Goal: Task Accomplishment & Management: Complete application form

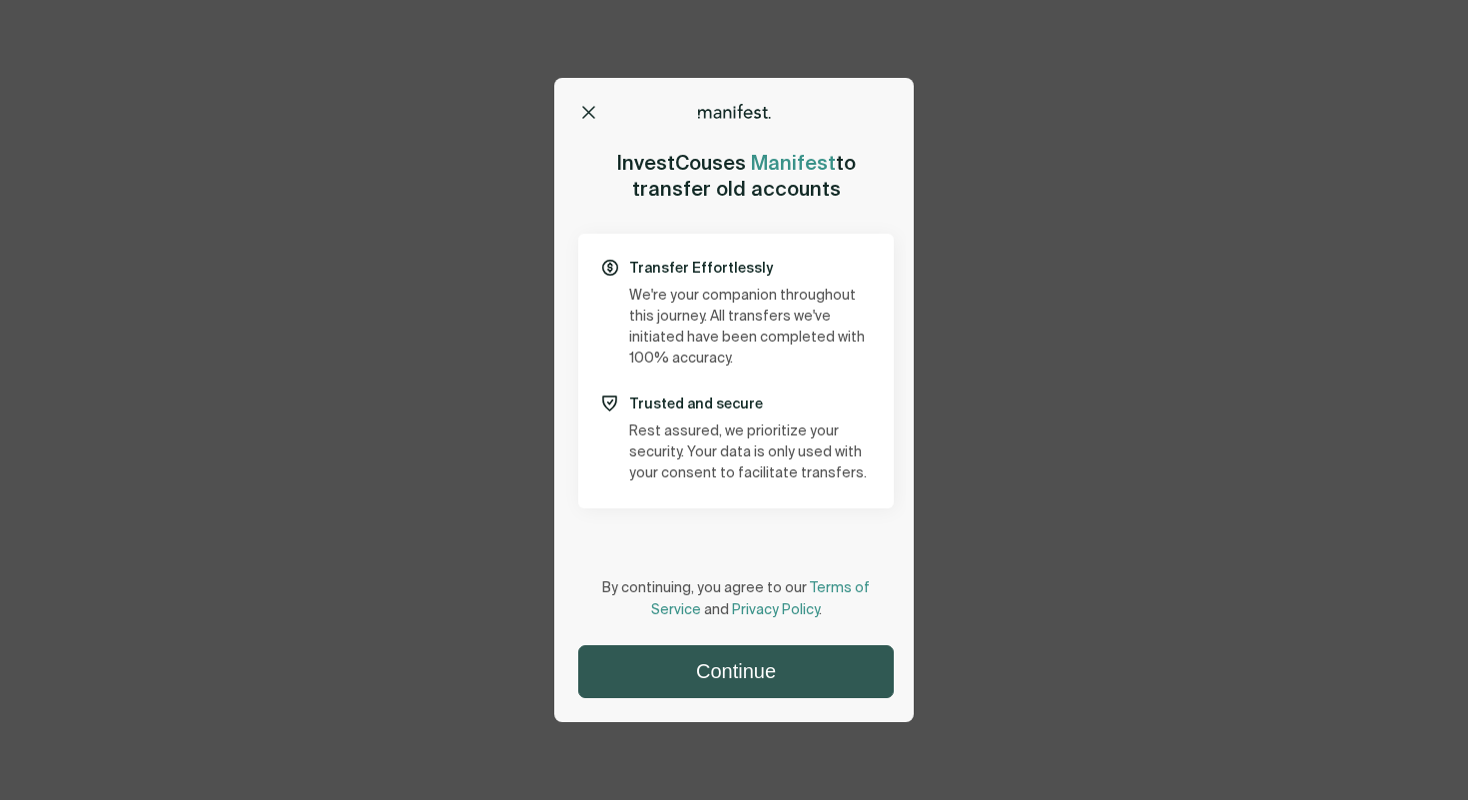
click at [662, 652] on button "Continue" at bounding box center [736, 671] width 314 height 51
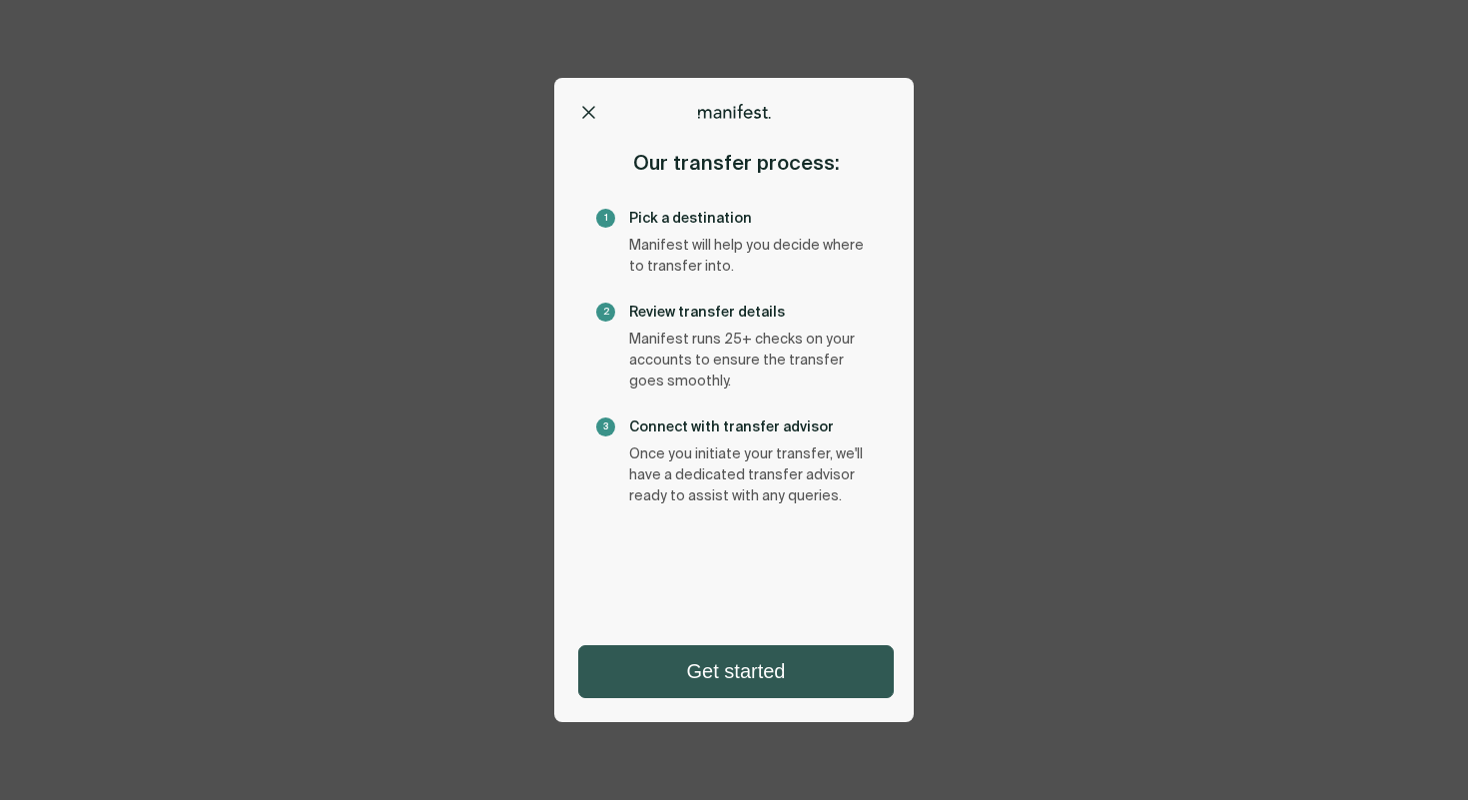
click at [718, 679] on button "Get started" at bounding box center [736, 671] width 314 height 51
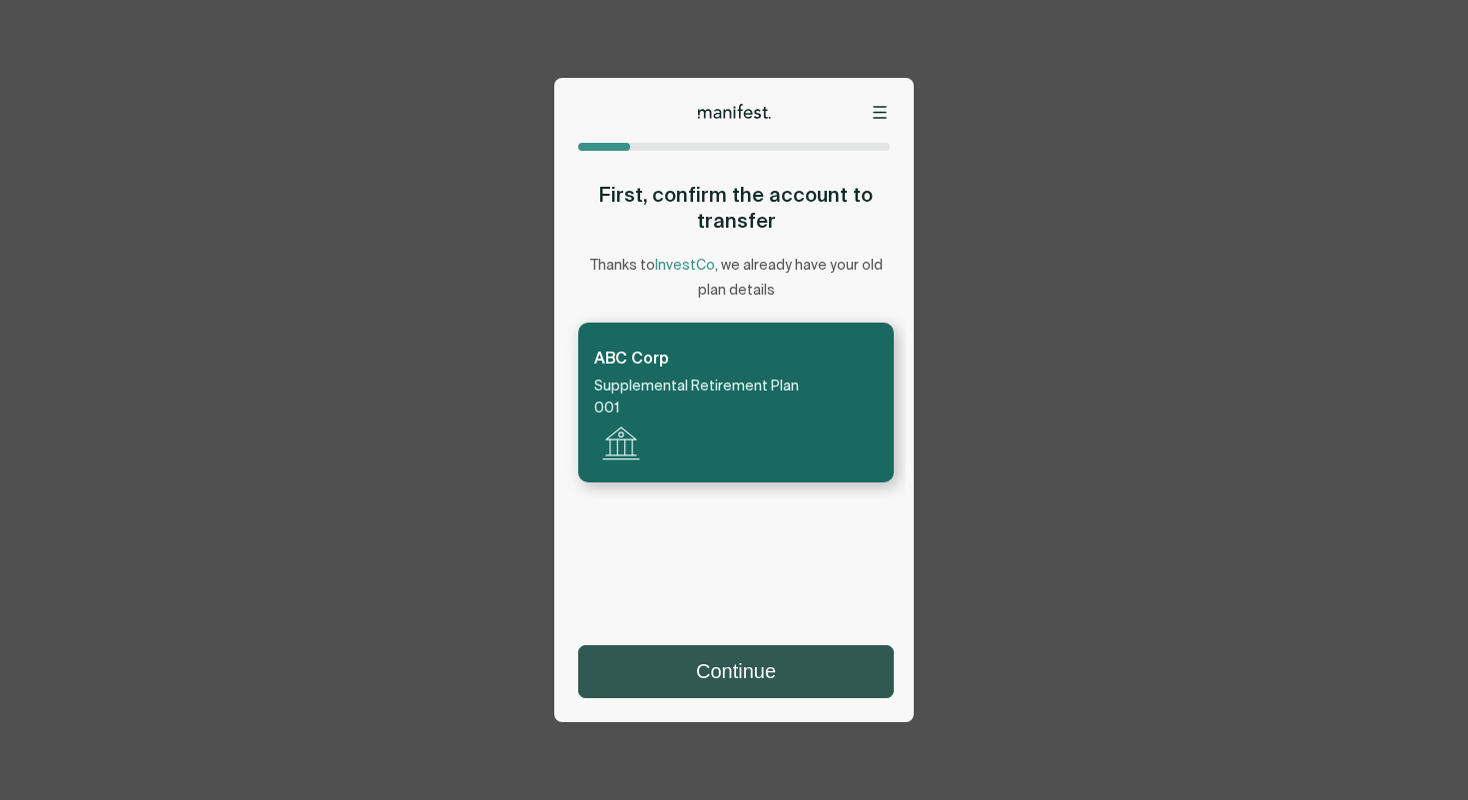
click at [713, 685] on button "Continue" at bounding box center [736, 671] width 314 height 51
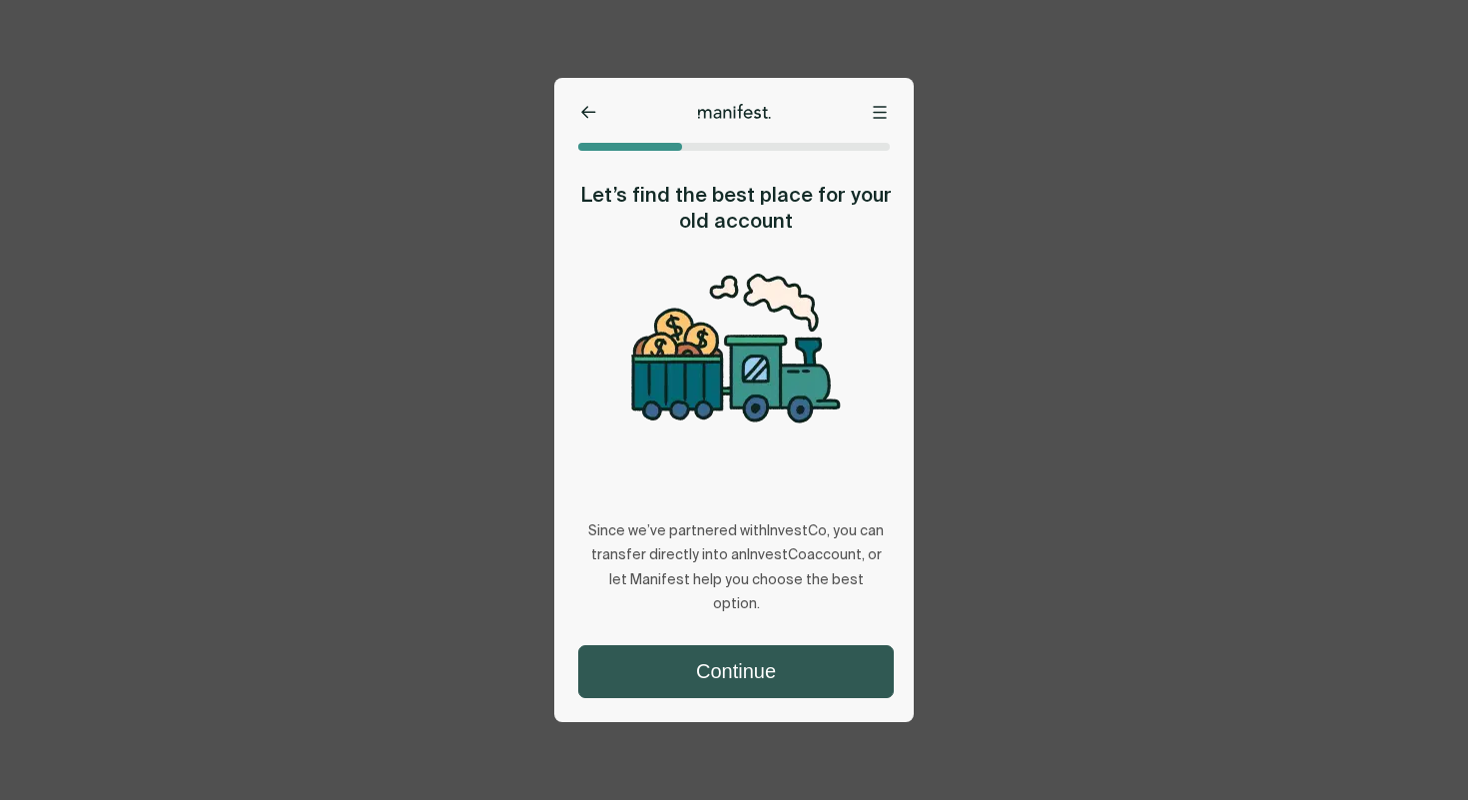
click at [690, 663] on button "Continue" at bounding box center [736, 671] width 314 height 51
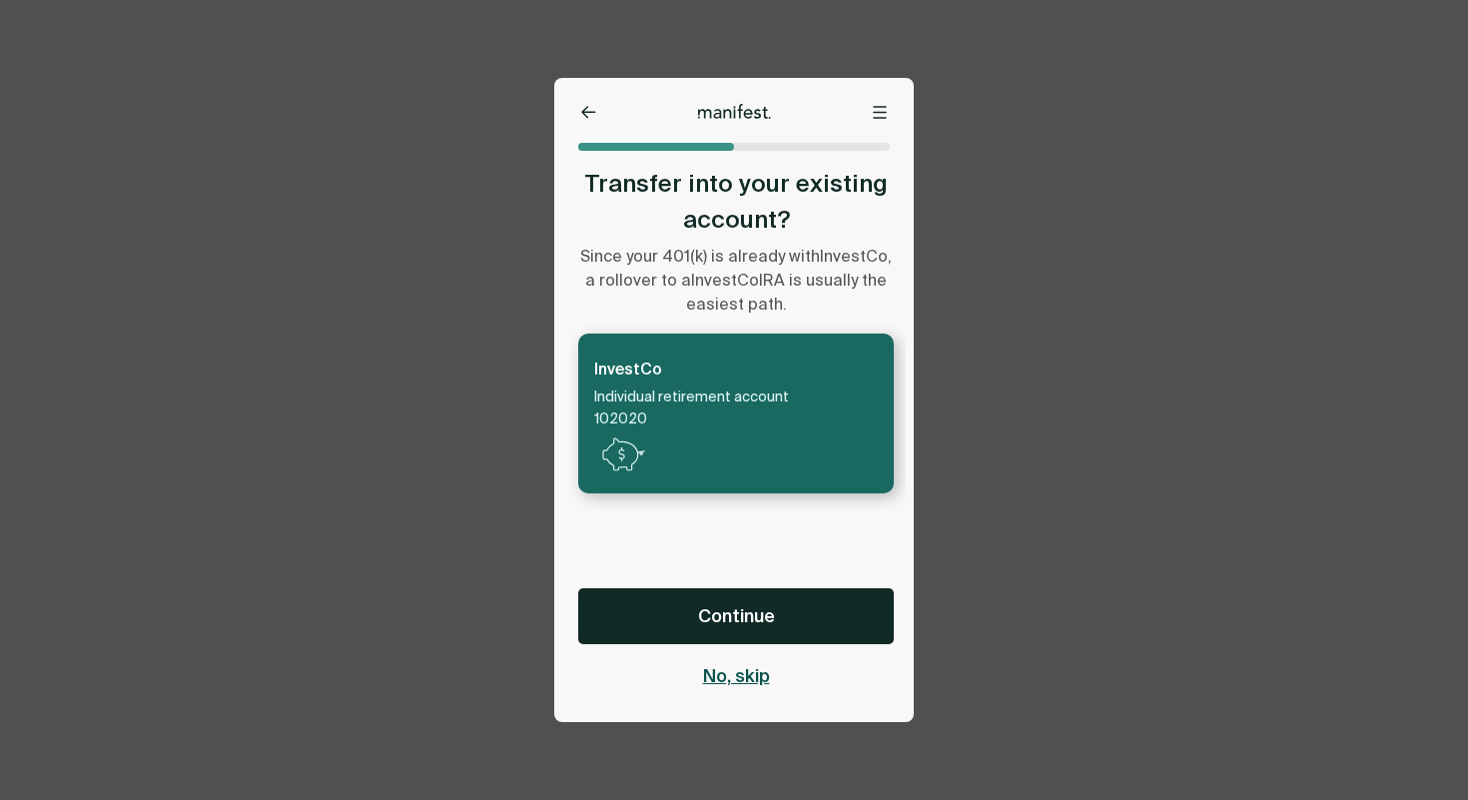
click at [728, 668] on span "No, skip" at bounding box center [736, 676] width 67 height 24
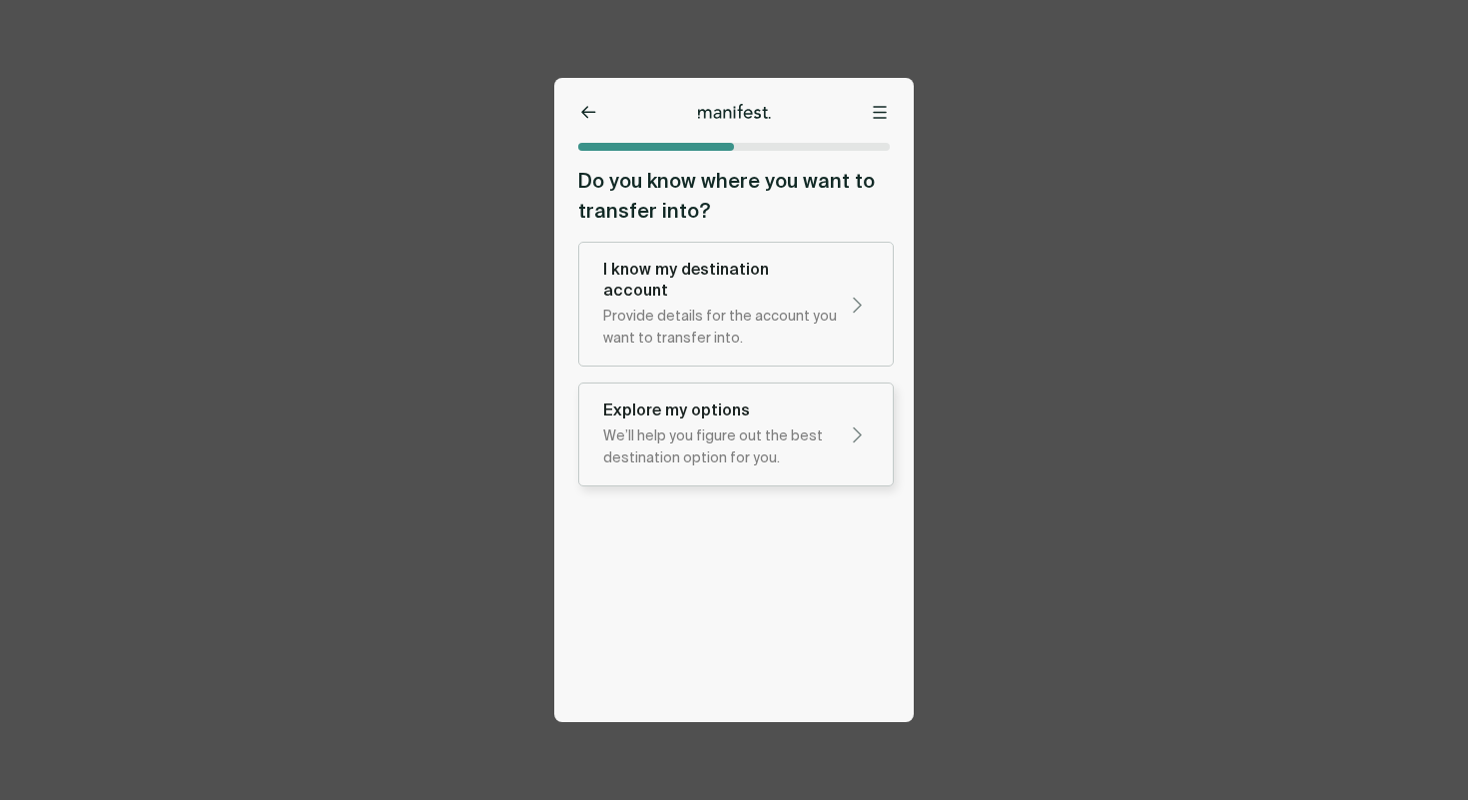
click at [717, 433] on div "We’ll help you figure out the best destination option for you." at bounding box center [720, 447] width 234 height 44
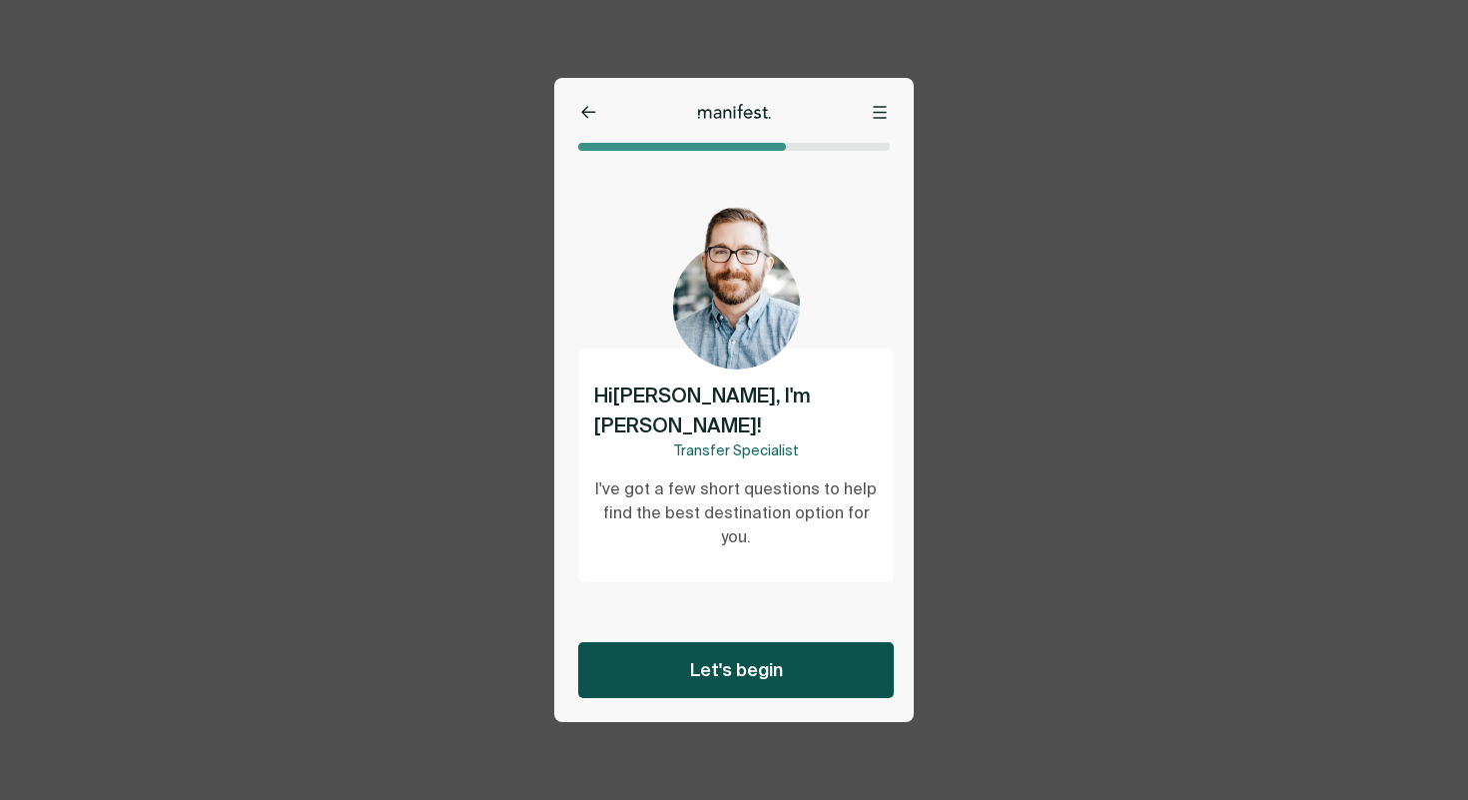
click at [734, 676] on span "Let's begin" at bounding box center [736, 670] width 93 height 24
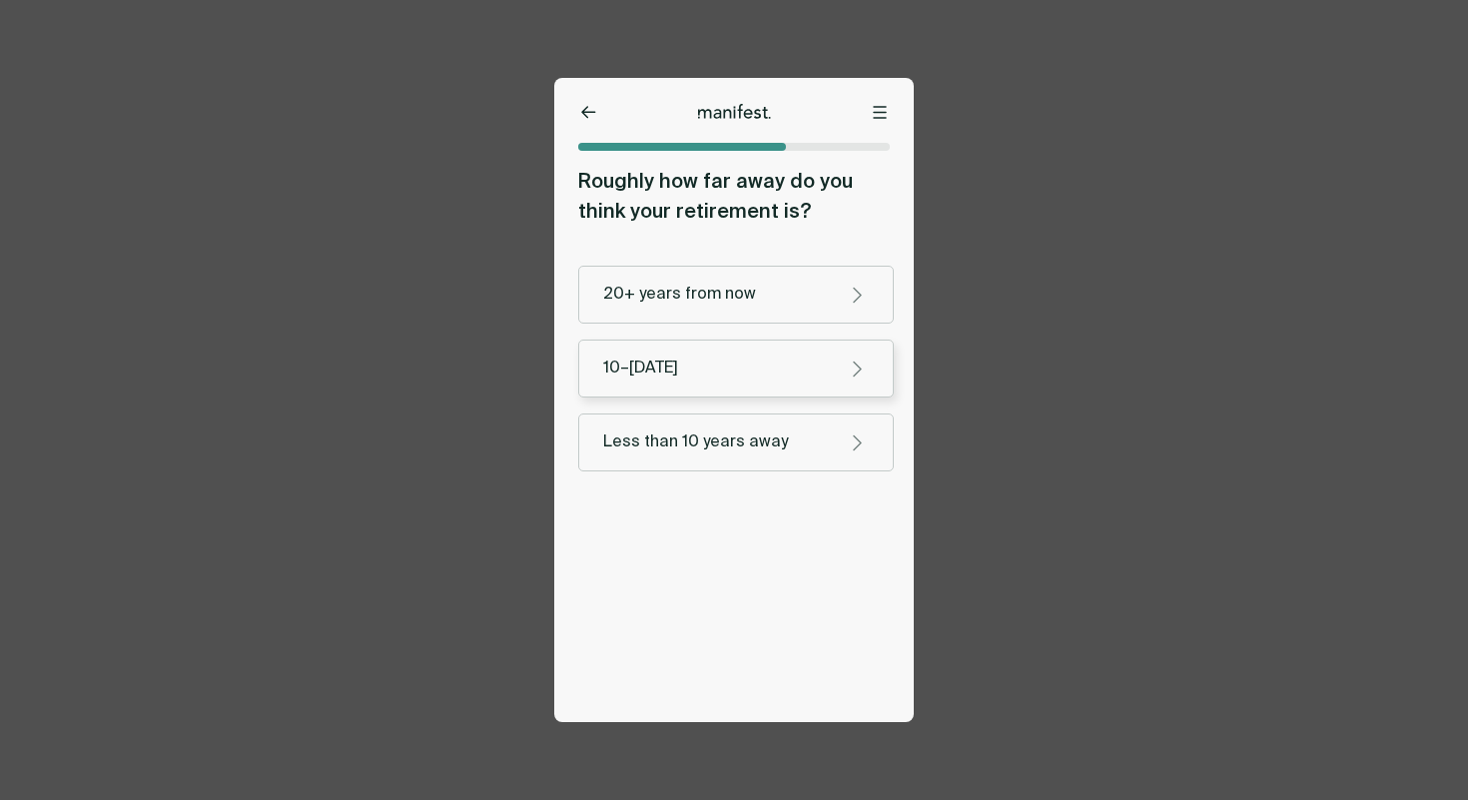
click at [693, 389] on button "10–[DATE]" at bounding box center [736, 369] width 316 height 58
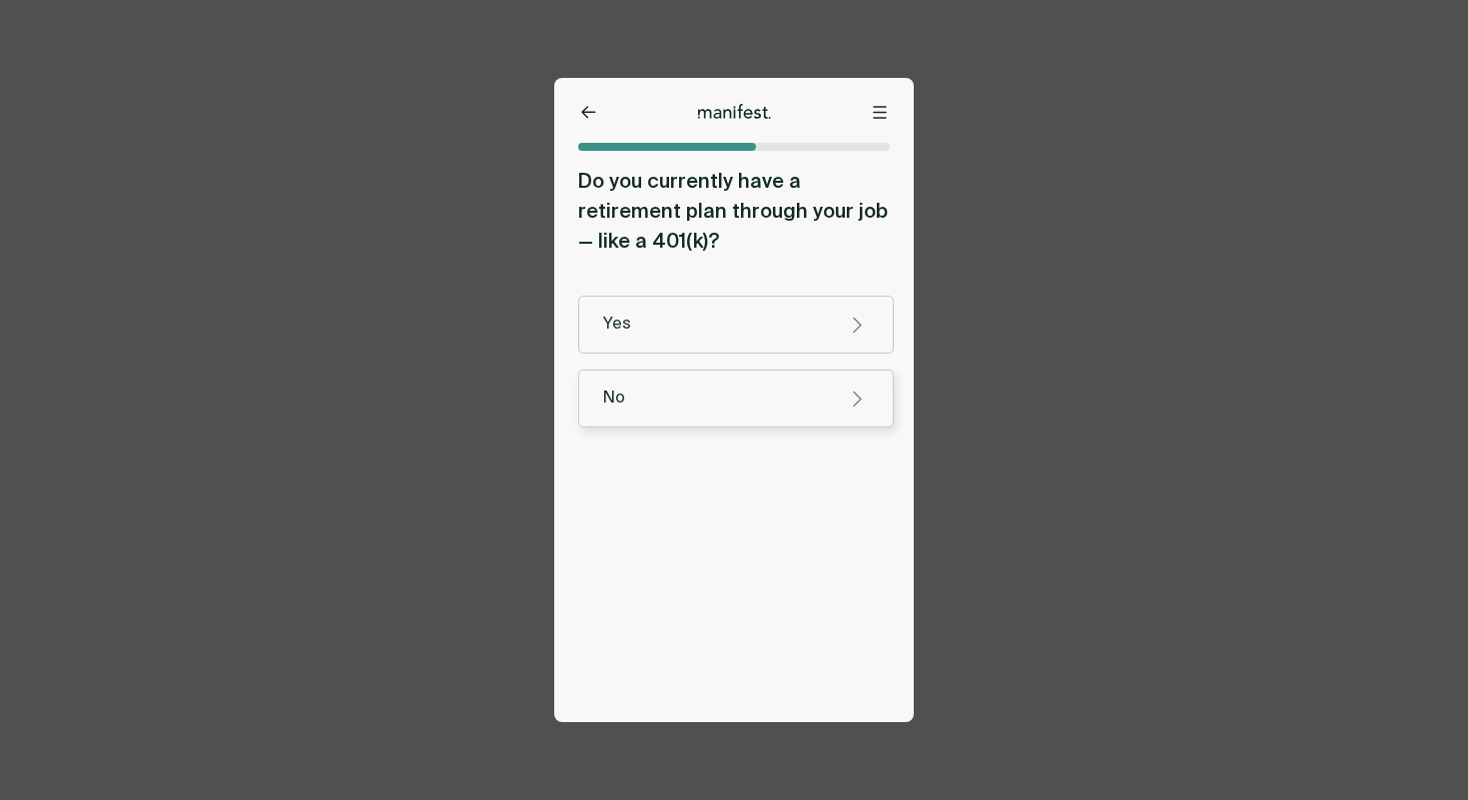
click at [674, 392] on div "No" at bounding box center [716, 398] width 226 height 21
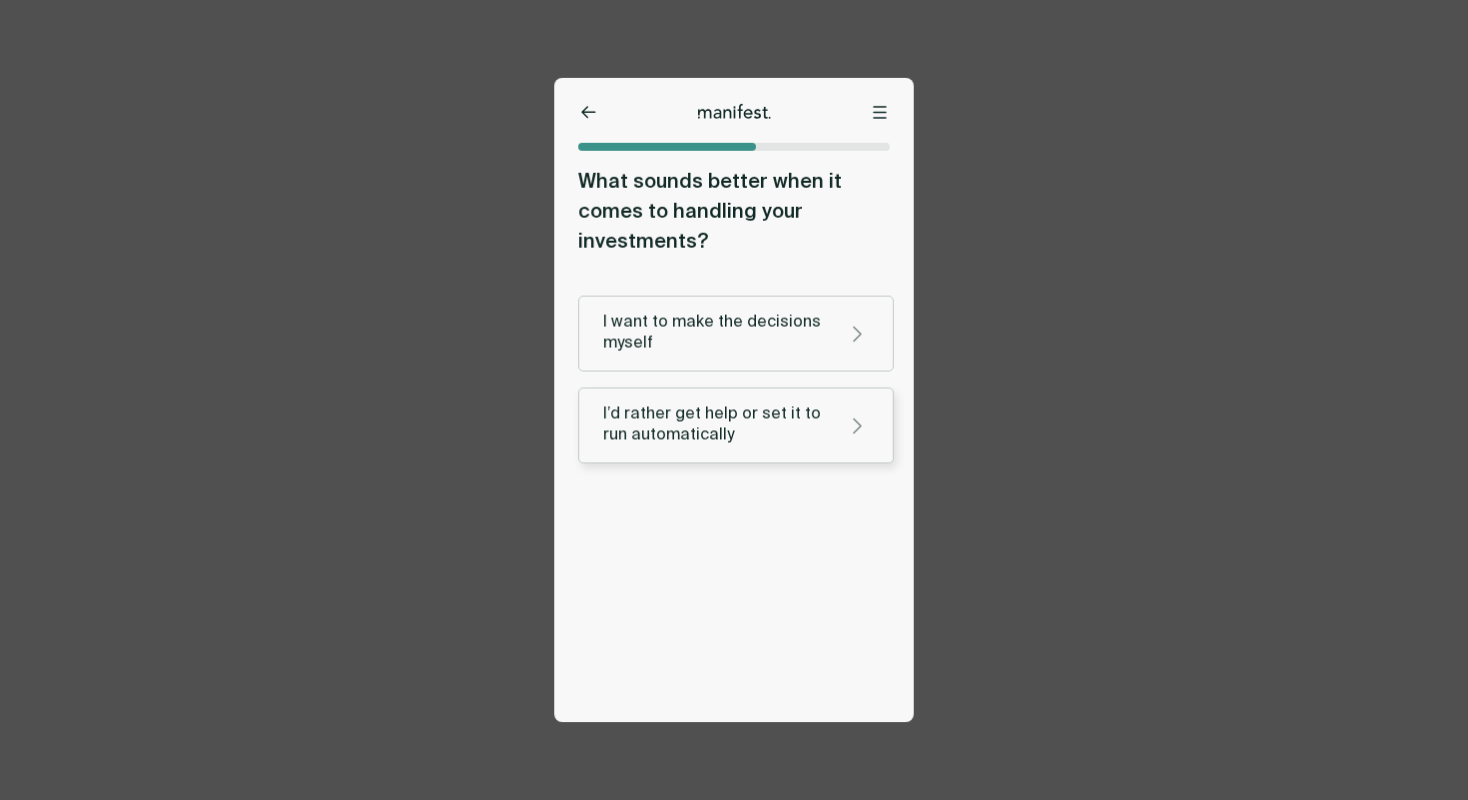
click at [664, 410] on div "I’d rather get help or set it to run automatically" at bounding box center [716, 425] width 226 height 42
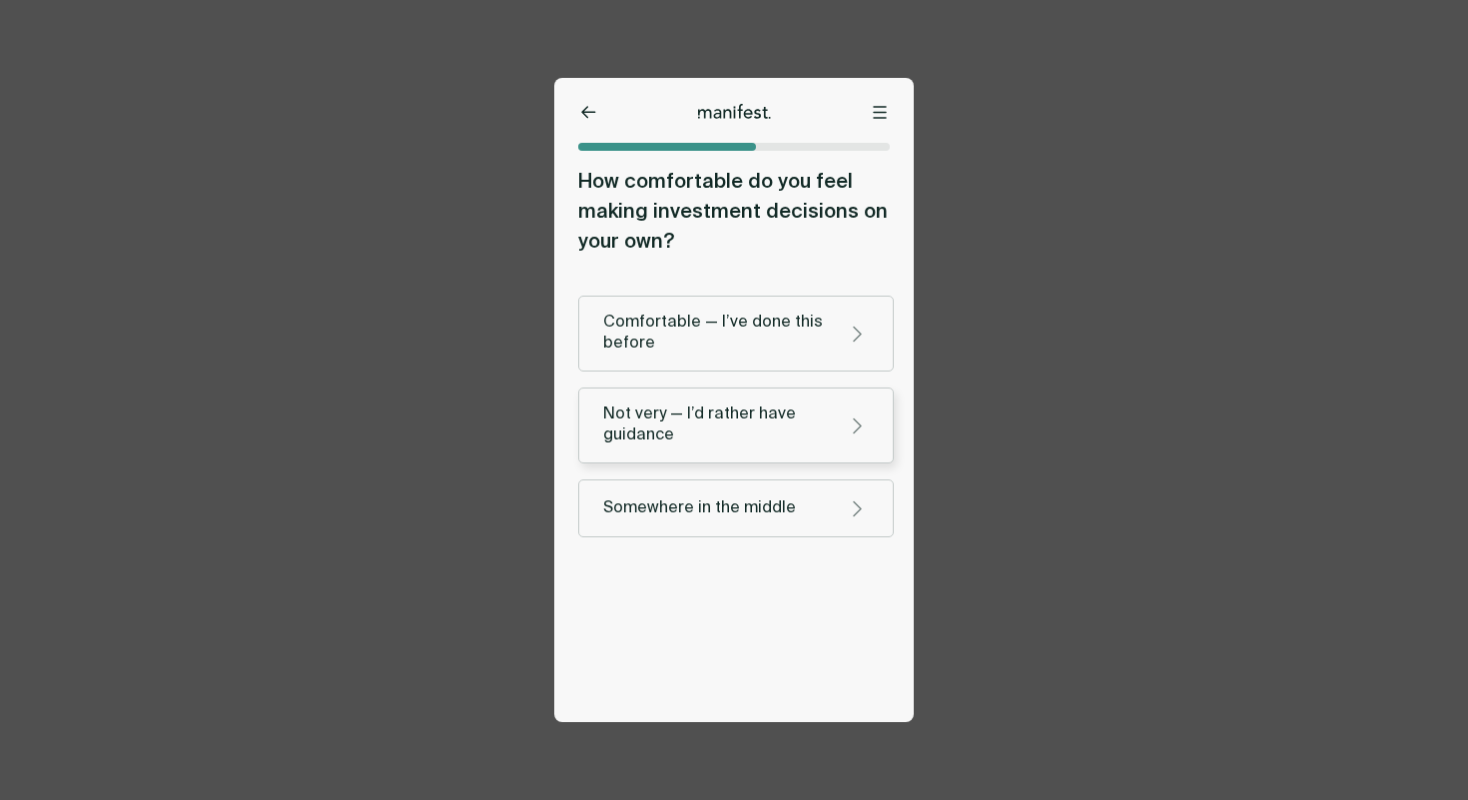
click at [673, 443] on div "Not very — I’d rather have guidance" at bounding box center [716, 425] width 226 height 42
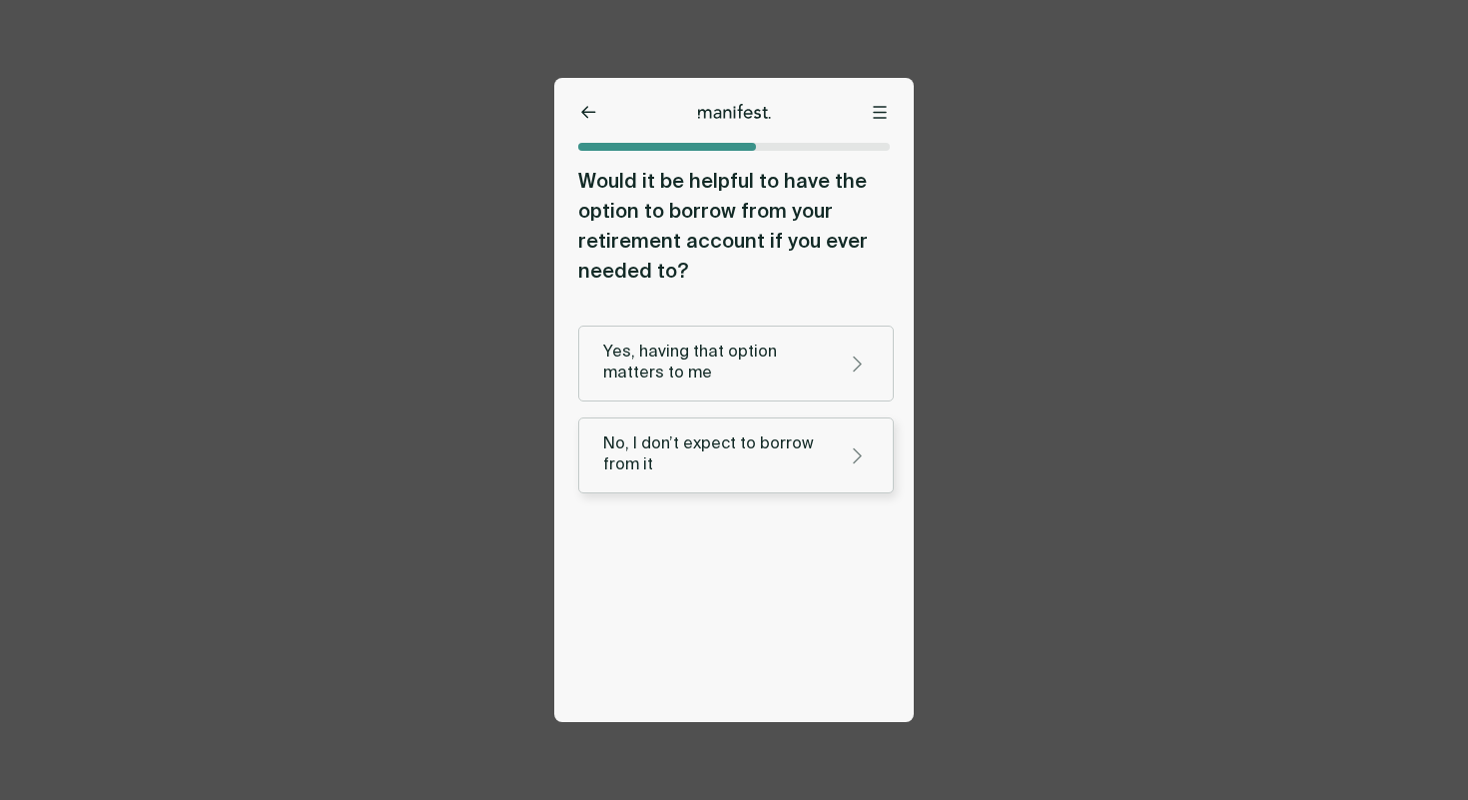
click at [670, 436] on div "No, I don’t expect to borrow from it" at bounding box center [716, 455] width 226 height 42
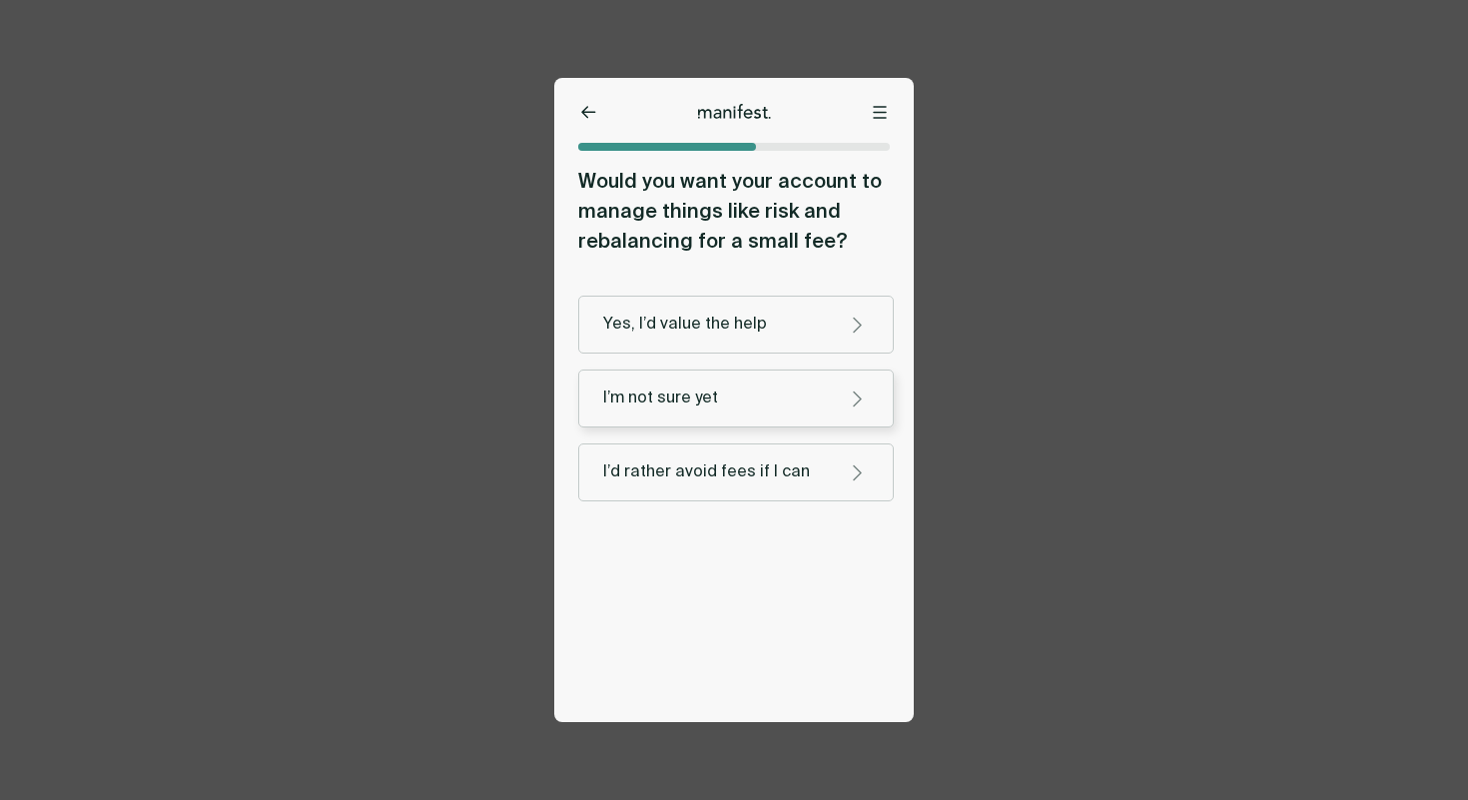
click at [676, 409] on div "I’m not sure yet" at bounding box center [736, 398] width 266 height 24
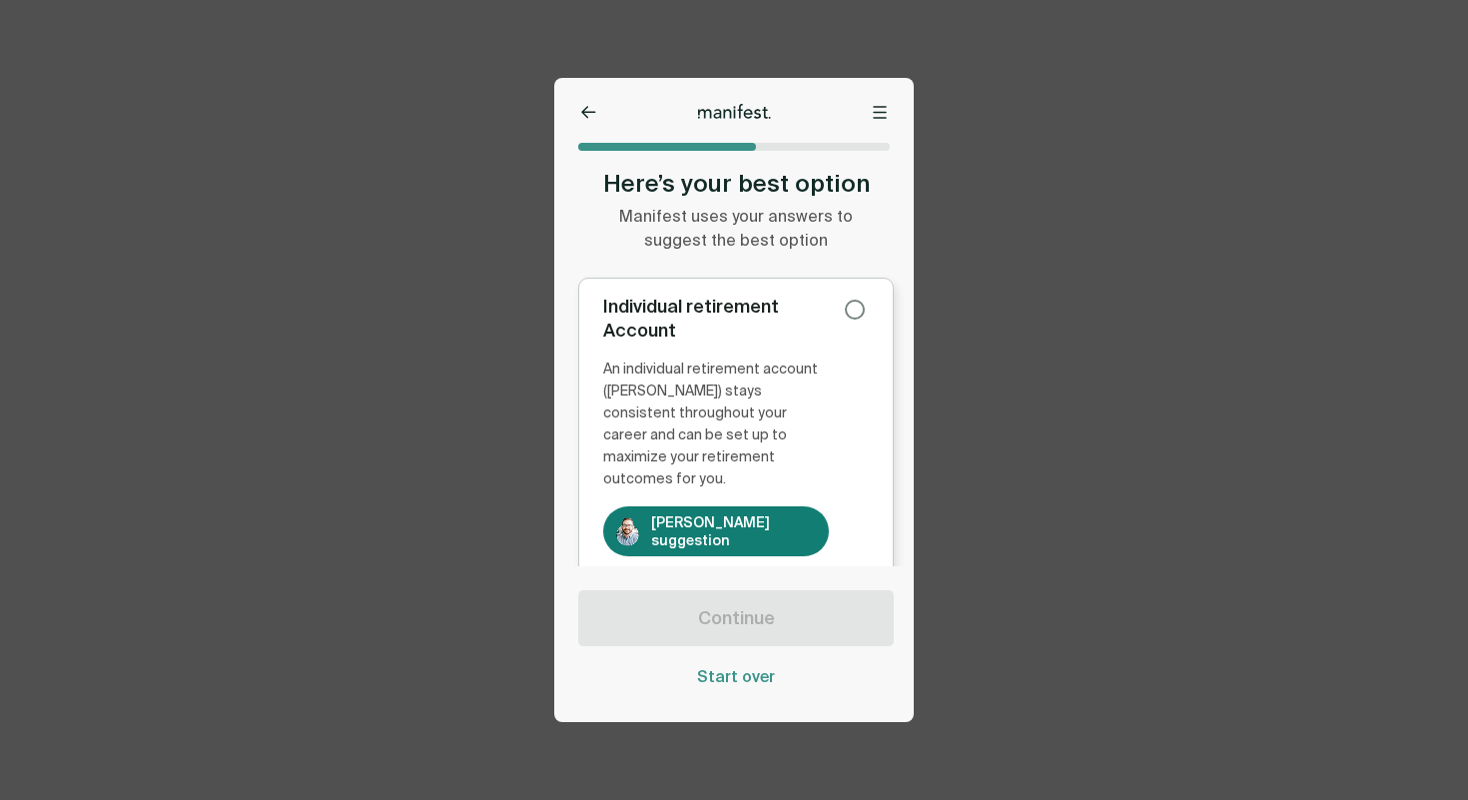
click at [795, 327] on div "Individual retirement Account" at bounding box center [716, 319] width 226 height 48
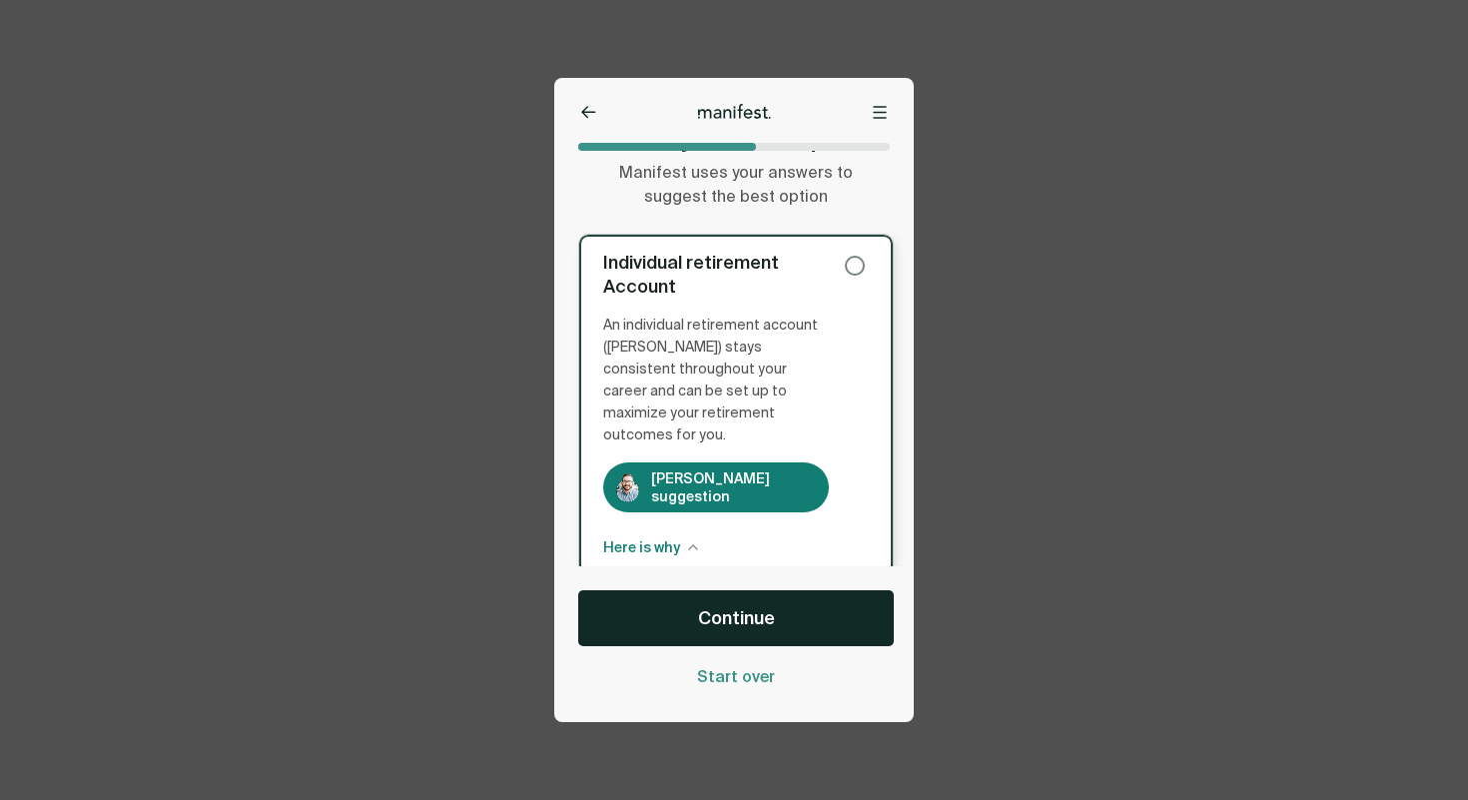
scroll to position [185, 0]
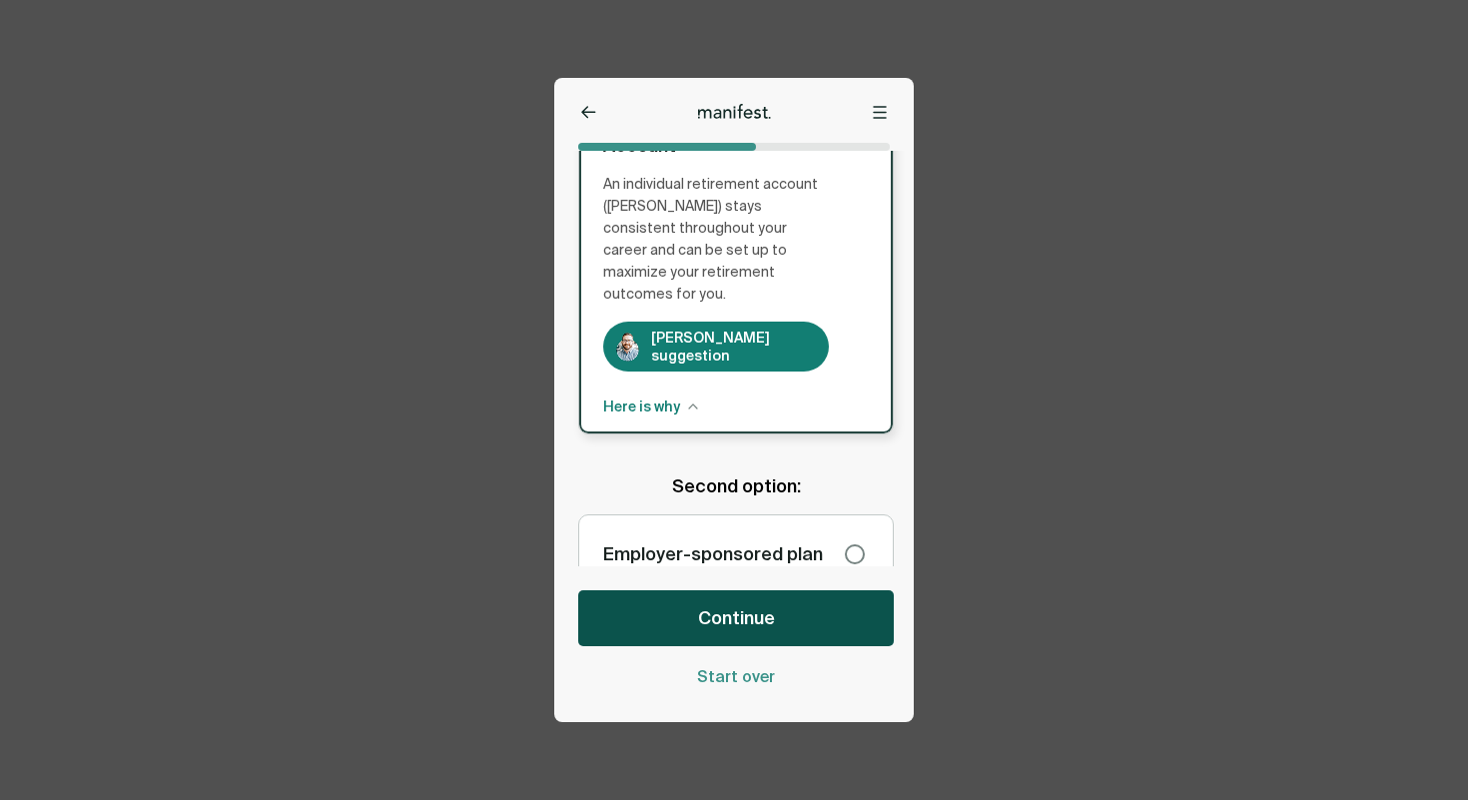
click at [754, 616] on span "Continue" at bounding box center [736, 618] width 77 height 24
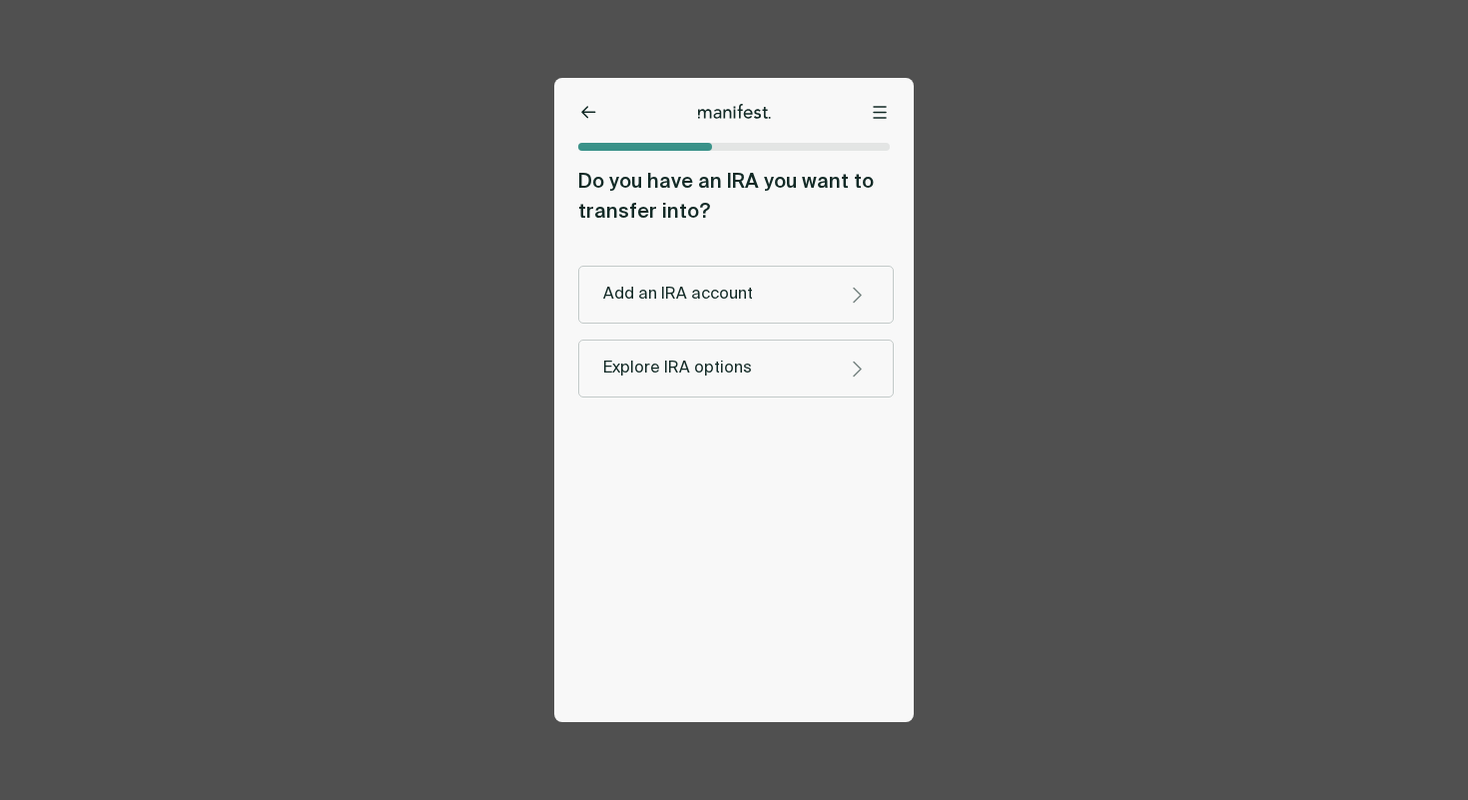
click at [588, 118] on icon at bounding box center [588, 112] width 15 height 13
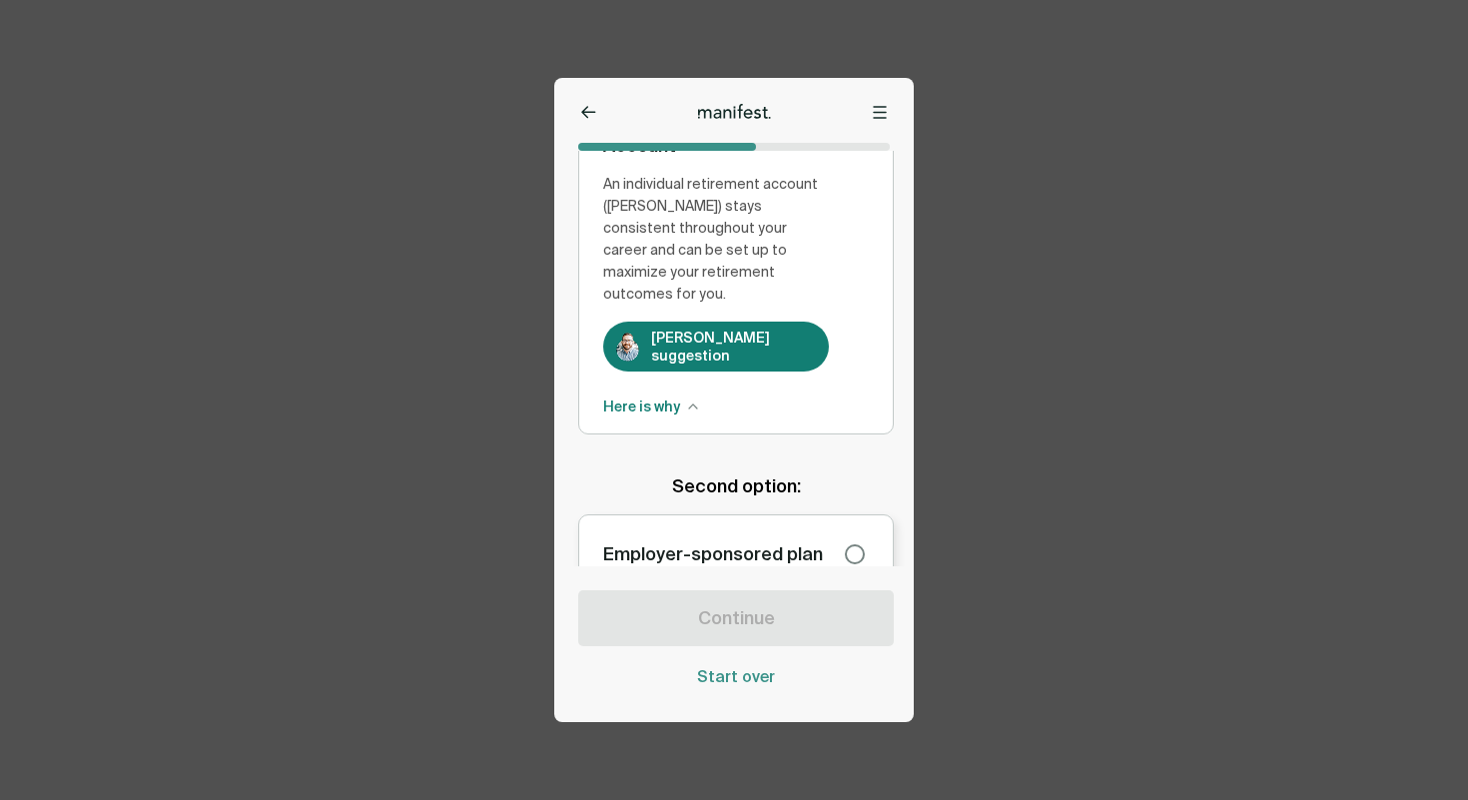
click at [752, 541] on label "Employer-sponsored plan" at bounding box center [736, 554] width 316 height 80
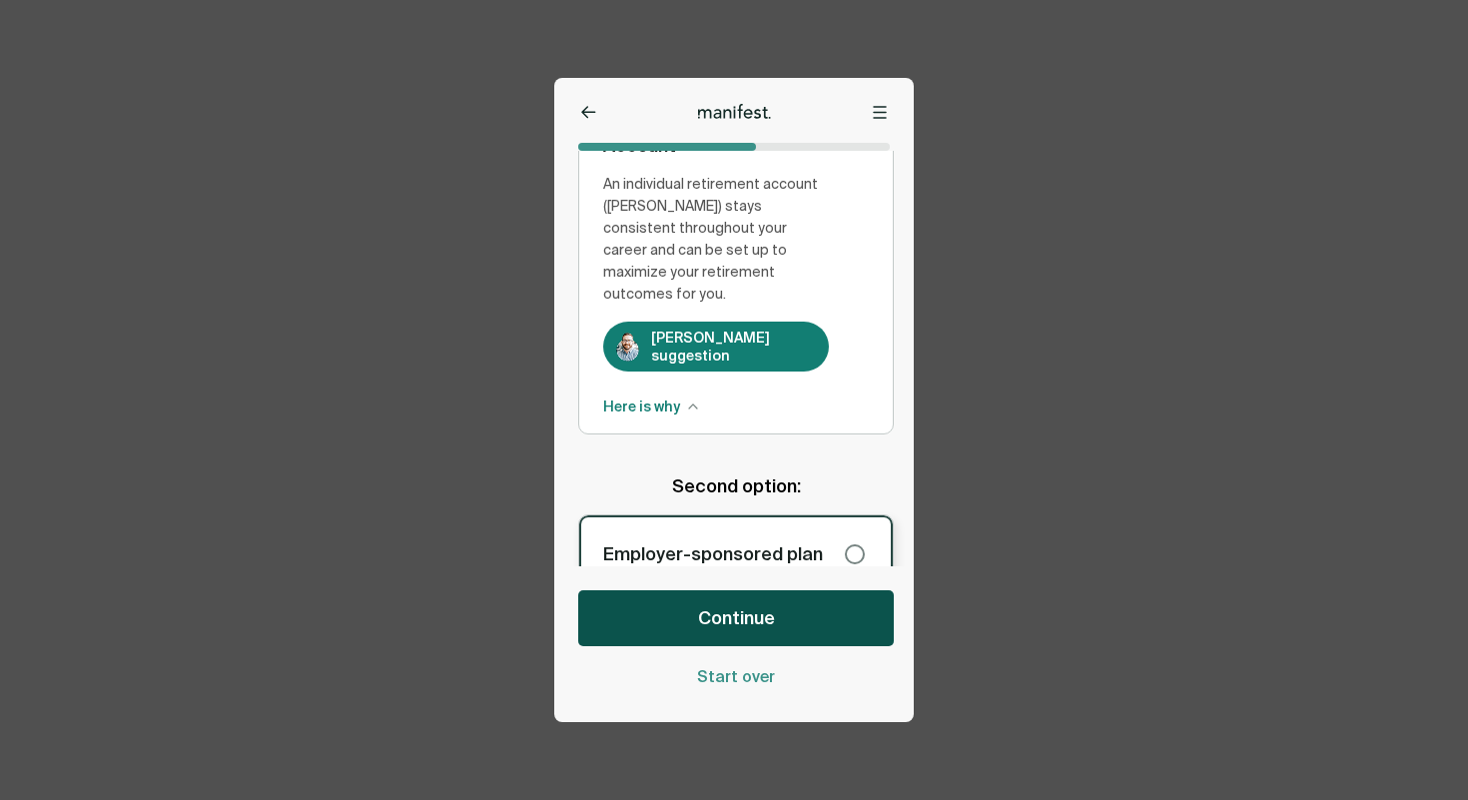
click at [752, 628] on span "Continue" at bounding box center [736, 618] width 77 height 24
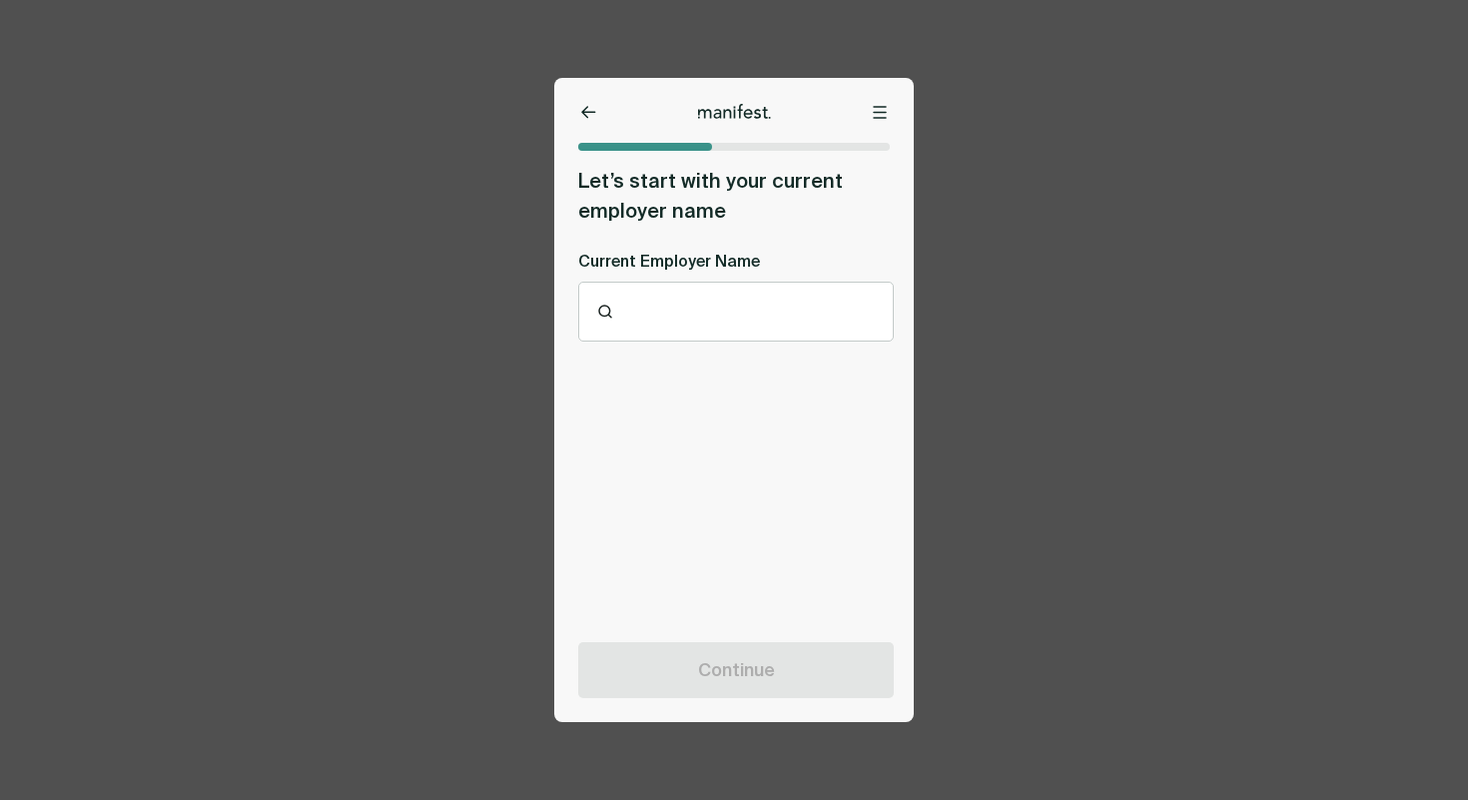
click at [589, 113] on icon at bounding box center [588, 112] width 15 height 13
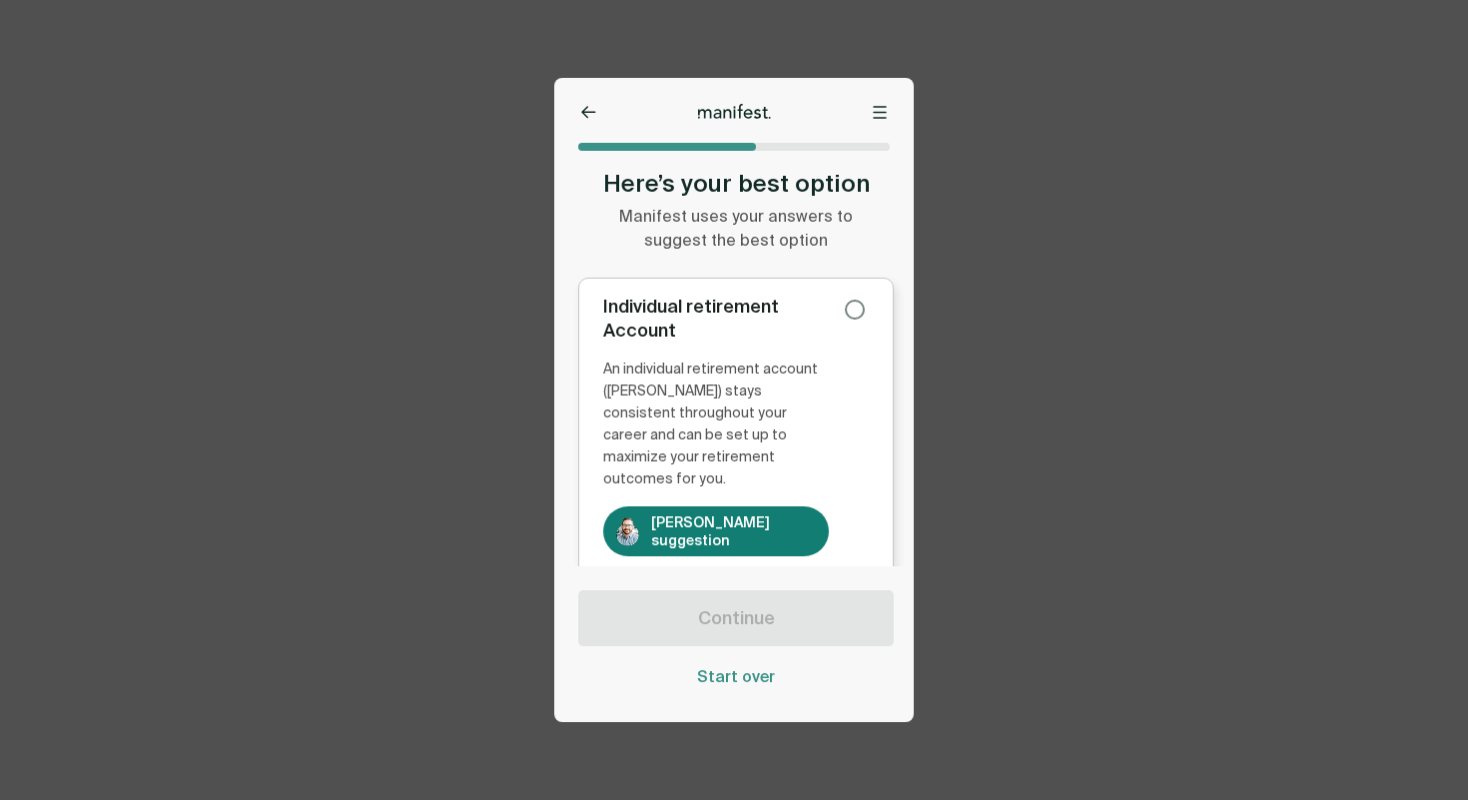
drag, startPoint x: 792, startPoint y: 387, endPoint x: 774, endPoint y: 524, distance: 138.0
click at [792, 387] on div "An individual retirement account ([PERSON_NAME]) stays consistent throughout yo…" at bounding box center [716, 425] width 226 height 132
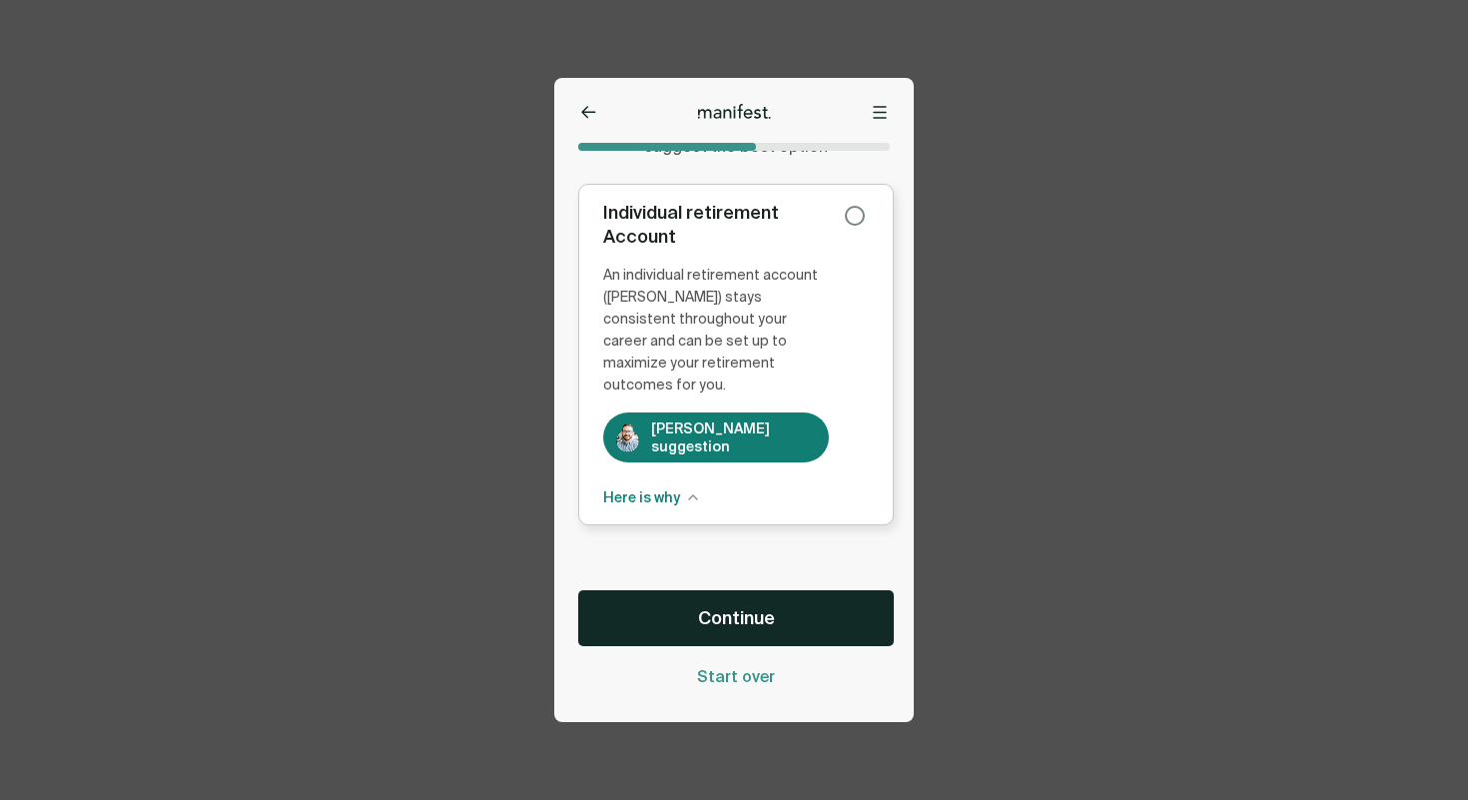
scroll to position [172, 0]
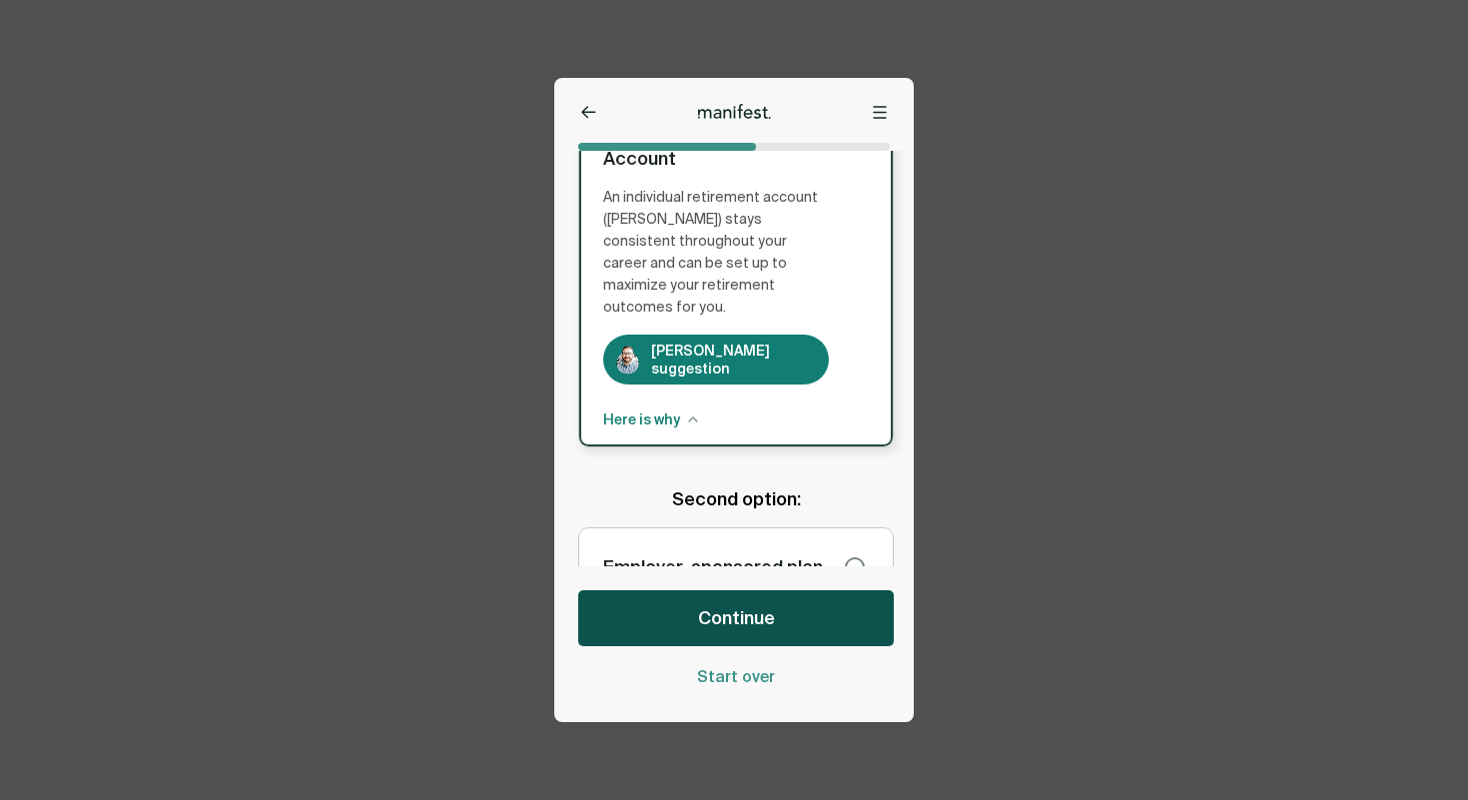
click at [738, 598] on button "Continue" at bounding box center [736, 618] width 316 height 56
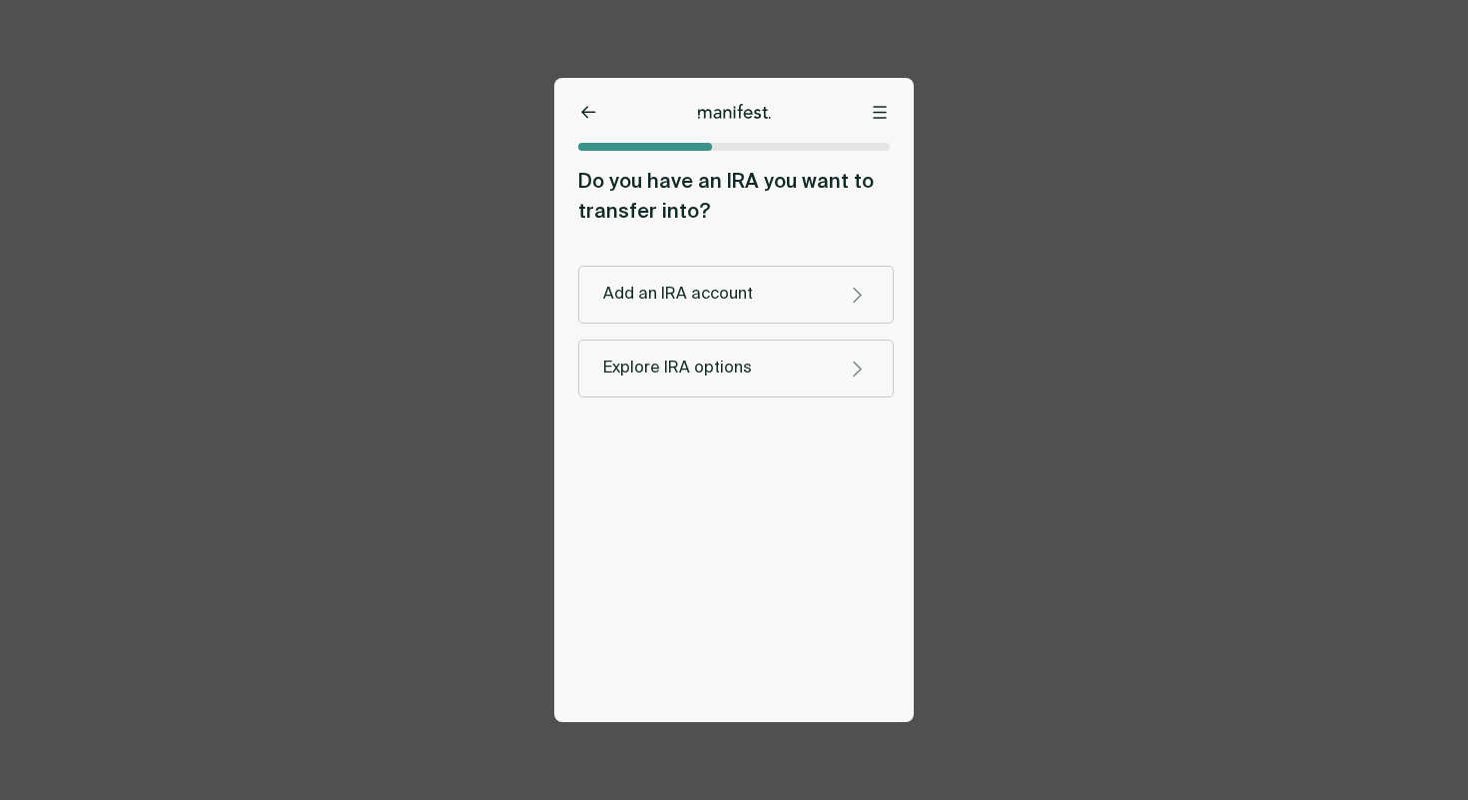
click at [585, 116] on icon at bounding box center [588, 112] width 13 height 11
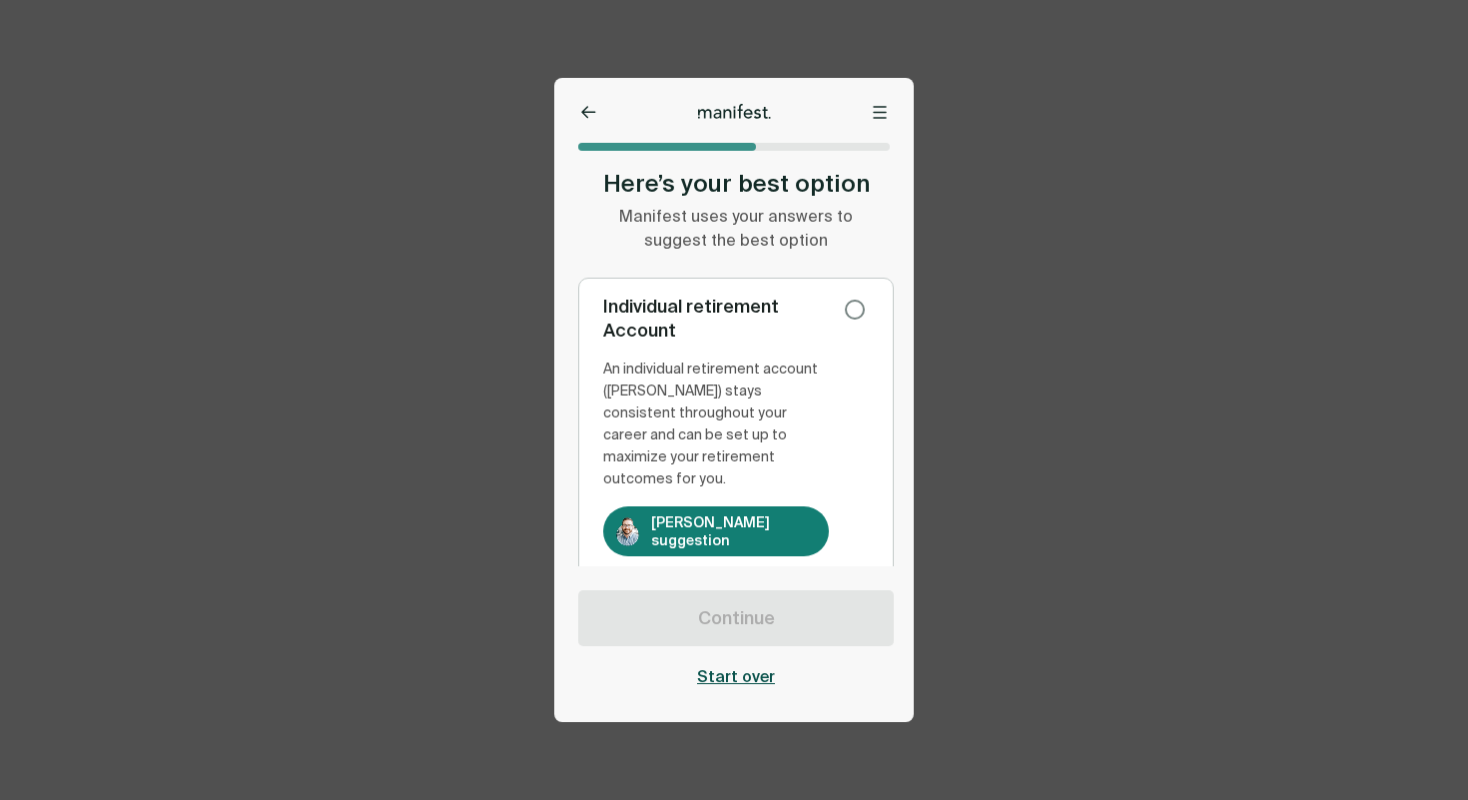
click at [720, 672] on span "Start over" at bounding box center [736, 677] width 78 height 22
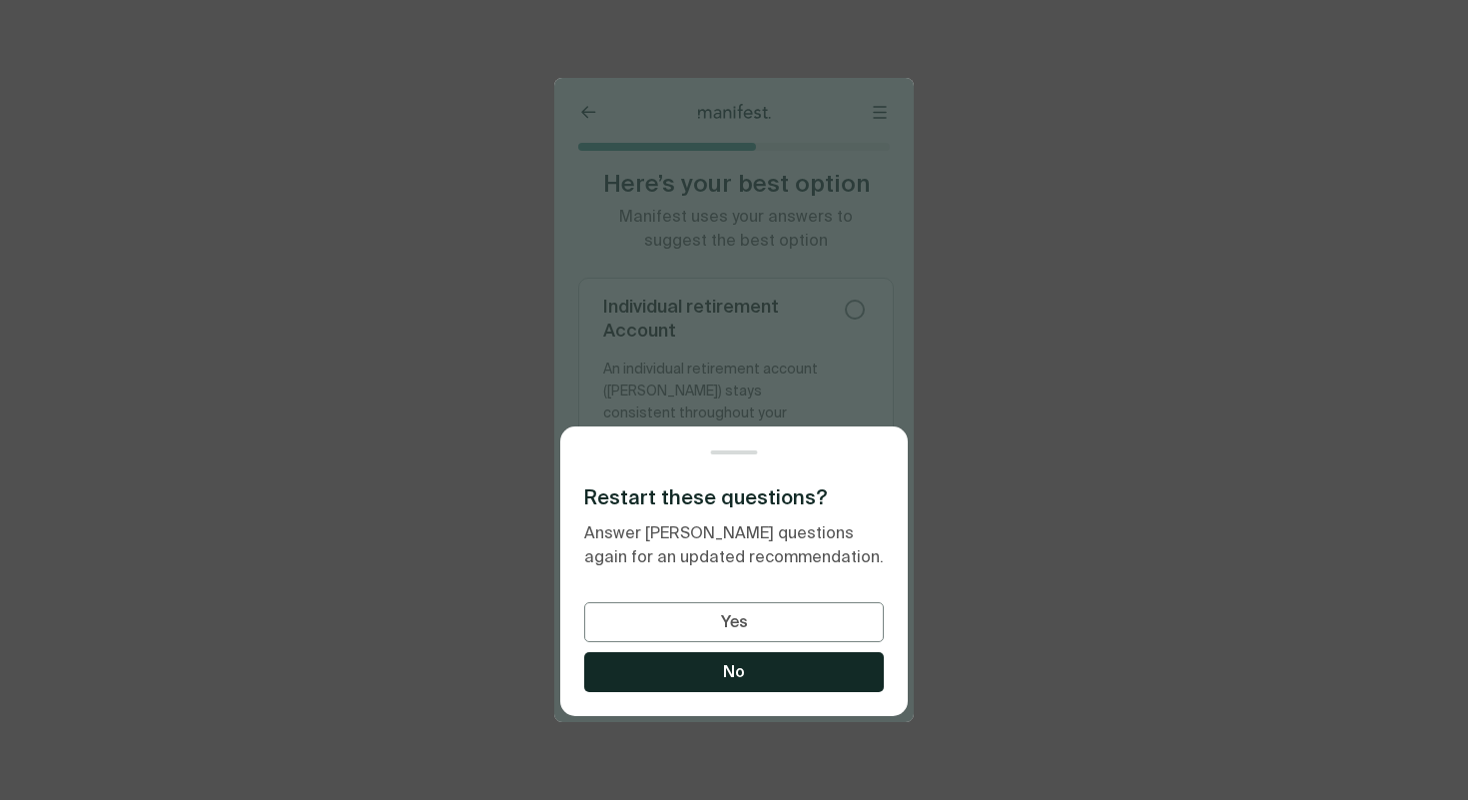
click at [740, 671] on span "No" at bounding box center [734, 672] width 22 height 22
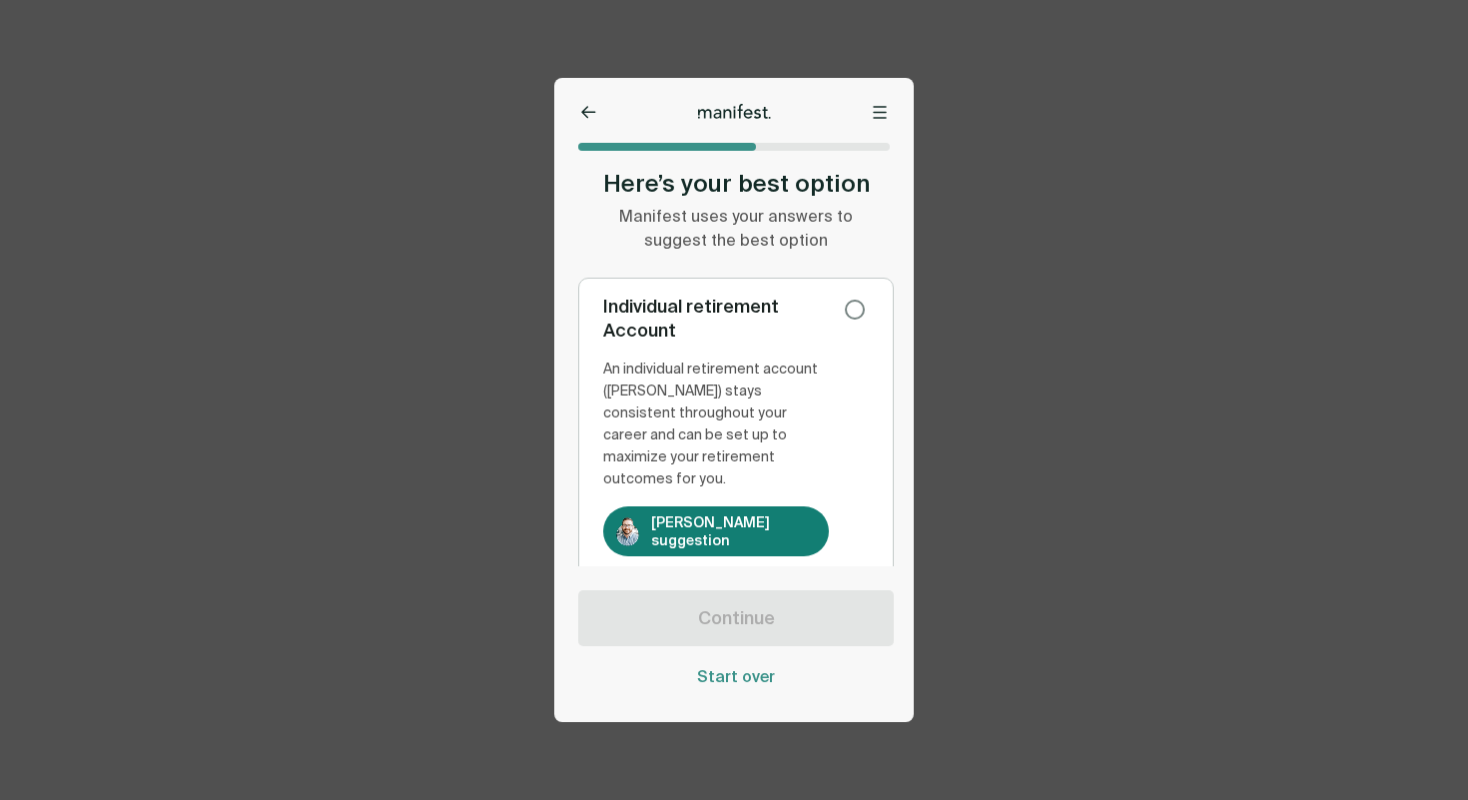
click at [594, 111] on icon at bounding box center [588, 112] width 15 height 13
click at [560, 103] on div at bounding box center [734, 111] width 360 height 16
click at [591, 115] on icon at bounding box center [588, 112] width 15 height 13
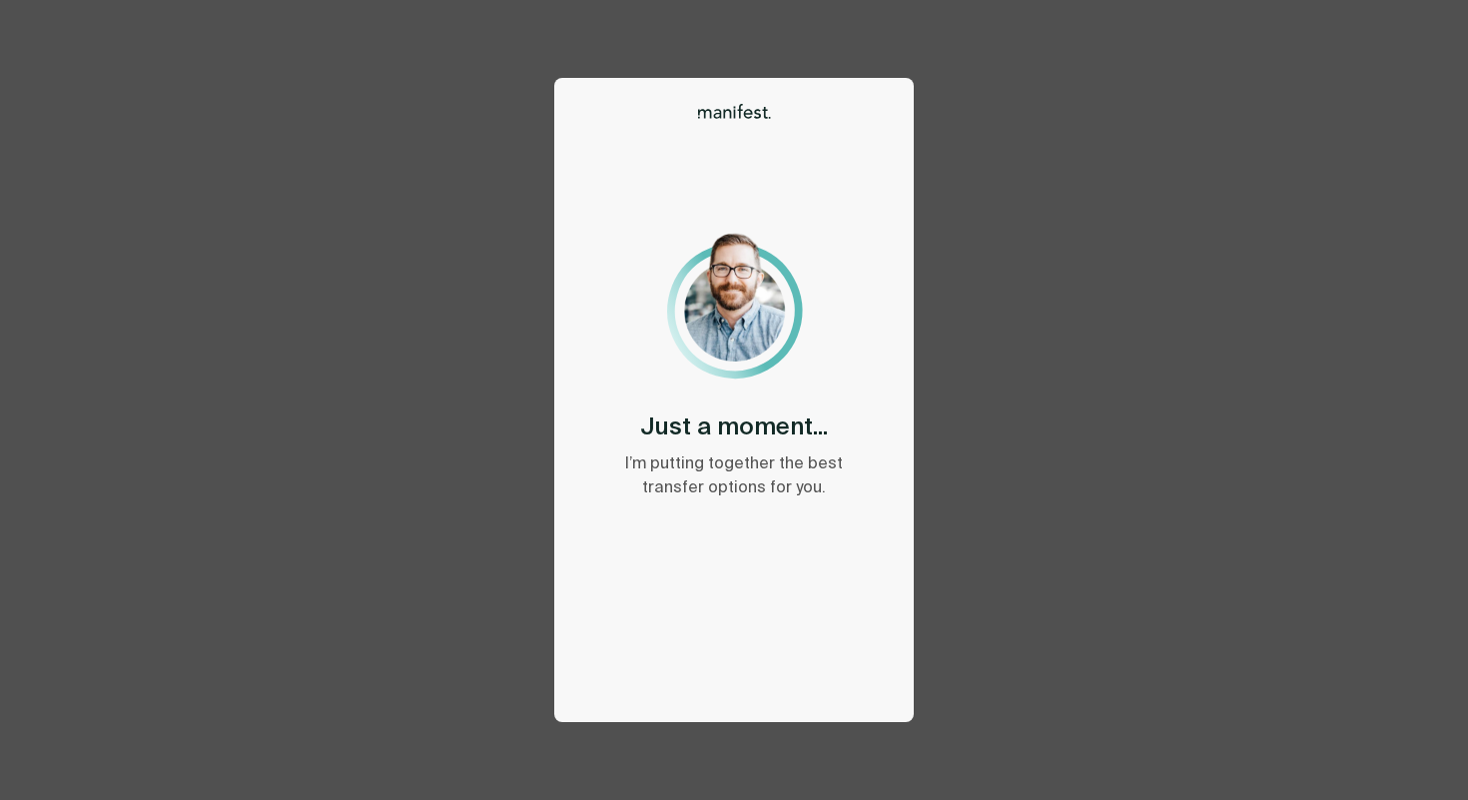
click at [597, 122] on div "Options Home Exit Manifest [EMAIL_ADDRESS][DOMAIN_NAME] Just a moment... I’m pu…" at bounding box center [734, 400] width 360 height 644
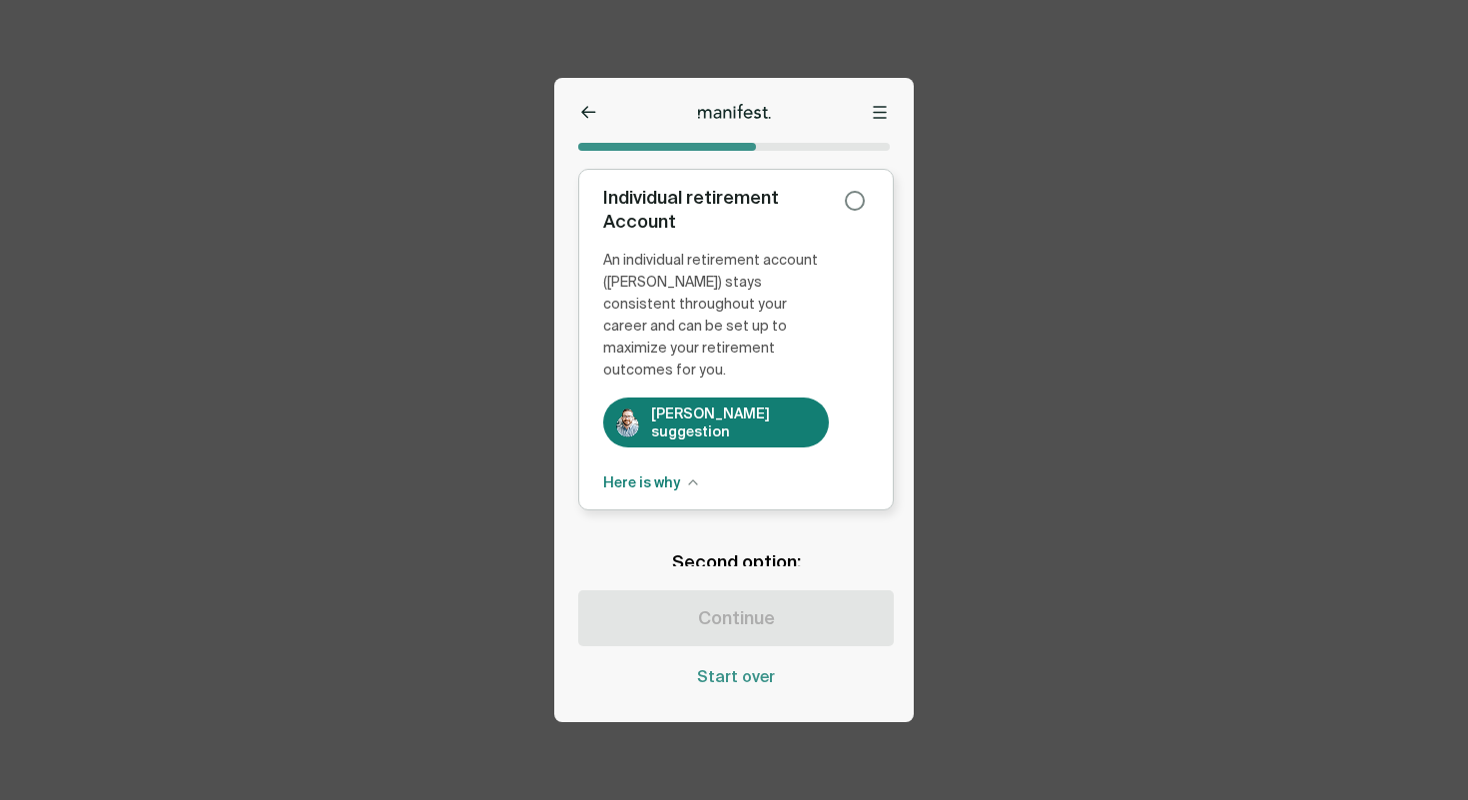
scroll to position [185, 0]
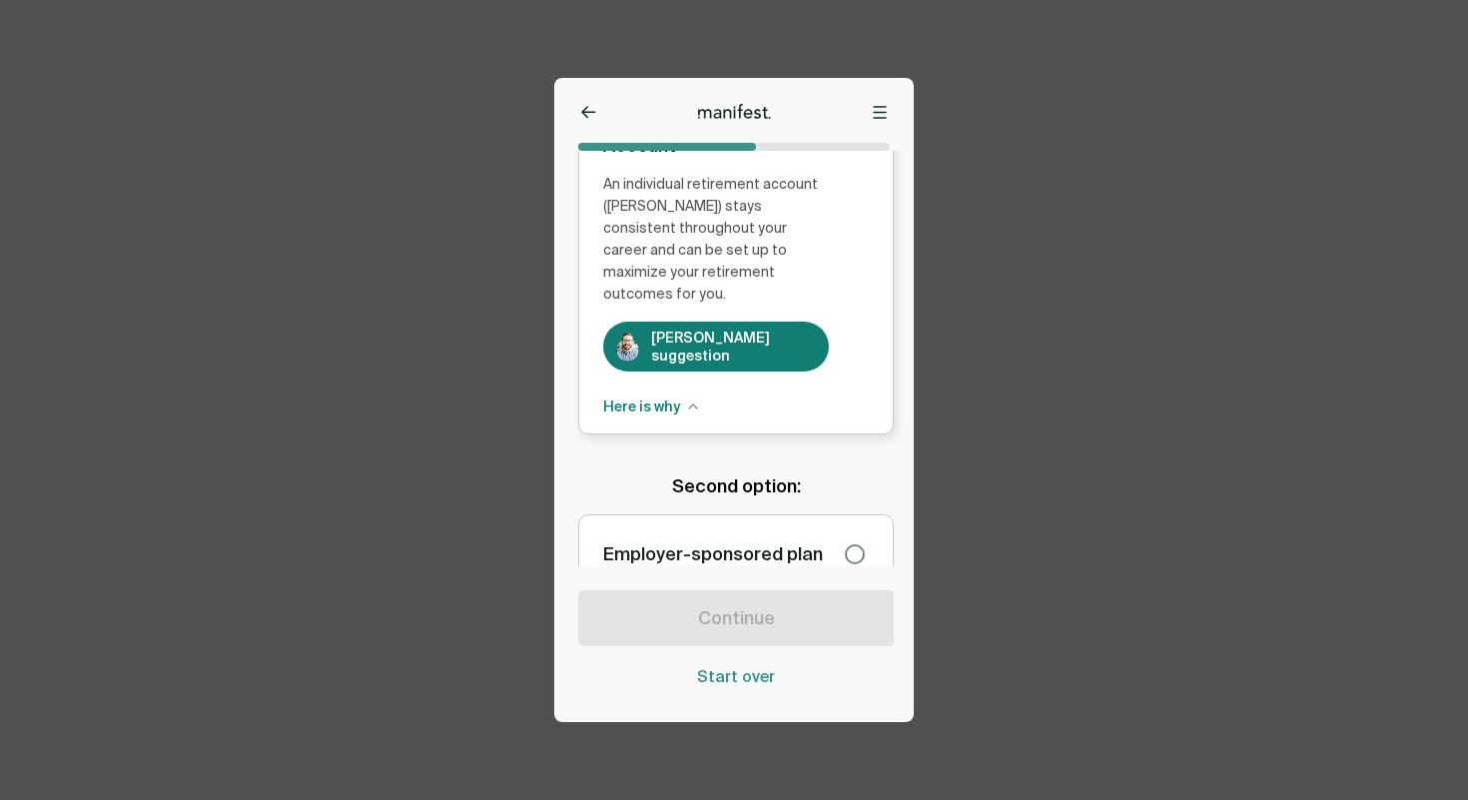
click at [845, 337] on div "Individual retirement Account An individual retirement account (IRA) stays cons…" at bounding box center [736, 241] width 266 height 262
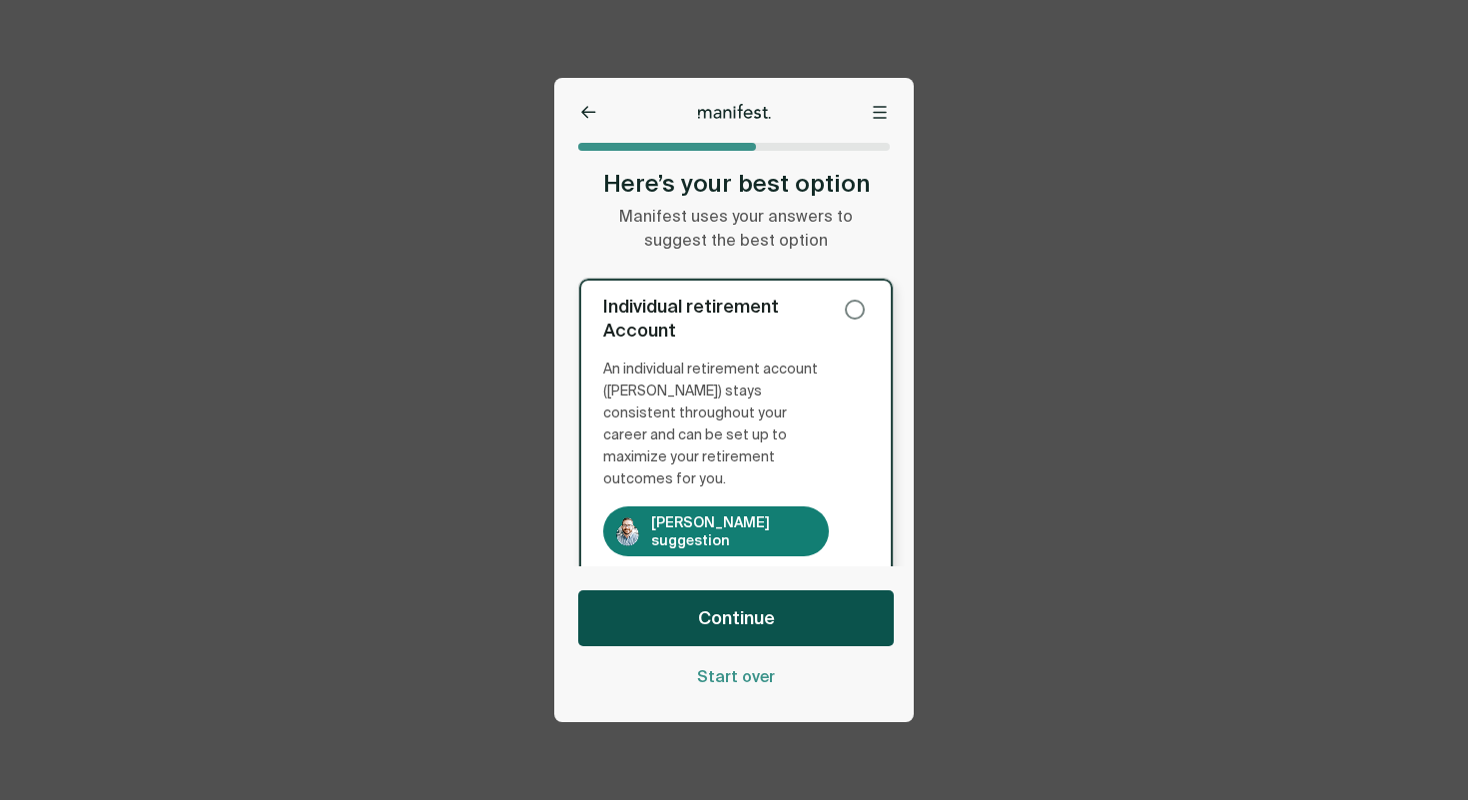
click at [772, 591] on button "Continue" at bounding box center [736, 618] width 316 height 56
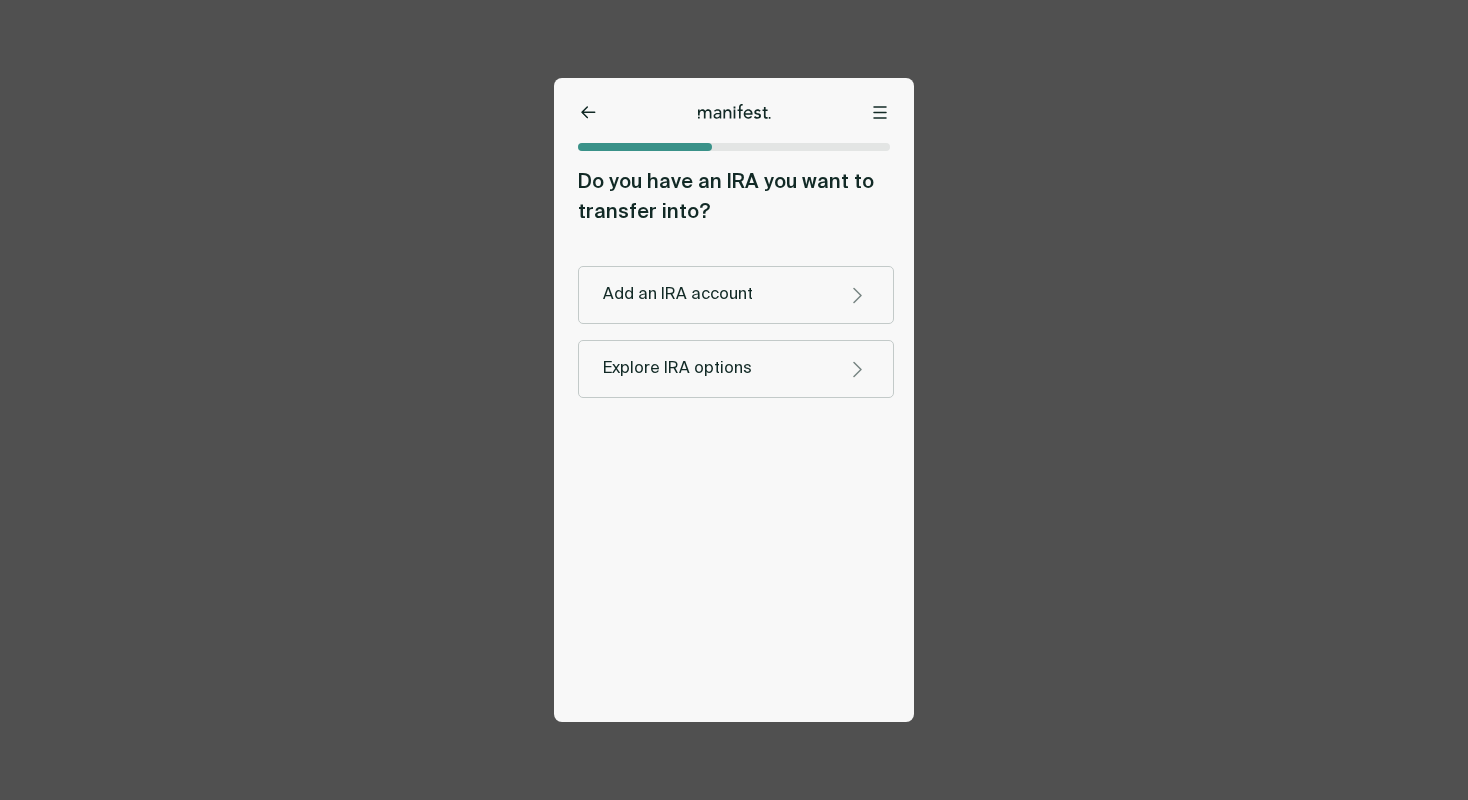
click at [591, 118] on icon at bounding box center [588, 112] width 15 height 13
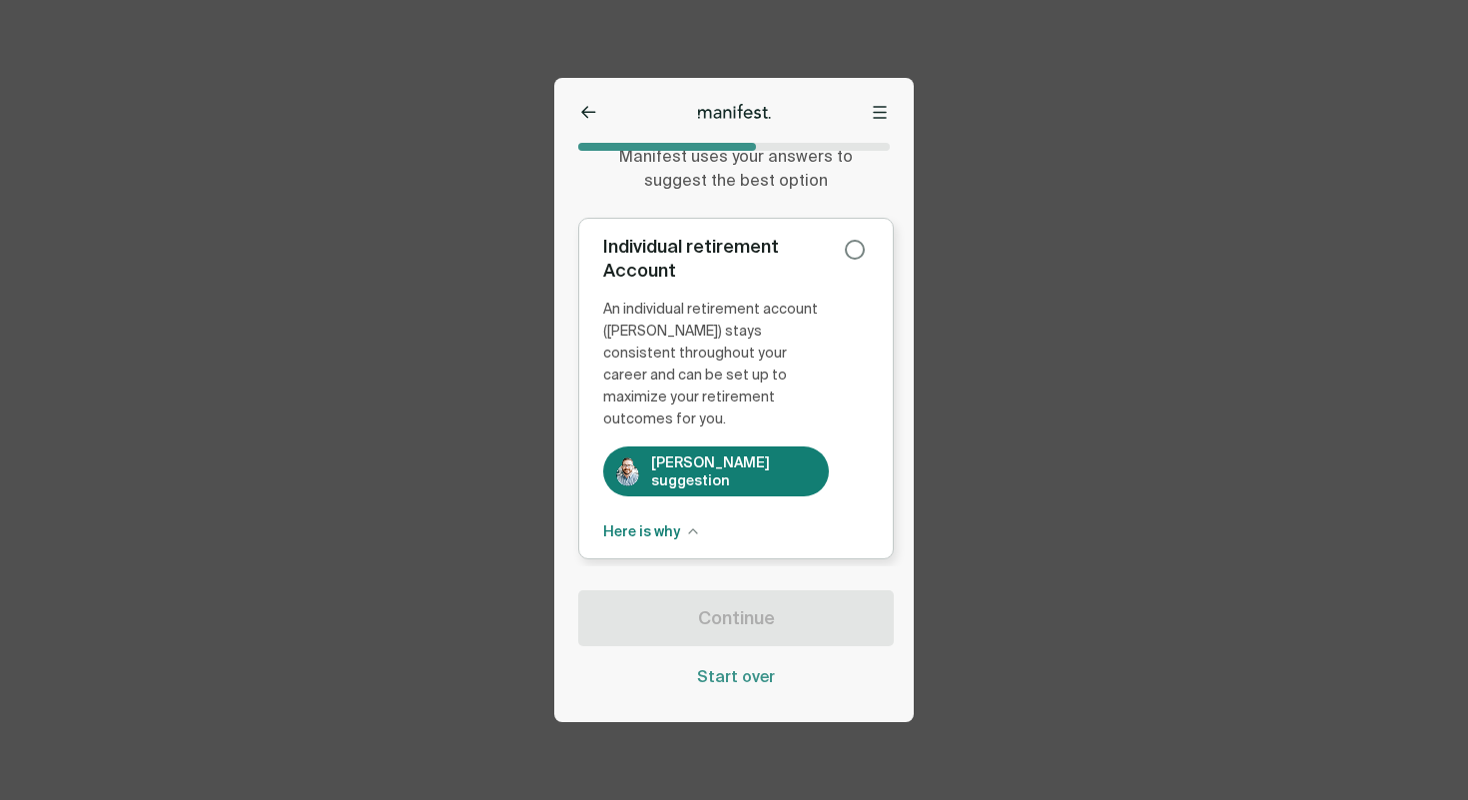
scroll to position [125, 0]
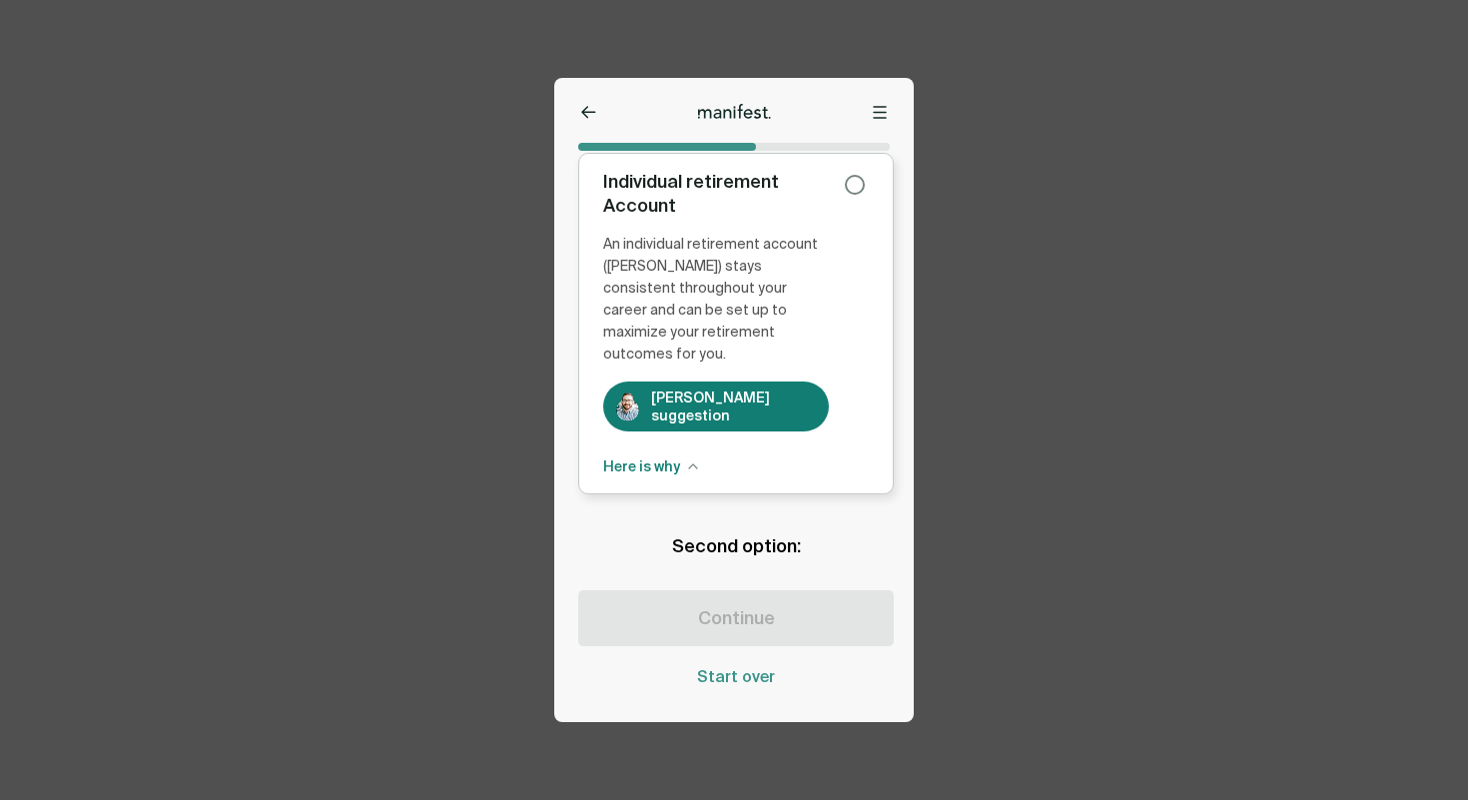
click at [797, 413] on label "Individual retirement Account An individual retirement account (IRA) stays cons…" at bounding box center [736, 324] width 316 height 342
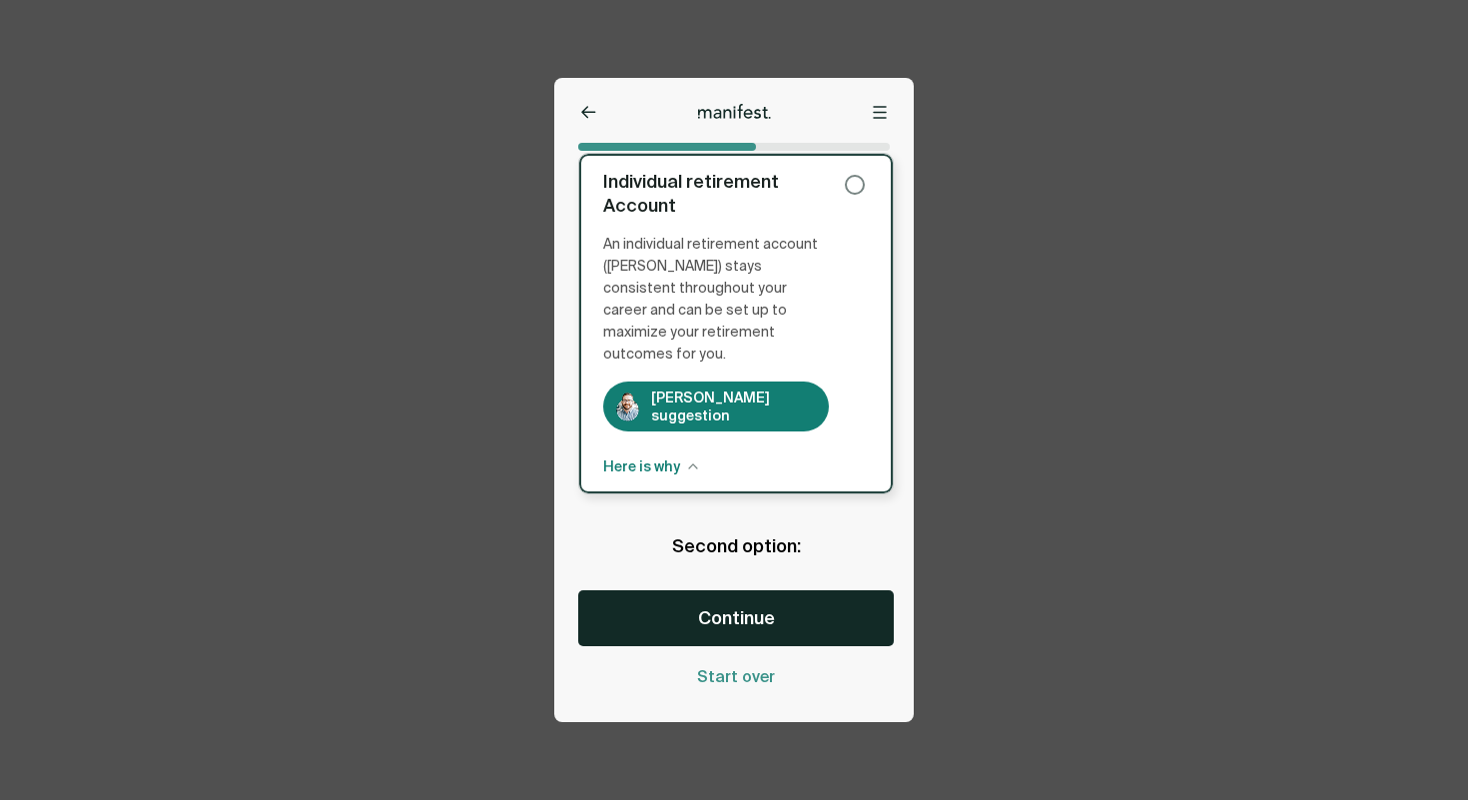
scroll to position [185, 0]
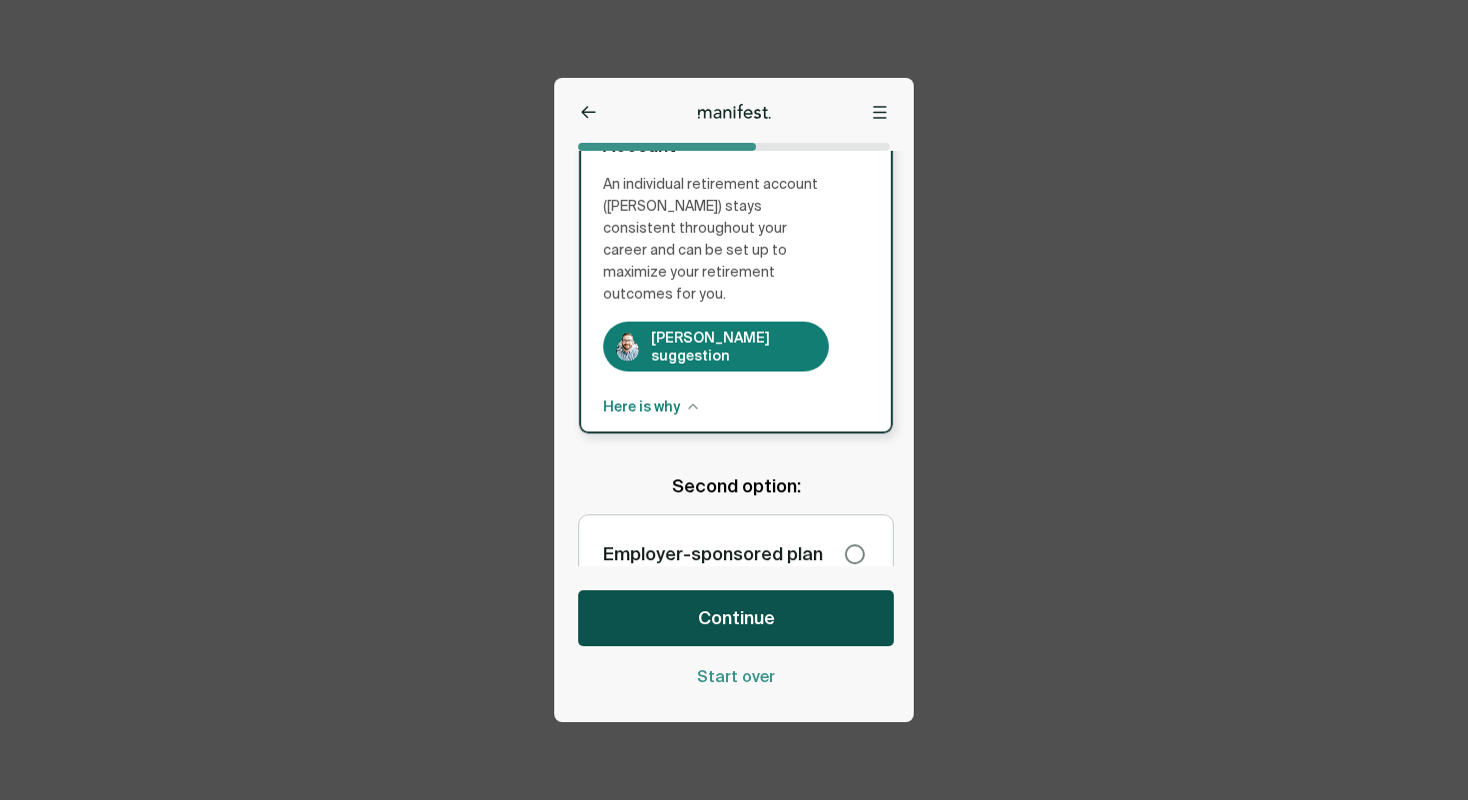
click at [751, 605] on button "Continue" at bounding box center [736, 618] width 316 height 56
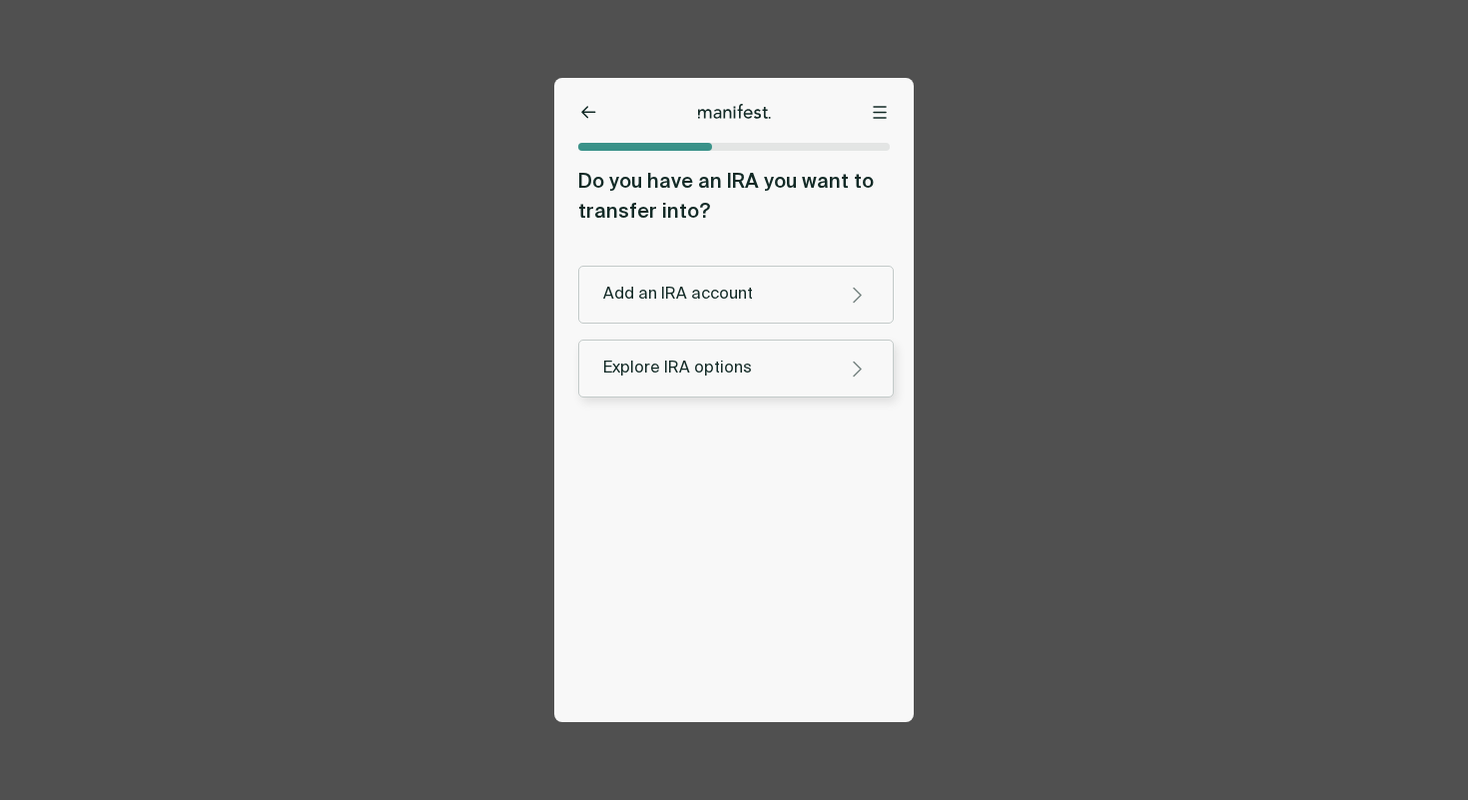
click at [734, 354] on button "Explore IRA options" at bounding box center [736, 369] width 316 height 58
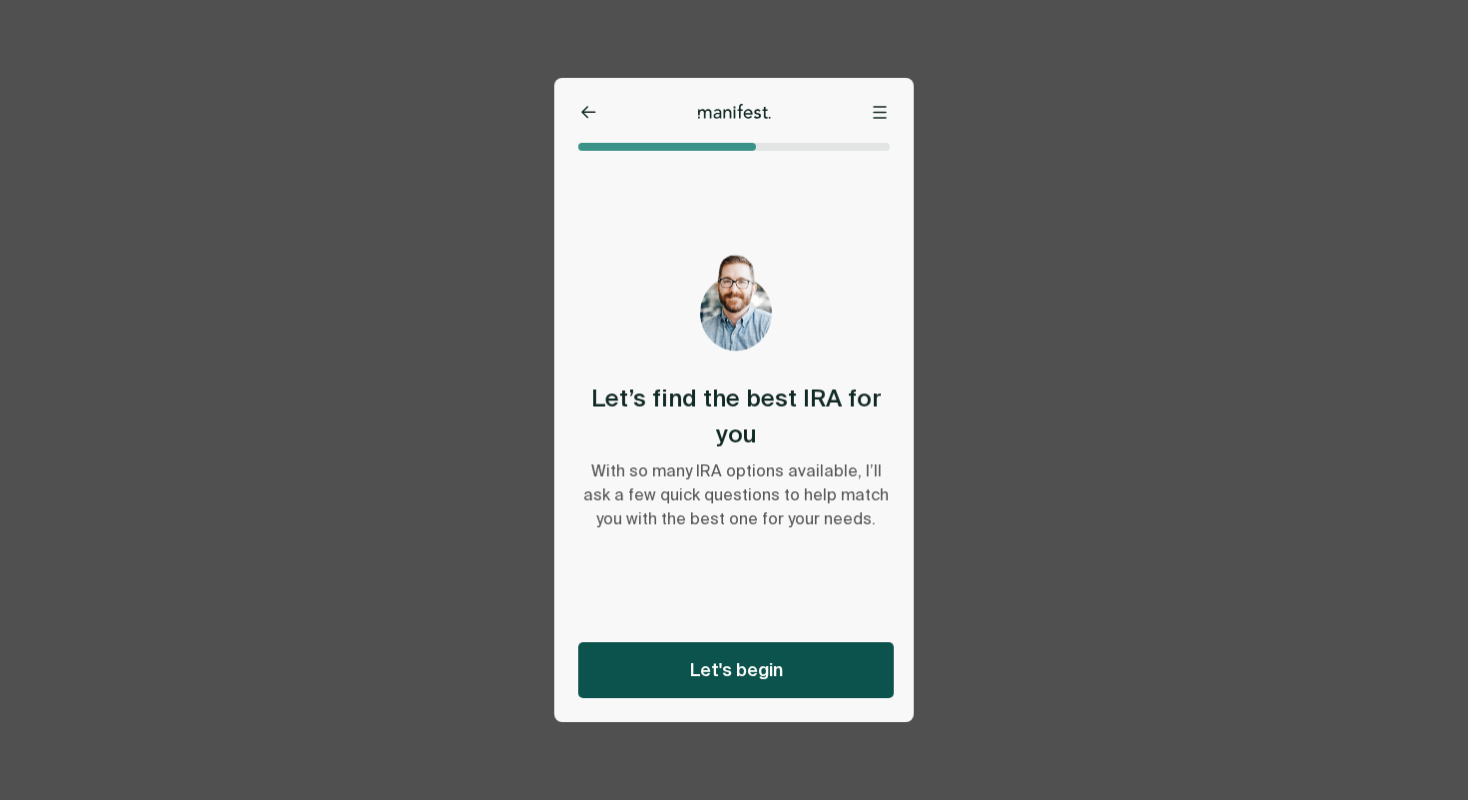
click at [721, 677] on span "Let's begin" at bounding box center [736, 670] width 93 height 24
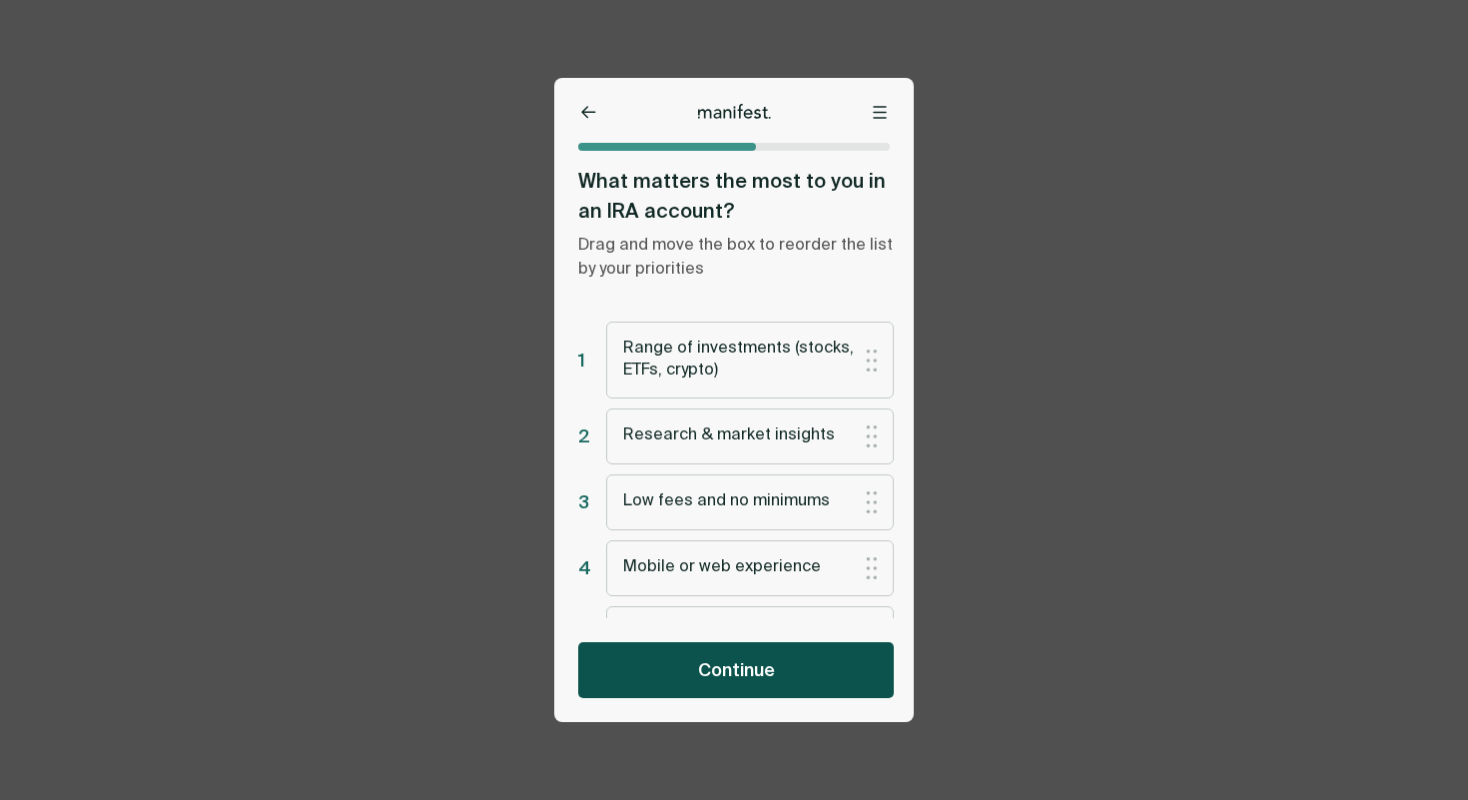
click at [716, 666] on span "Continue" at bounding box center [736, 670] width 77 height 24
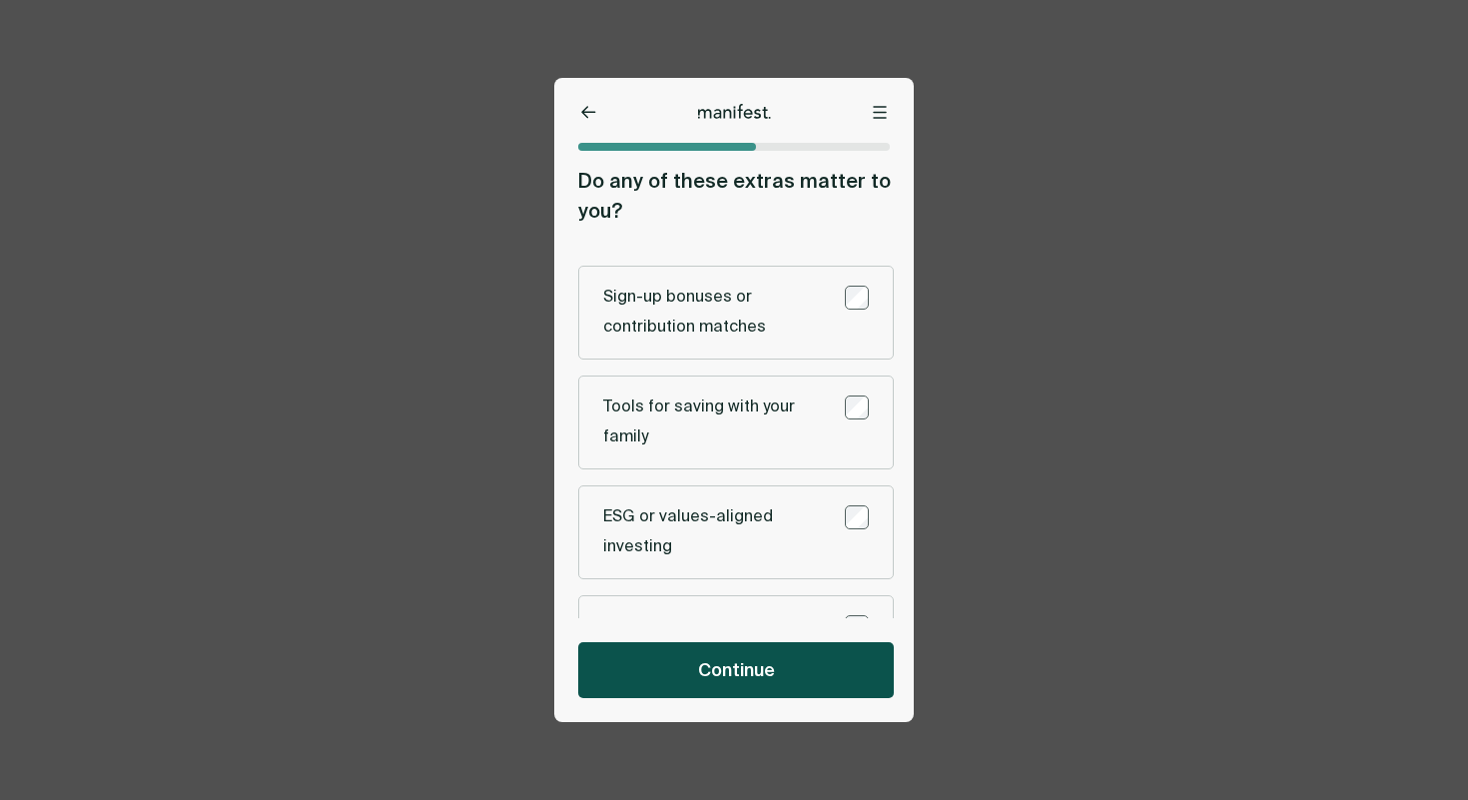
click at [715, 654] on button "Continue" at bounding box center [736, 670] width 316 height 56
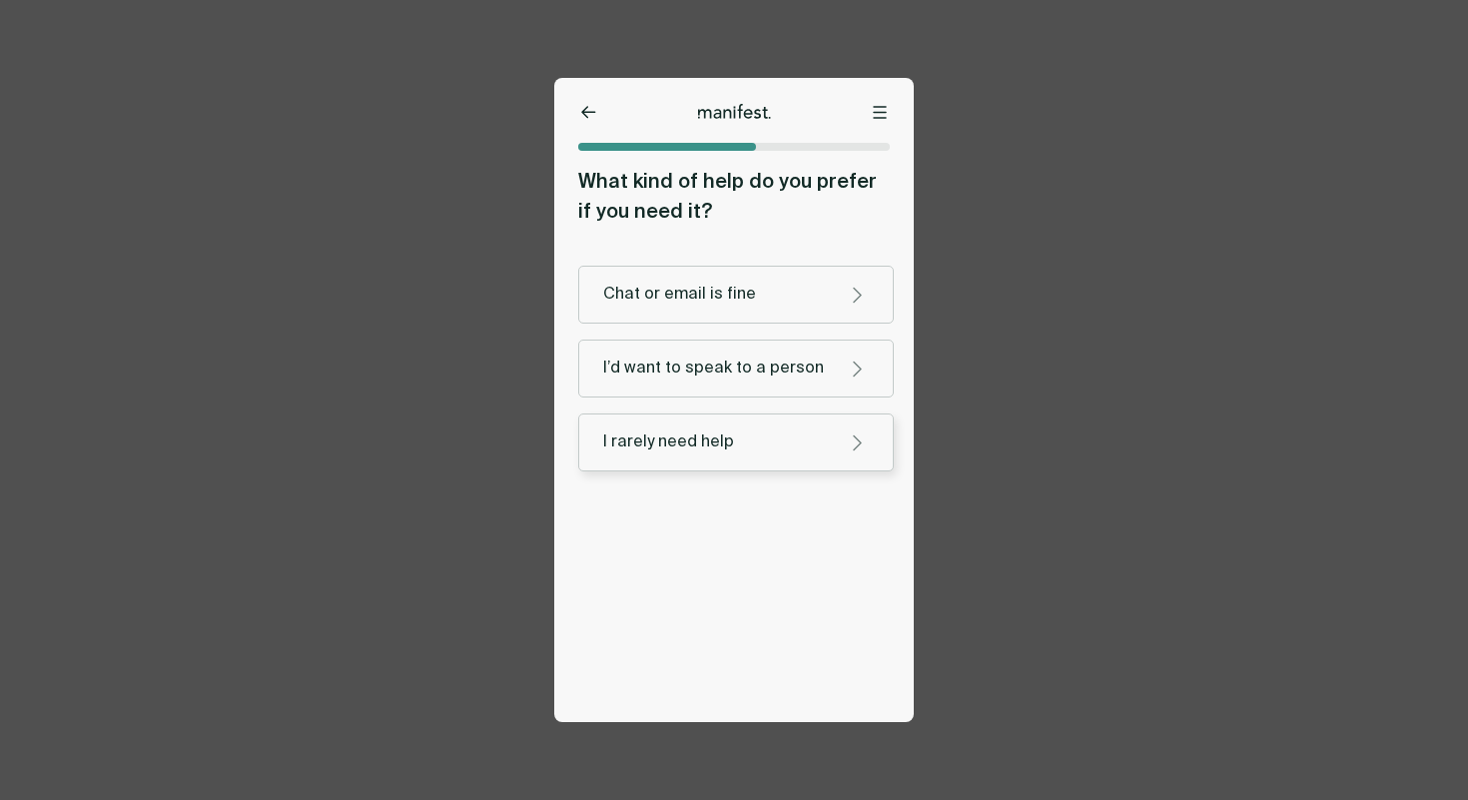
click at [703, 450] on div "I rarely need help" at bounding box center [716, 442] width 226 height 21
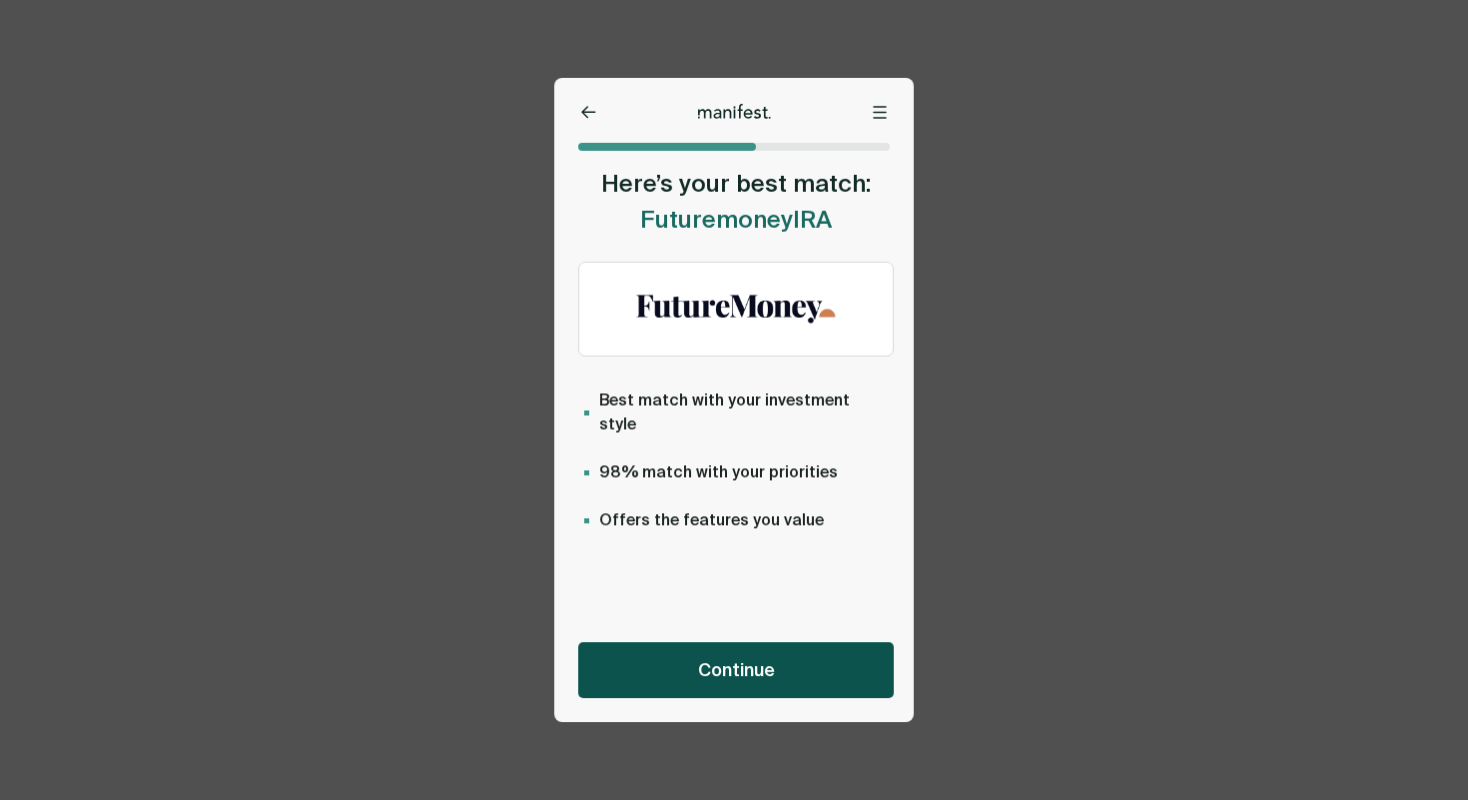
click at [676, 682] on button "Continue" at bounding box center [736, 670] width 316 height 56
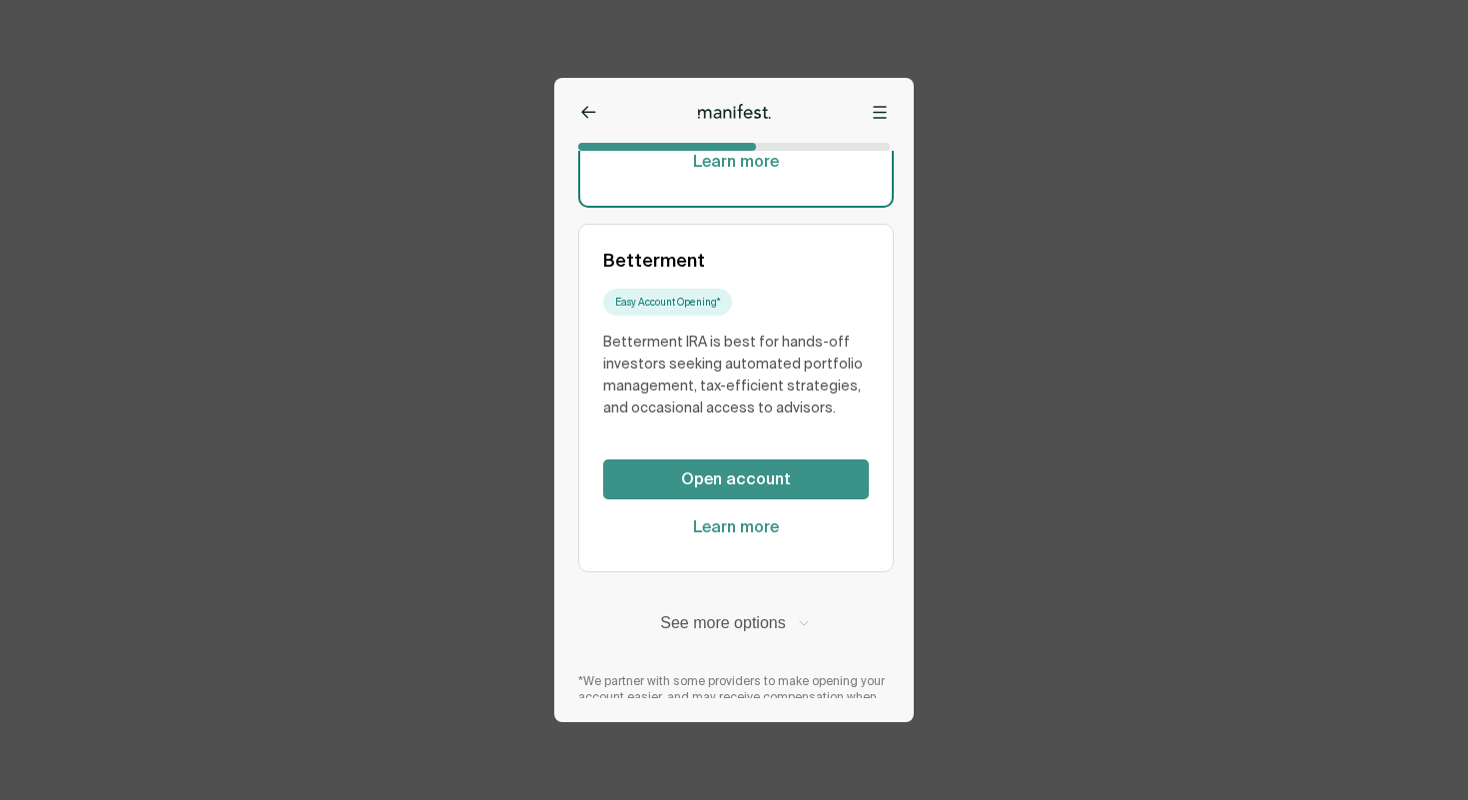
scroll to position [303, 0]
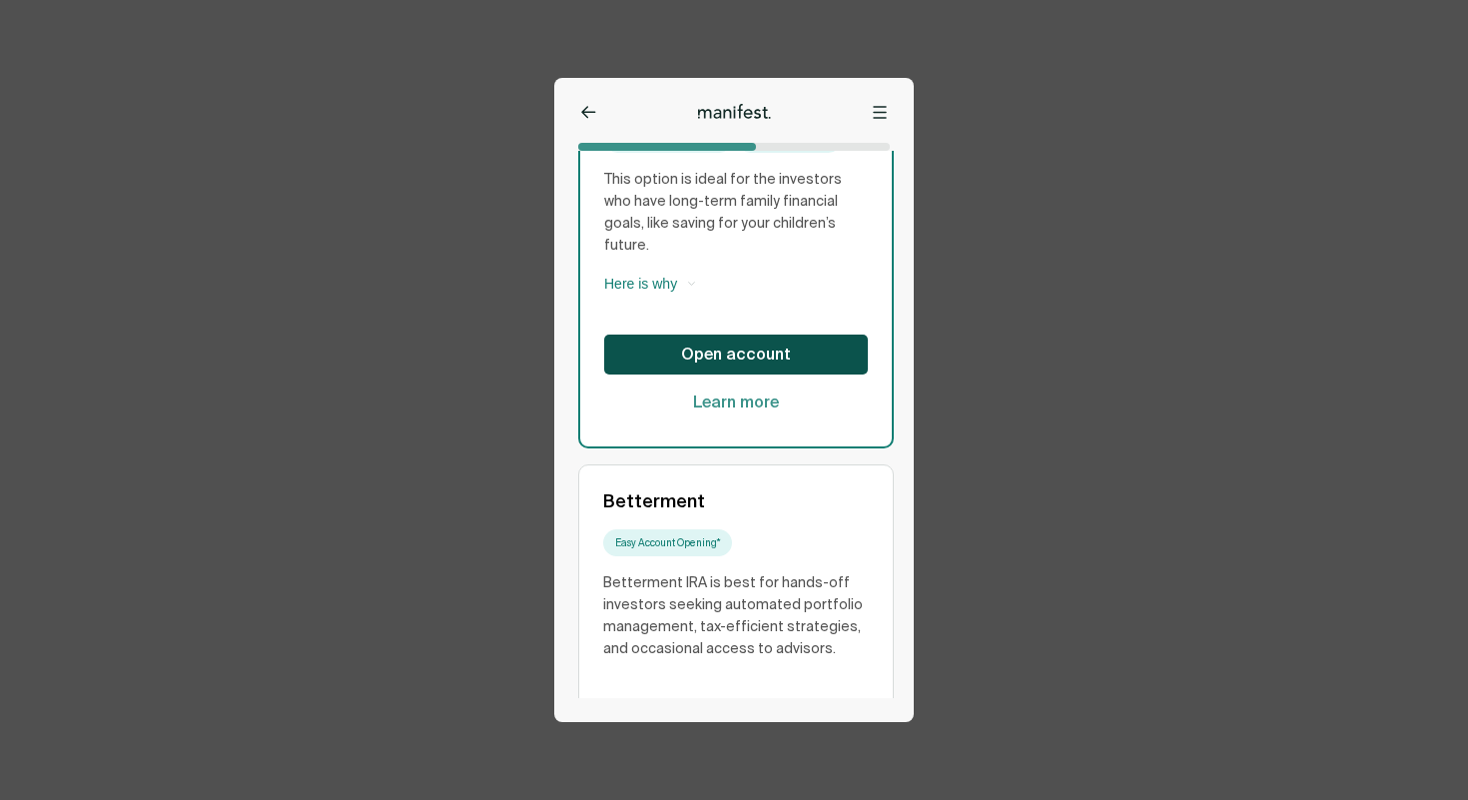
click at [718, 344] on span "Open account" at bounding box center [736, 355] width 110 height 22
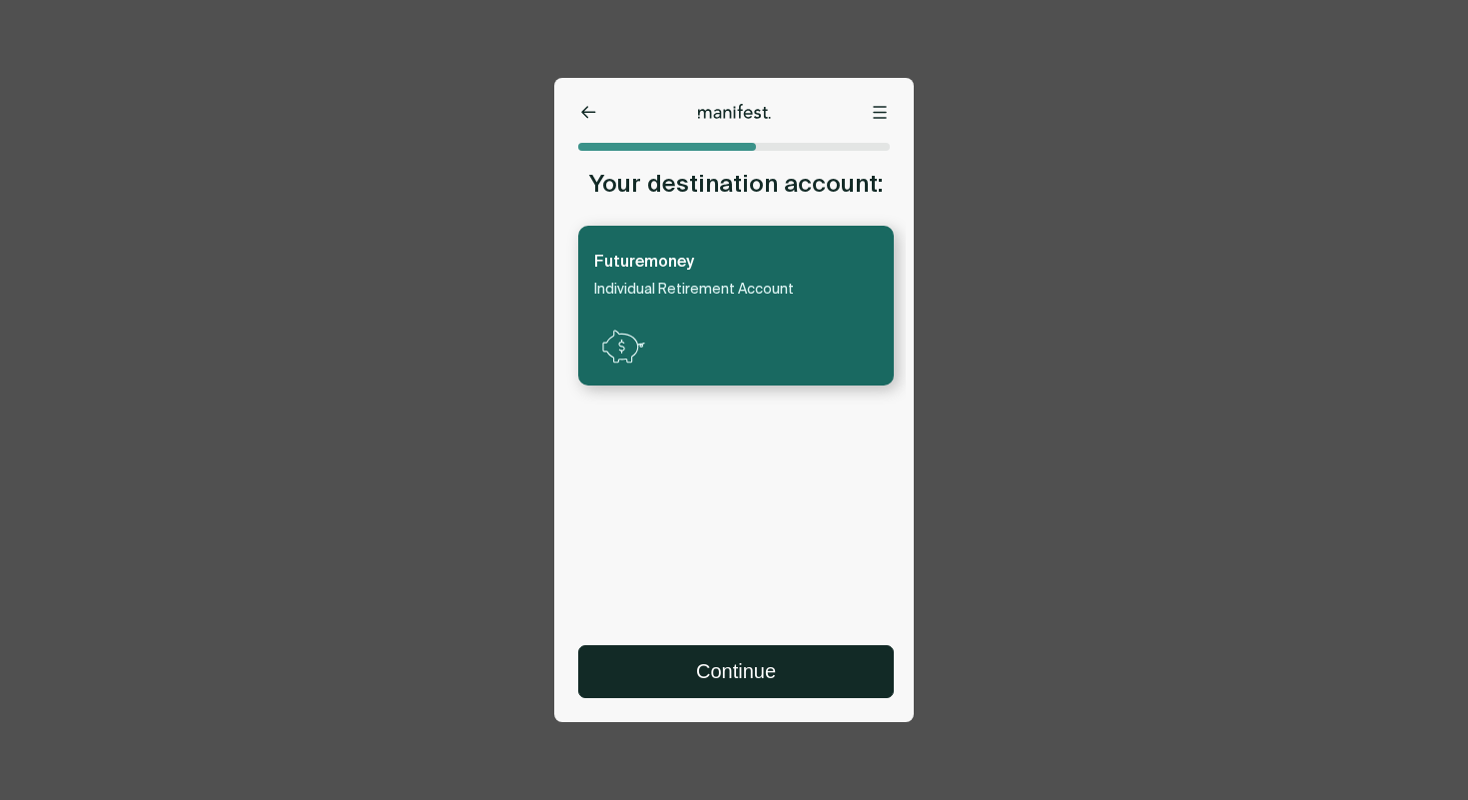
click at [590, 115] on icon at bounding box center [588, 112] width 15 height 13
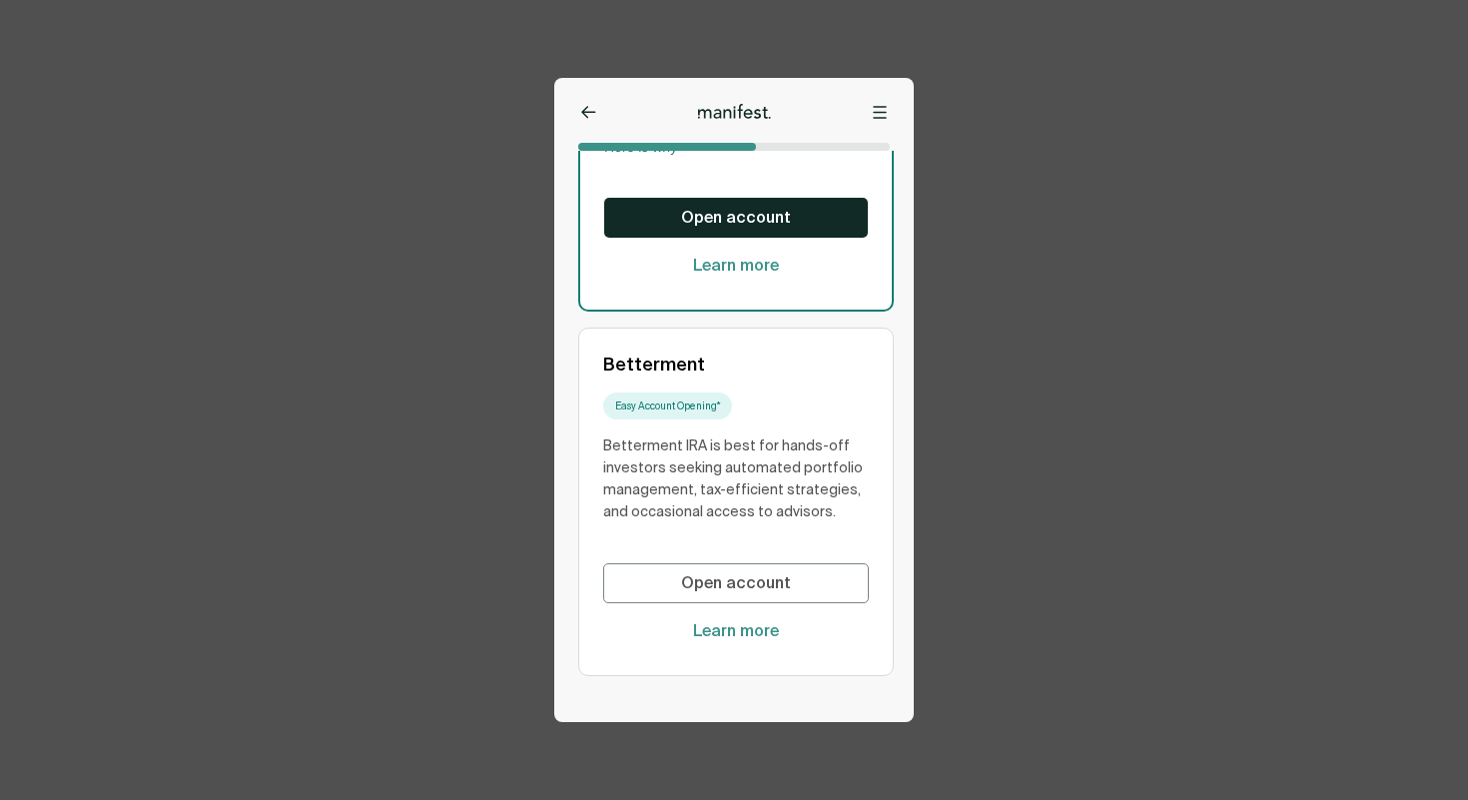
scroll to position [543, 0]
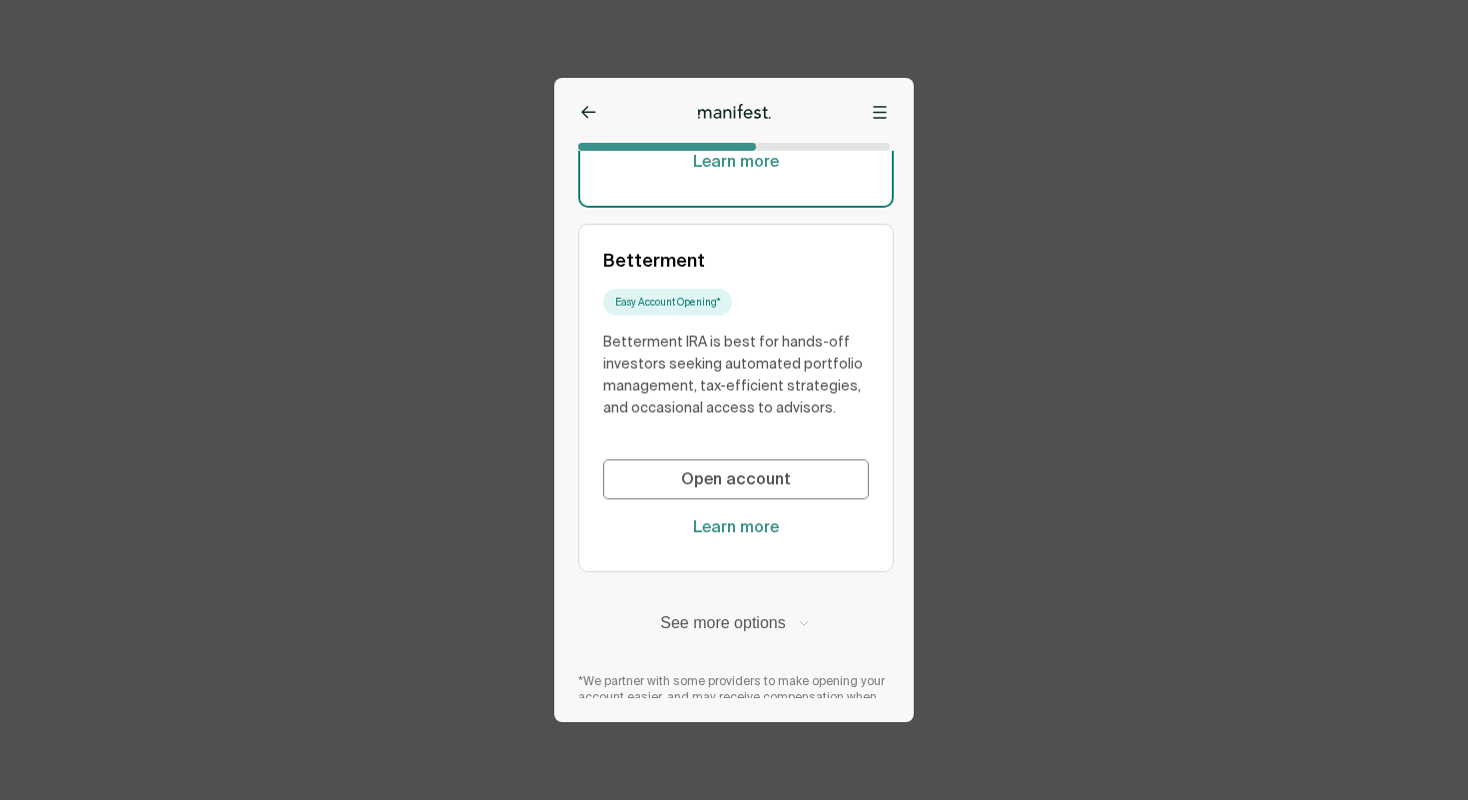
click at [704, 612] on button "See more options" at bounding box center [736, 623] width 316 height 22
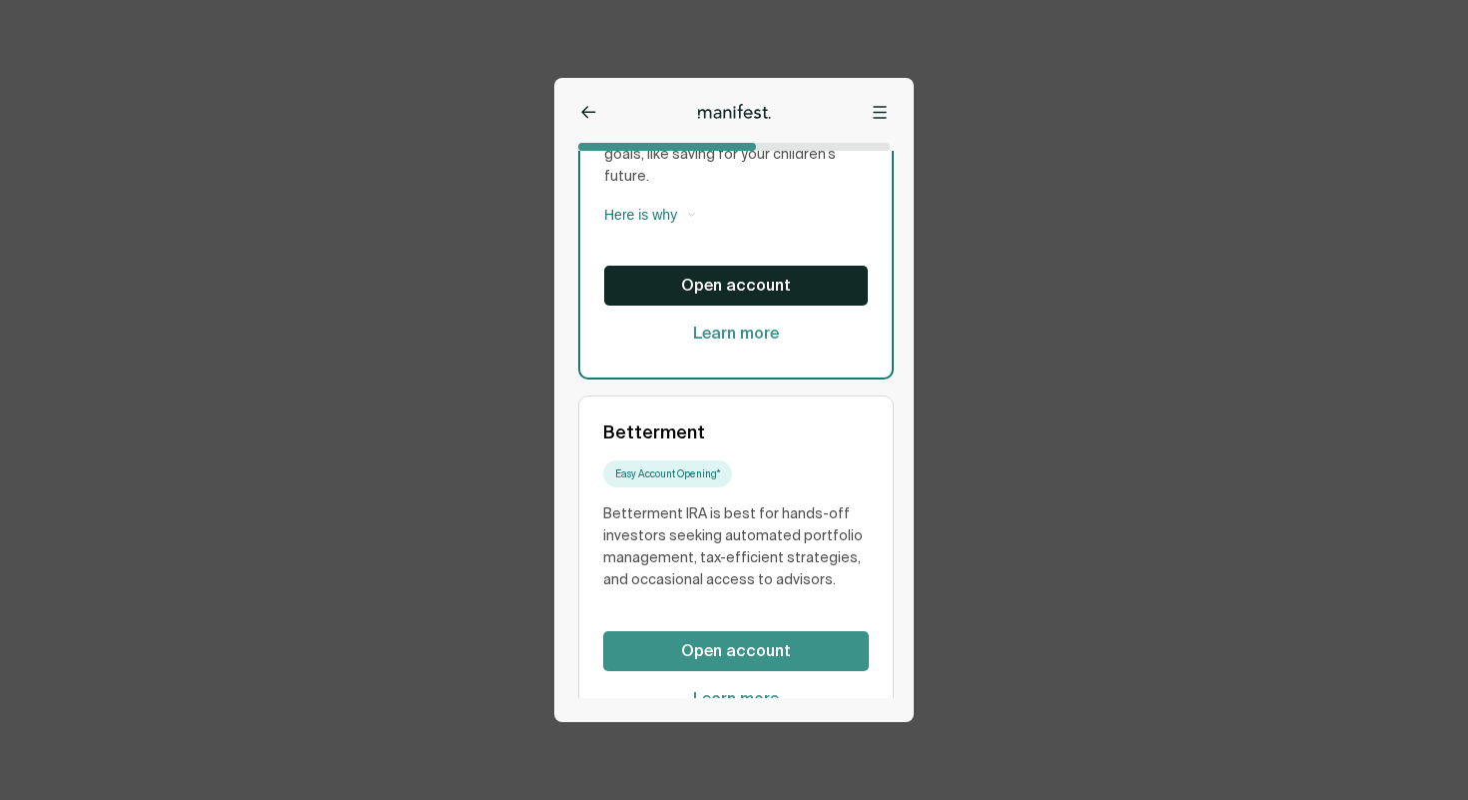
scroll to position [371, 0]
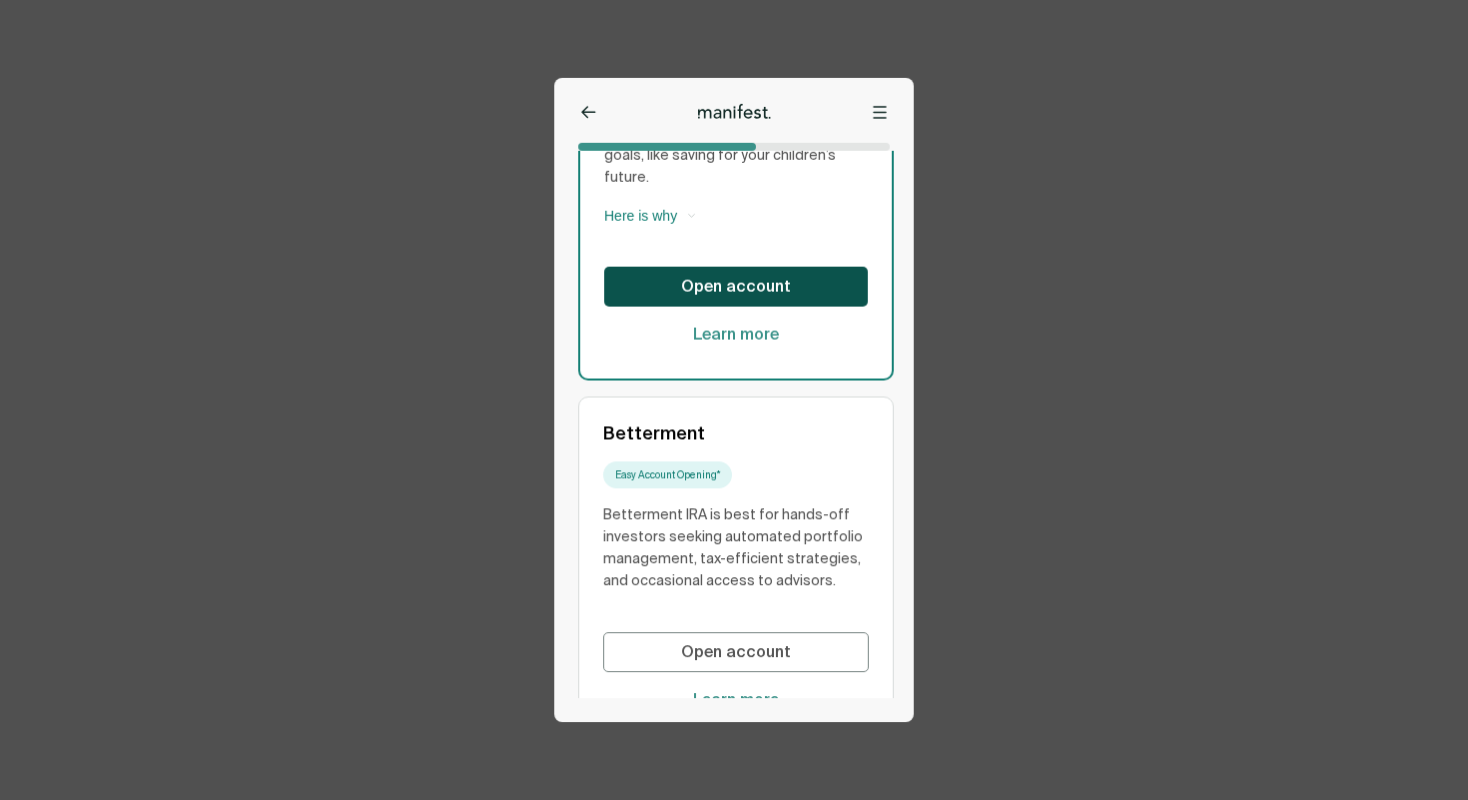
click at [729, 281] on button "Open account" at bounding box center [736, 287] width 264 height 40
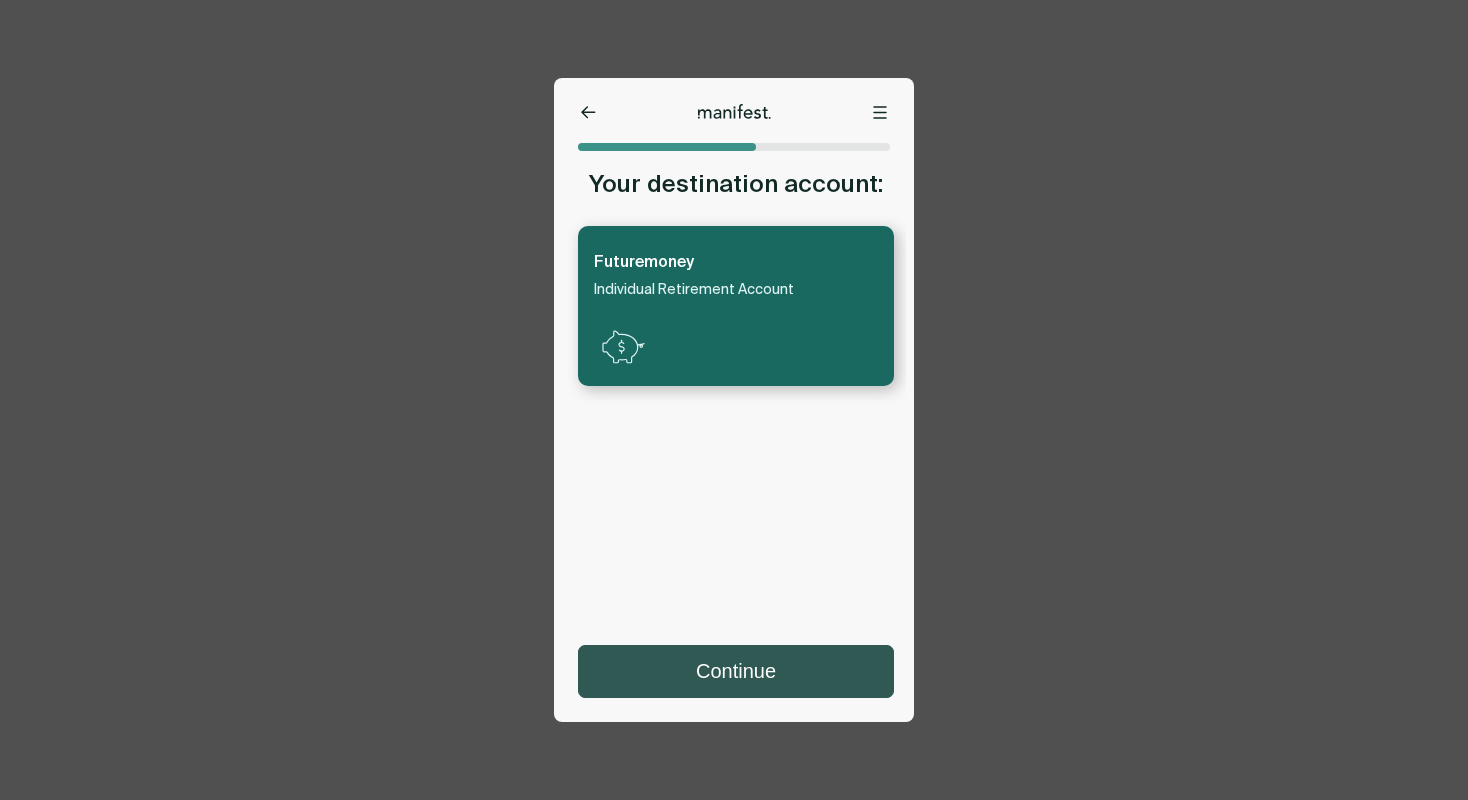
click at [719, 680] on button "Continue" at bounding box center [736, 671] width 314 height 51
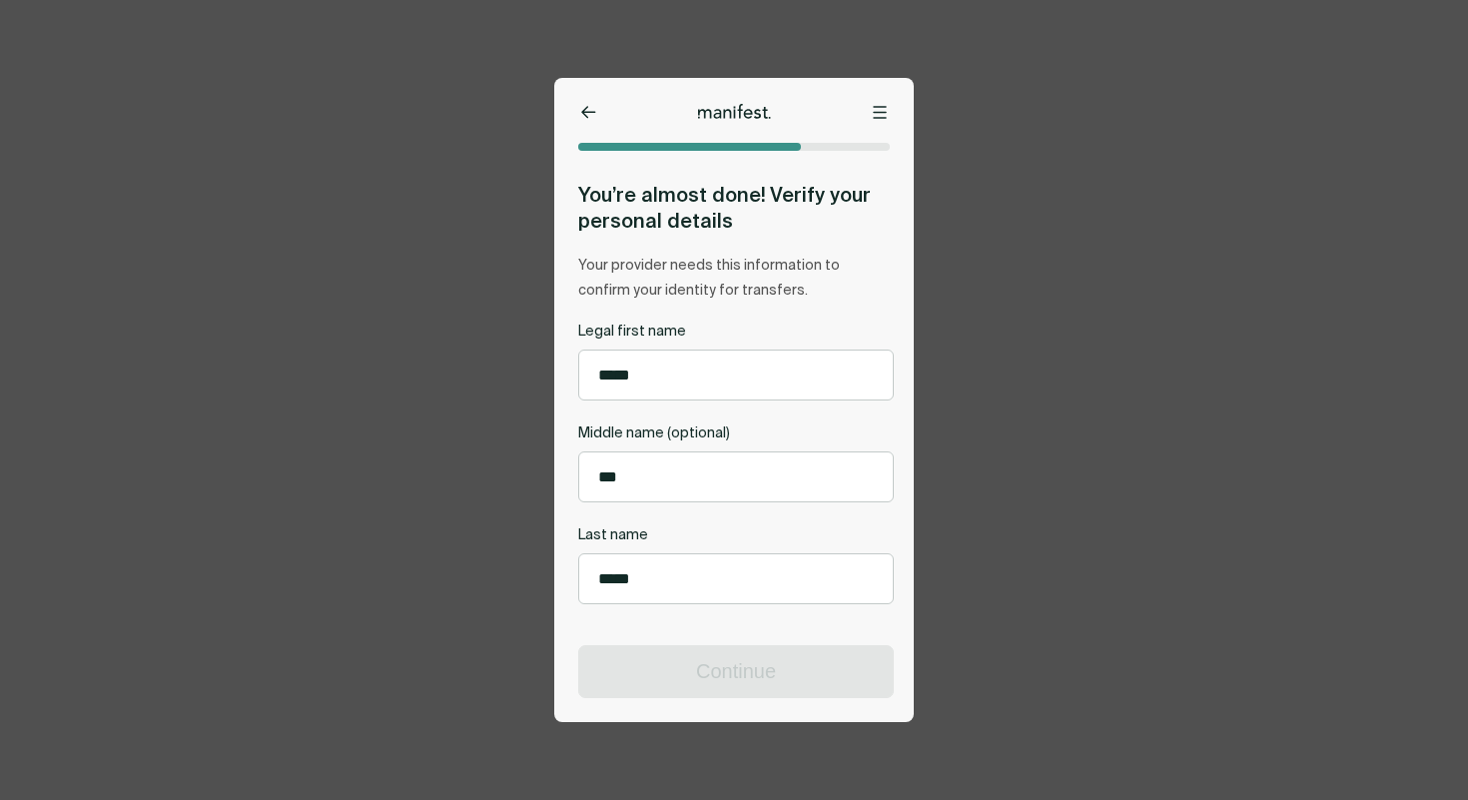
click at [593, 126] on div "**********" at bounding box center [734, 400] width 360 height 644
click at [587, 115] on icon at bounding box center [588, 112] width 15 height 13
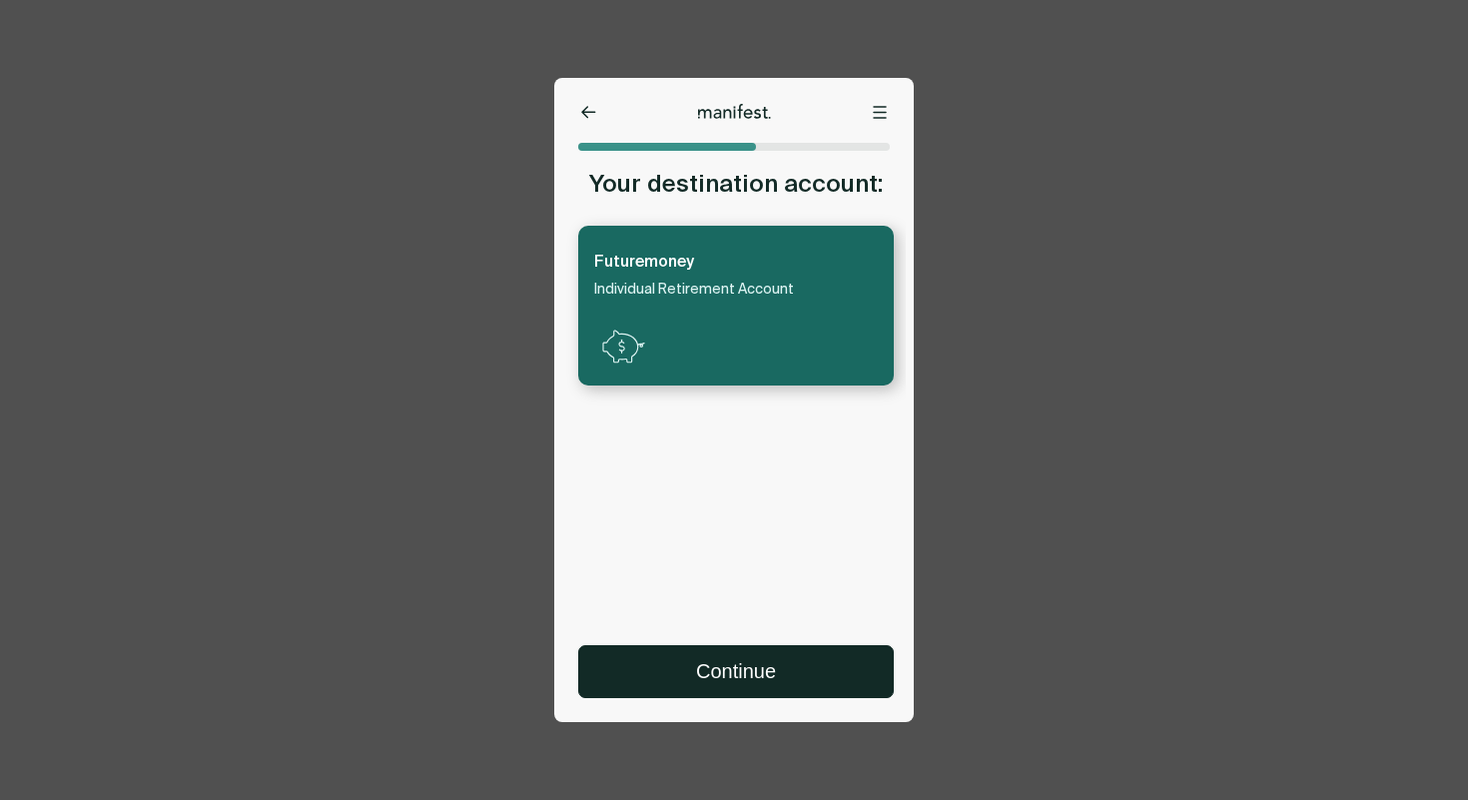
click at [587, 115] on icon at bounding box center [588, 112] width 15 height 13
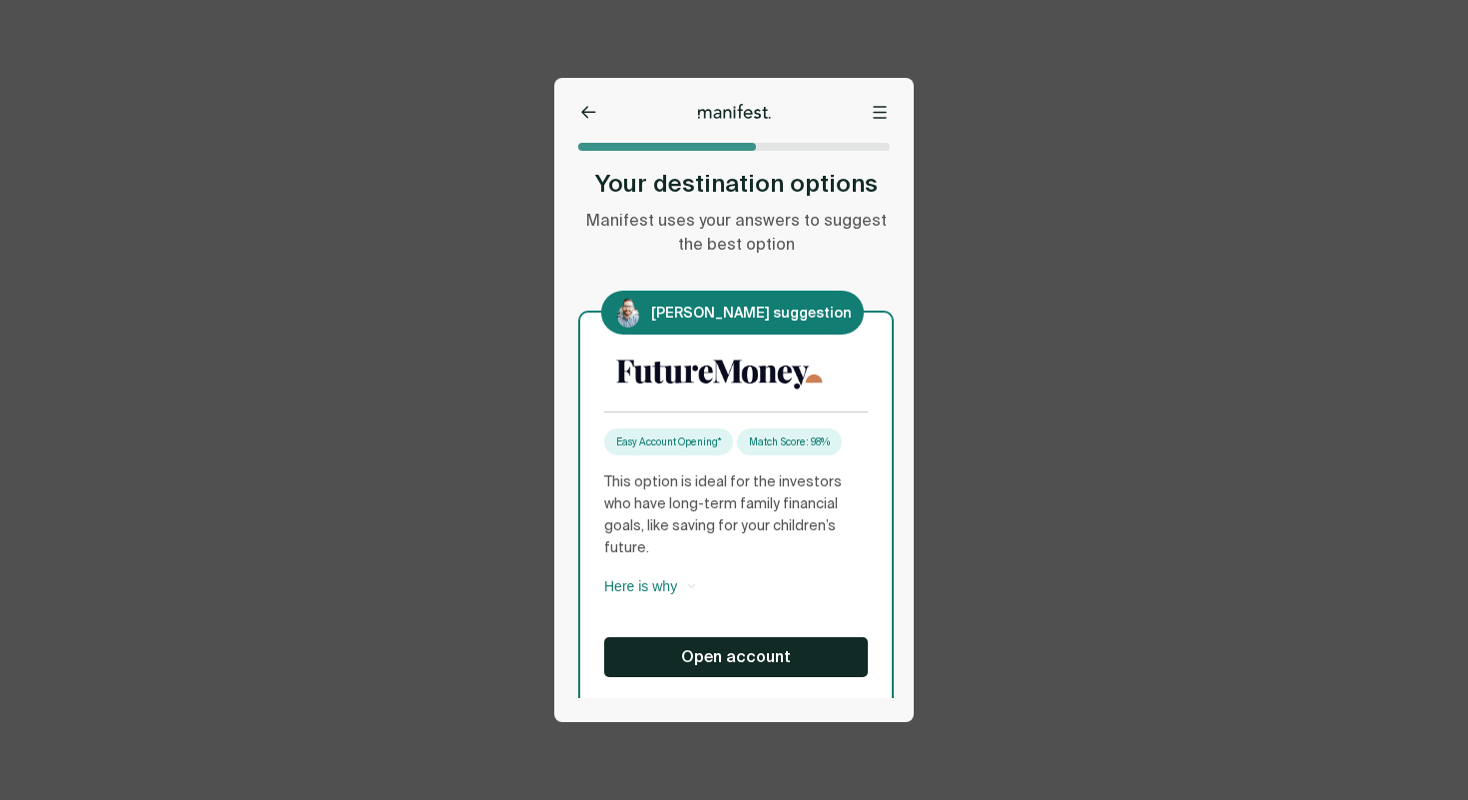
click at [587, 115] on icon at bounding box center [588, 112] width 15 height 13
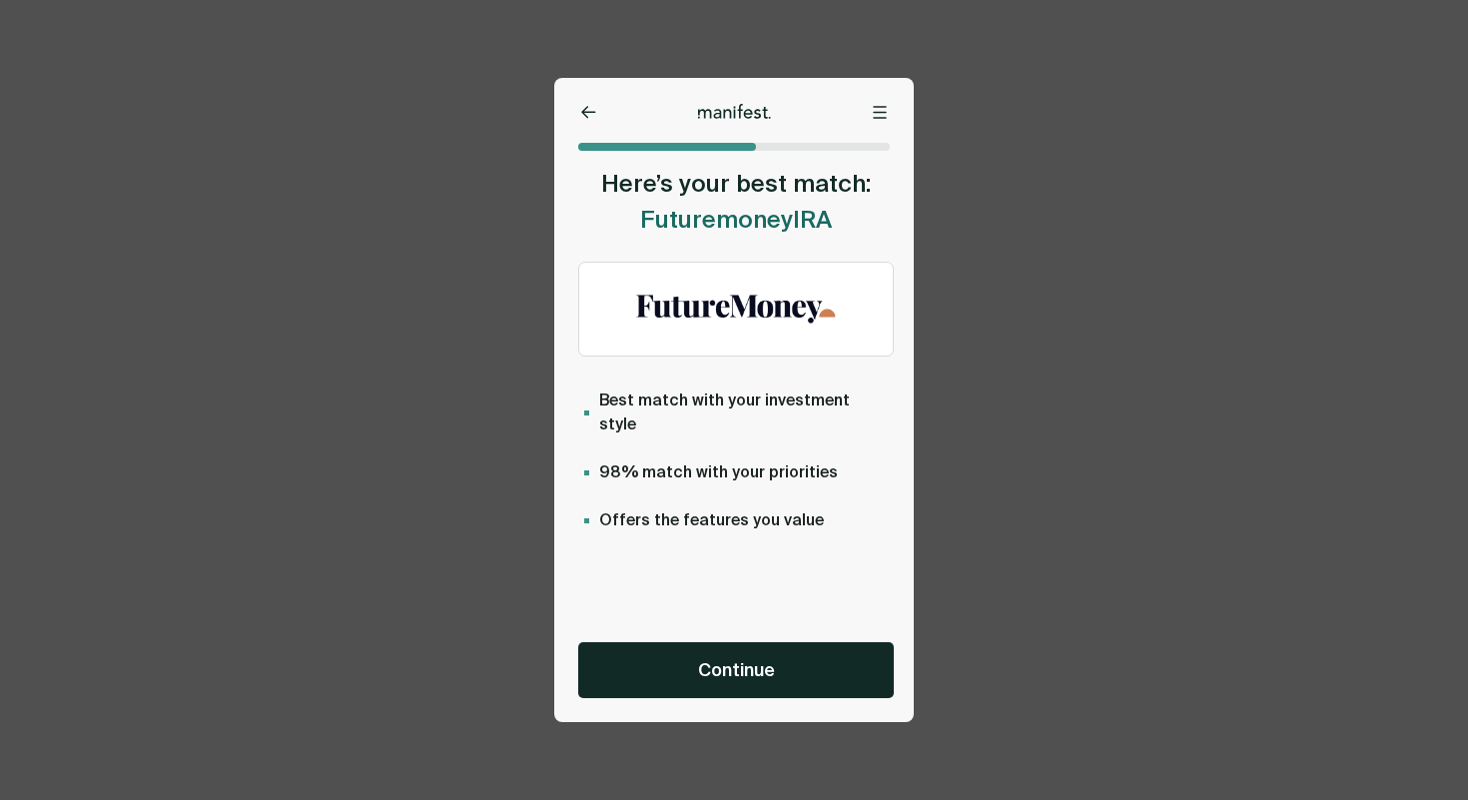
click at [587, 115] on icon at bounding box center [588, 112] width 15 height 13
click at [589, 111] on icon at bounding box center [588, 112] width 15 height 13
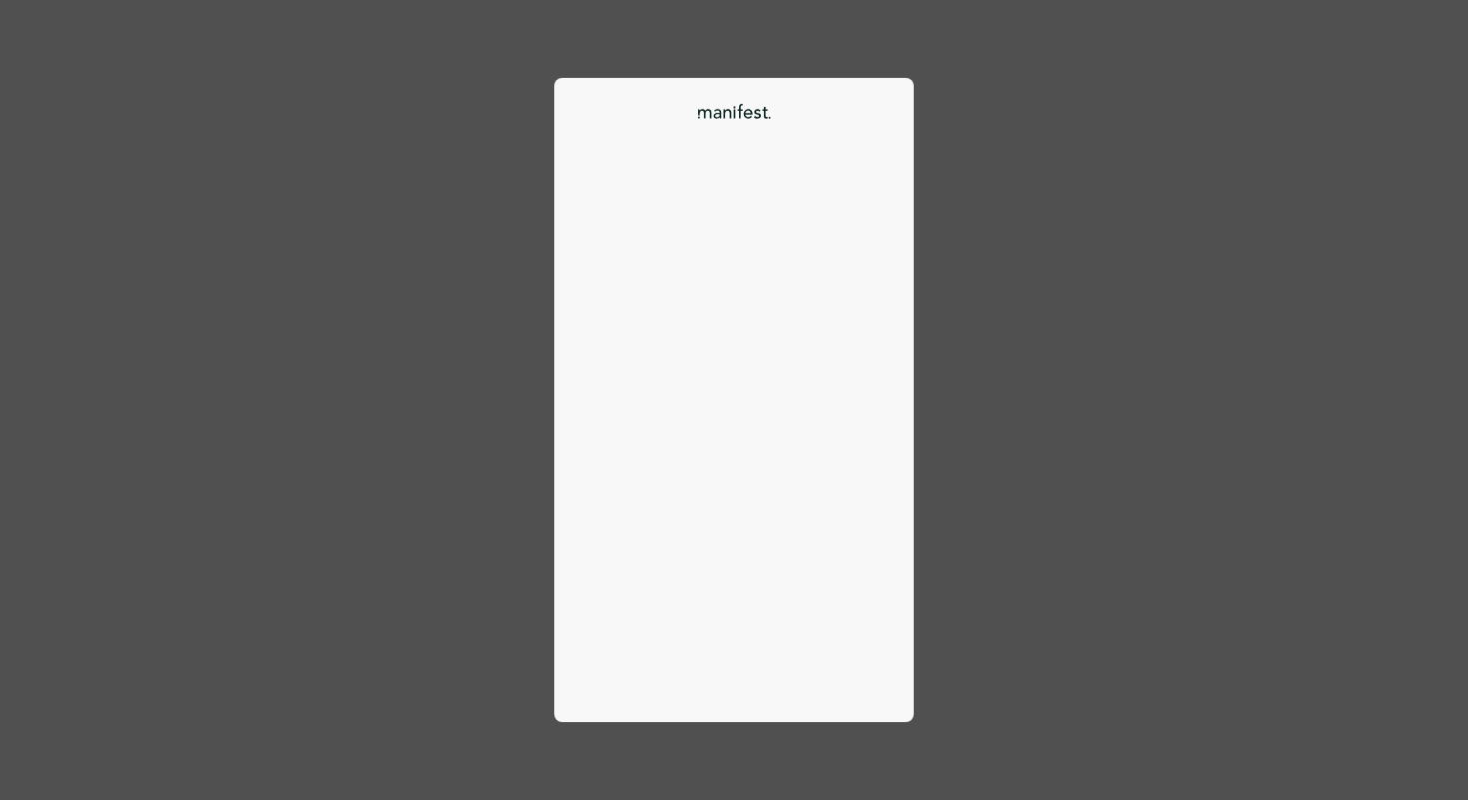
click at [589, 111] on div at bounding box center [588, 113] width 20 height 20
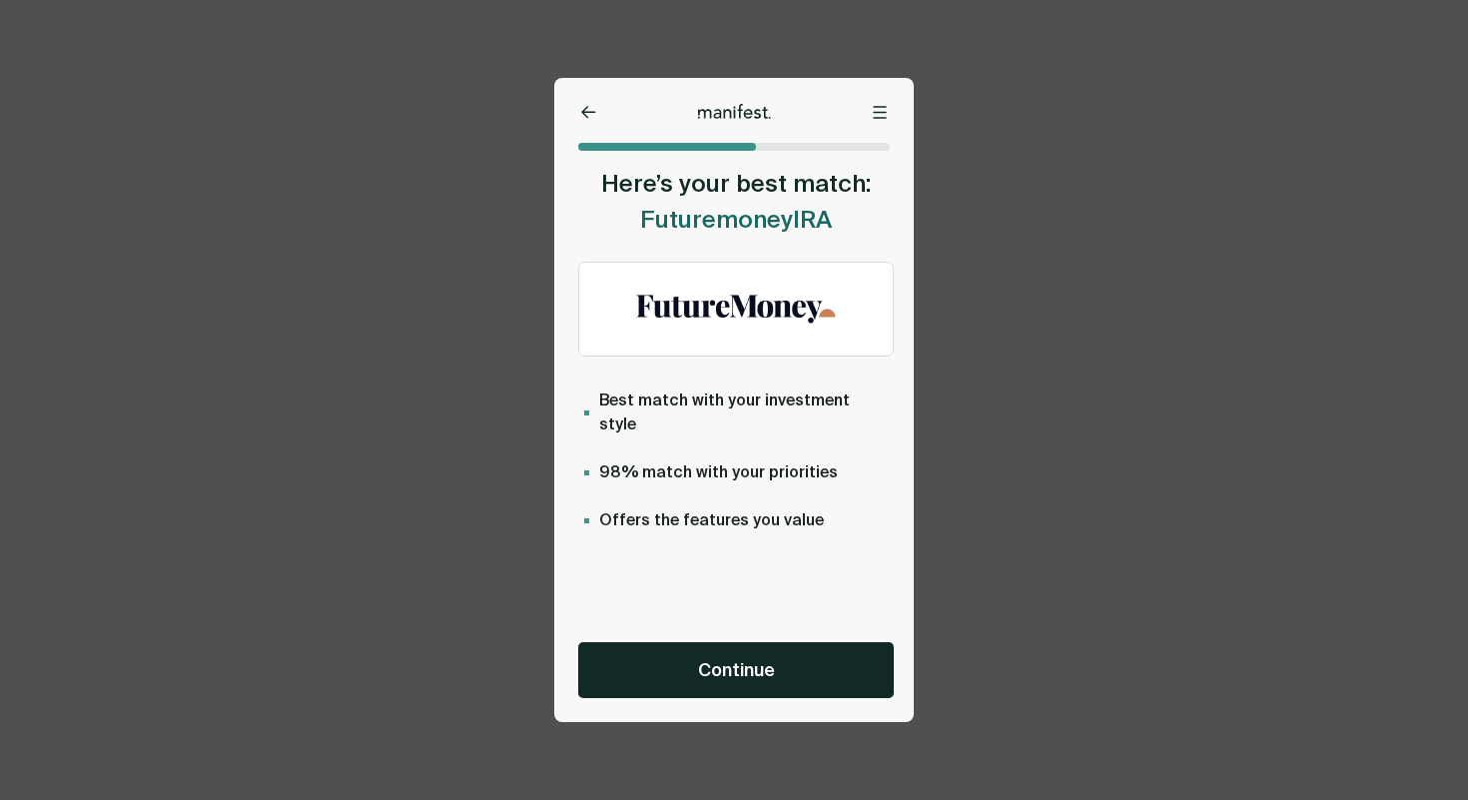
click at [589, 122] on button at bounding box center [588, 113] width 20 height 20
click at [589, 122] on div at bounding box center [588, 113] width 20 height 20
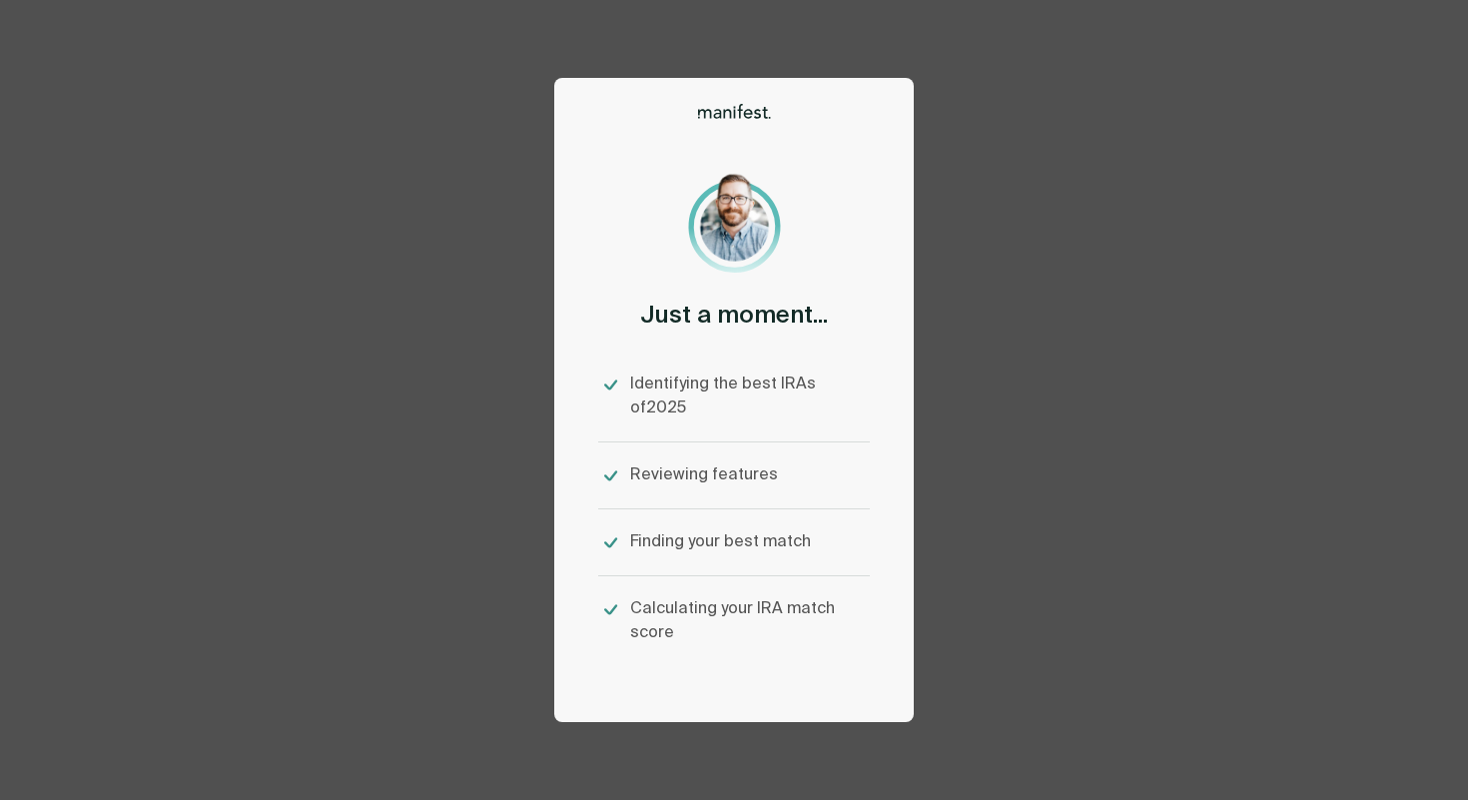
click at [972, 276] on div "Options Home Exit Manifest [EMAIL_ADDRESS][DOMAIN_NAME] Just a moment... Identi…" at bounding box center [734, 400] width 1468 height 800
click at [954, 393] on div "Options Home Exit Manifest [EMAIL_ADDRESS][DOMAIN_NAME] Just a moment... Identi…" at bounding box center [734, 400] width 1468 height 800
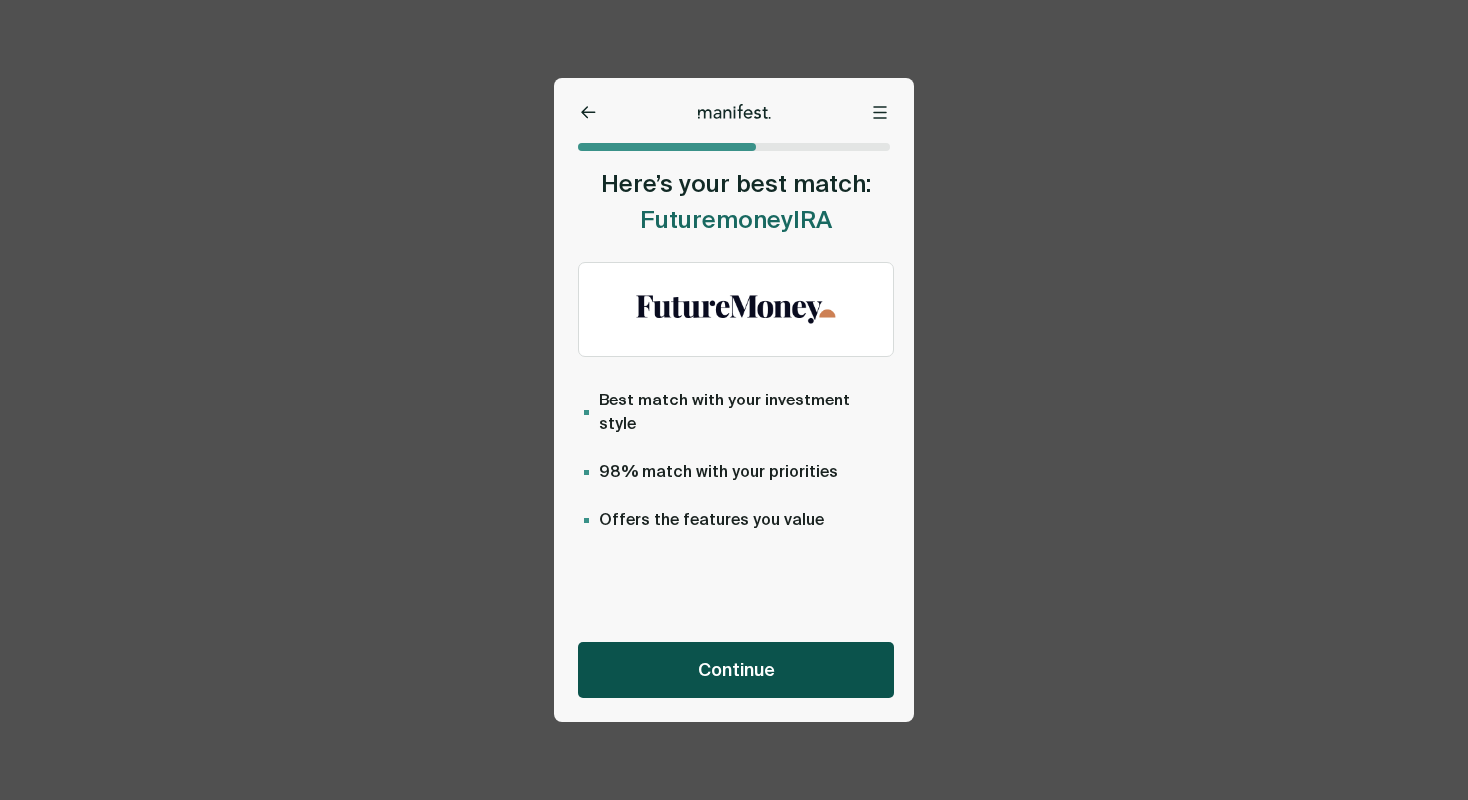
click at [691, 675] on button "Continue" at bounding box center [736, 670] width 316 height 56
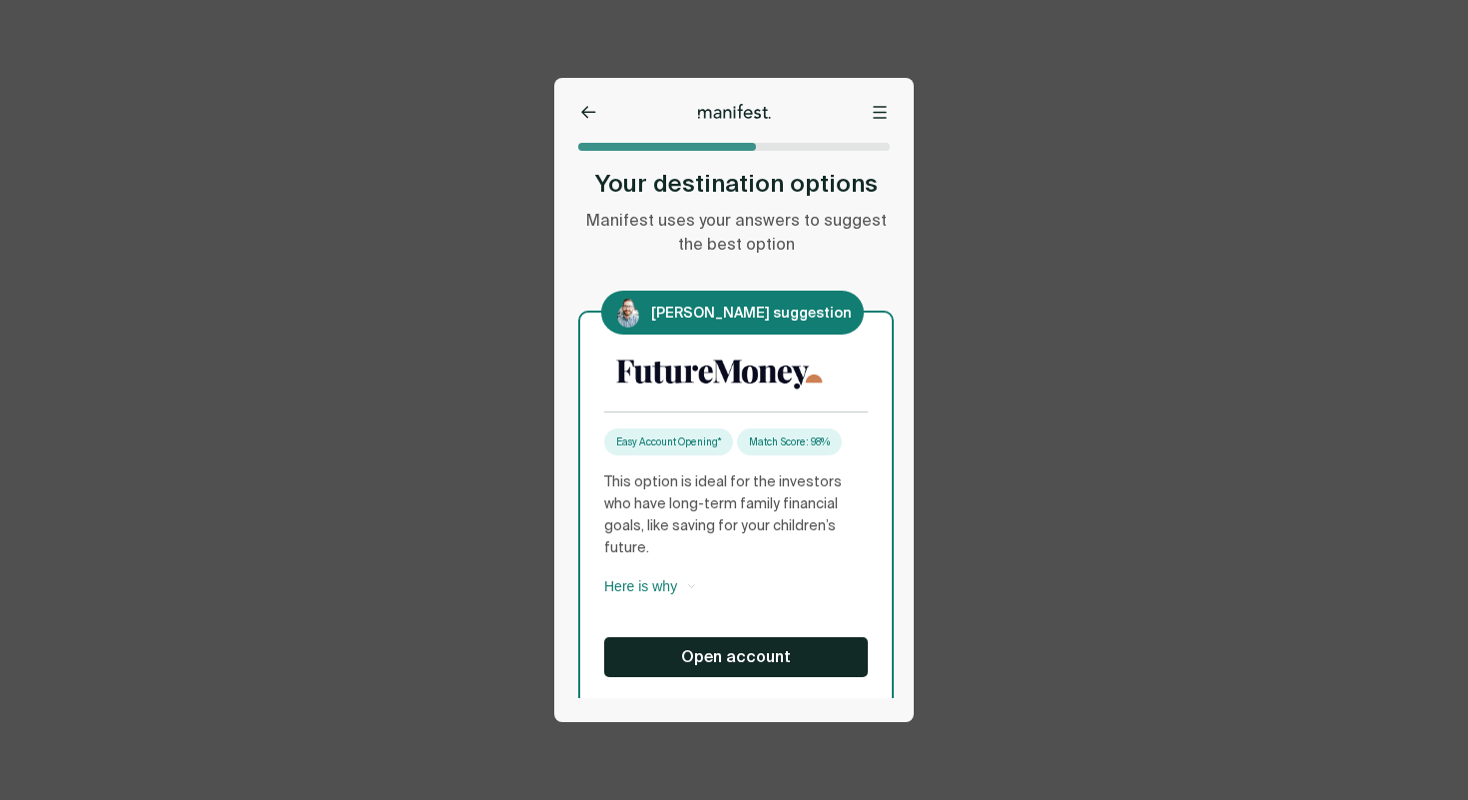
scroll to position [543, 0]
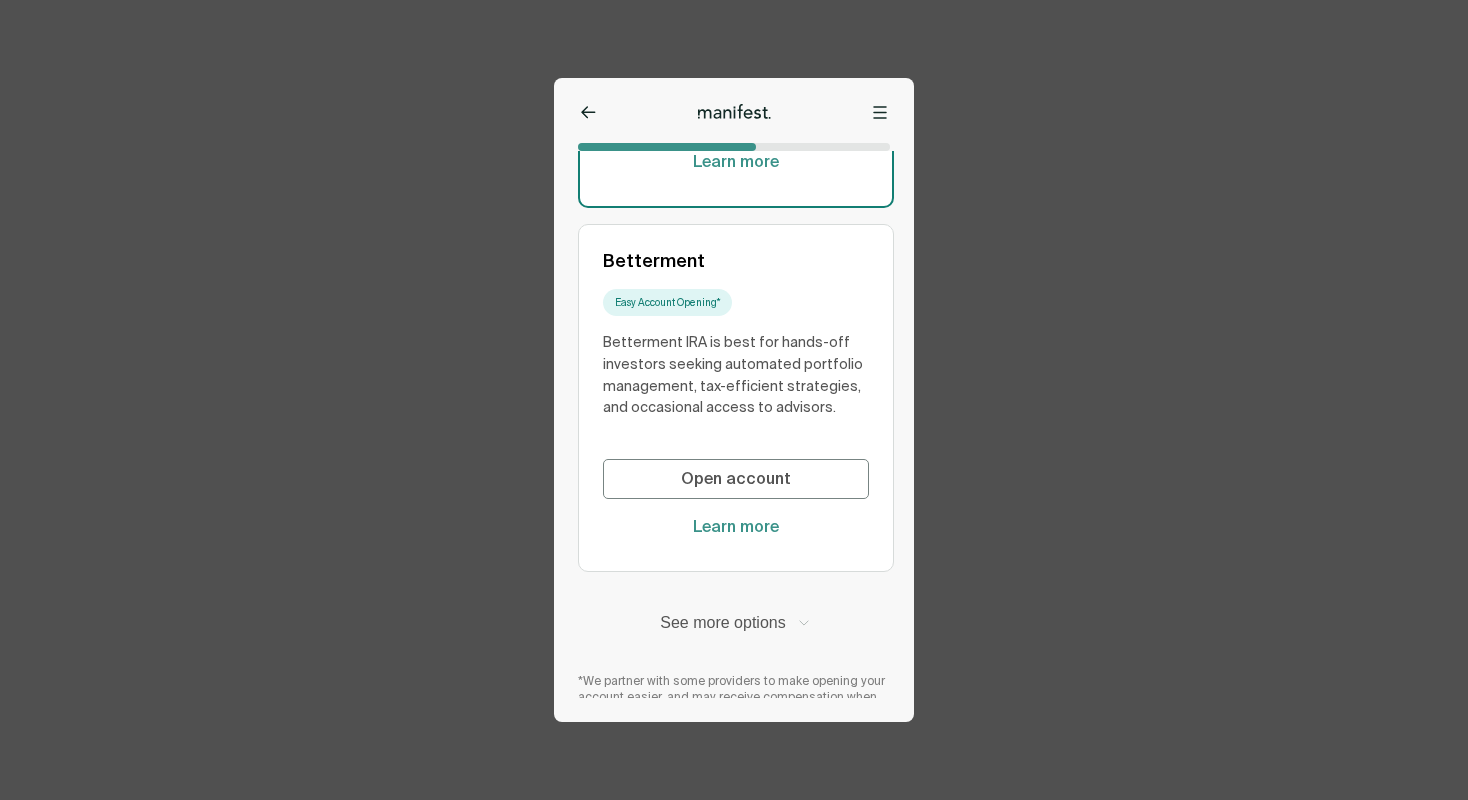
click at [711, 612] on button "See more options" at bounding box center [736, 623] width 316 height 22
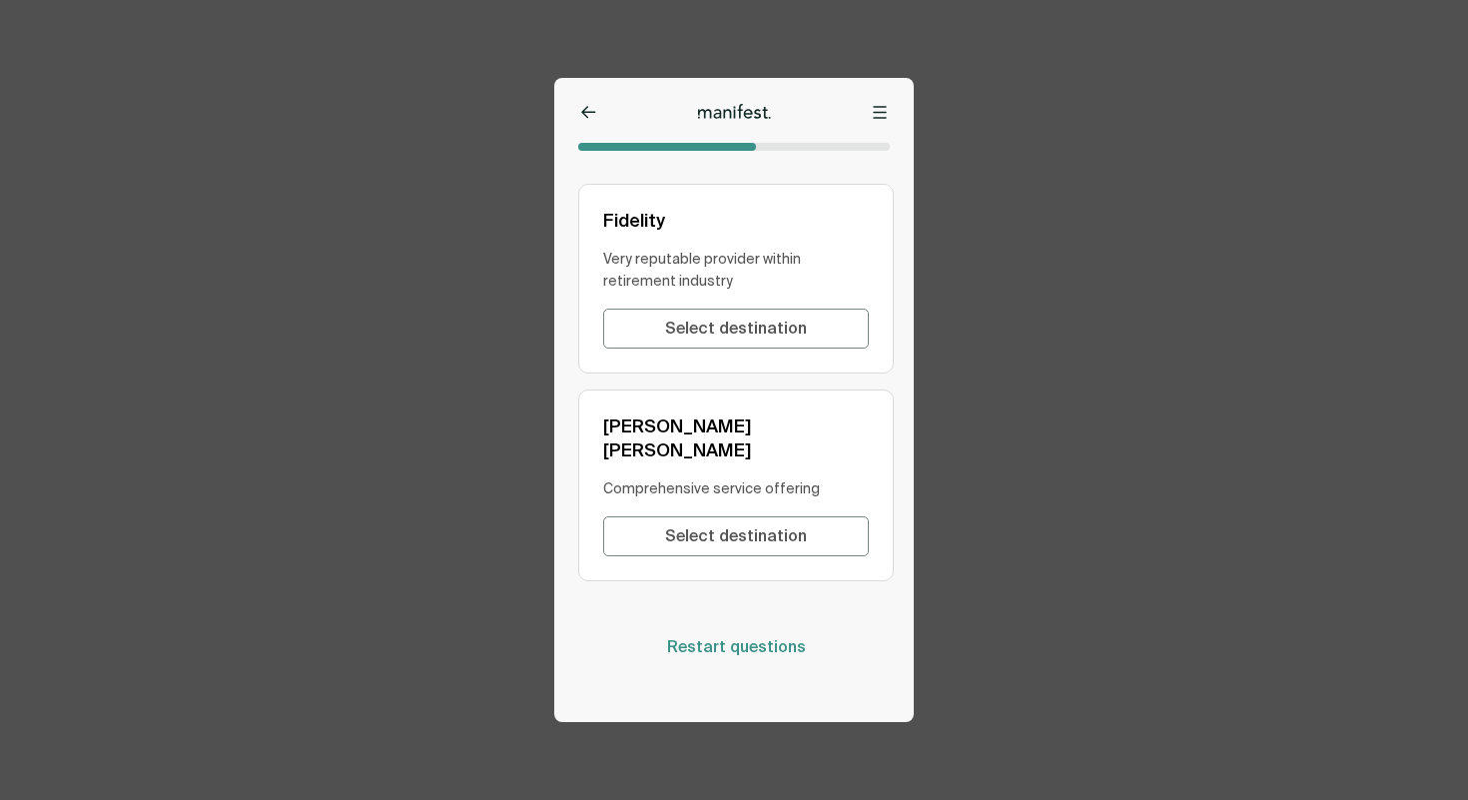
click at [711, 636] on span "Restart questions" at bounding box center [736, 647] width 139 height 22
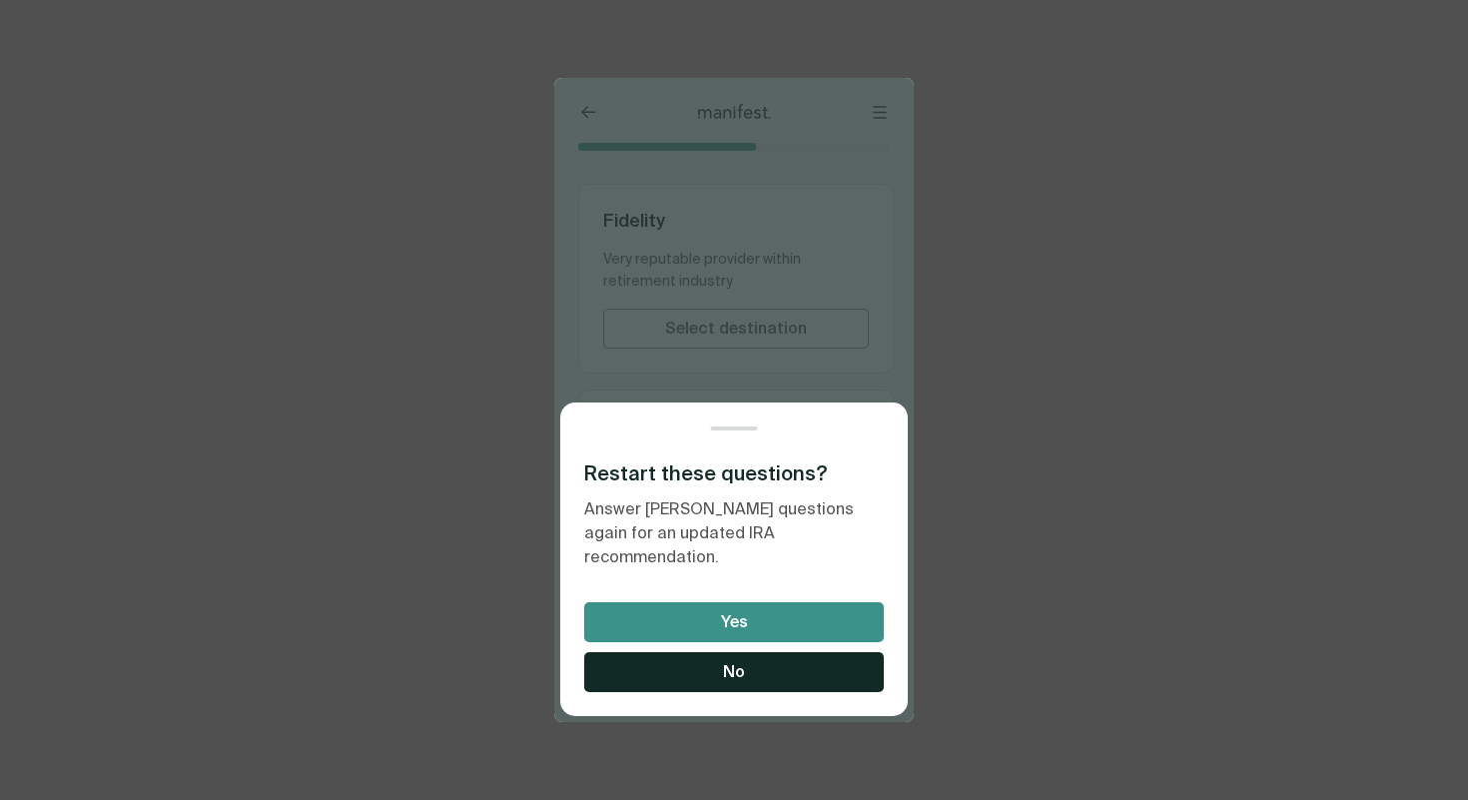
click at [760, 633] on button "Yes" at bounding box center [734, 622] width 300 height 40
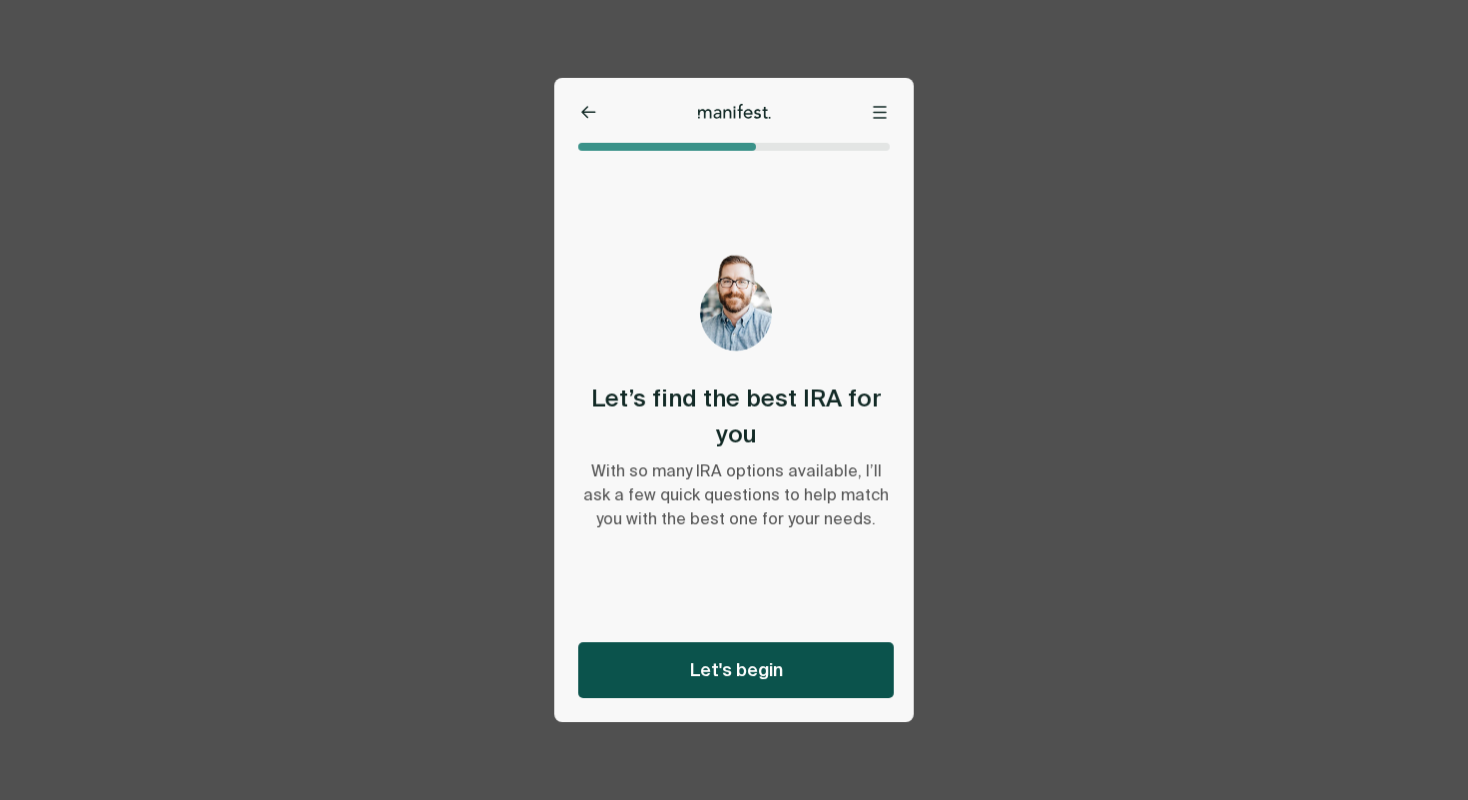
click at [841, 683] on button "Let's begin" at bounding box center [736, 670] width 316 height 56
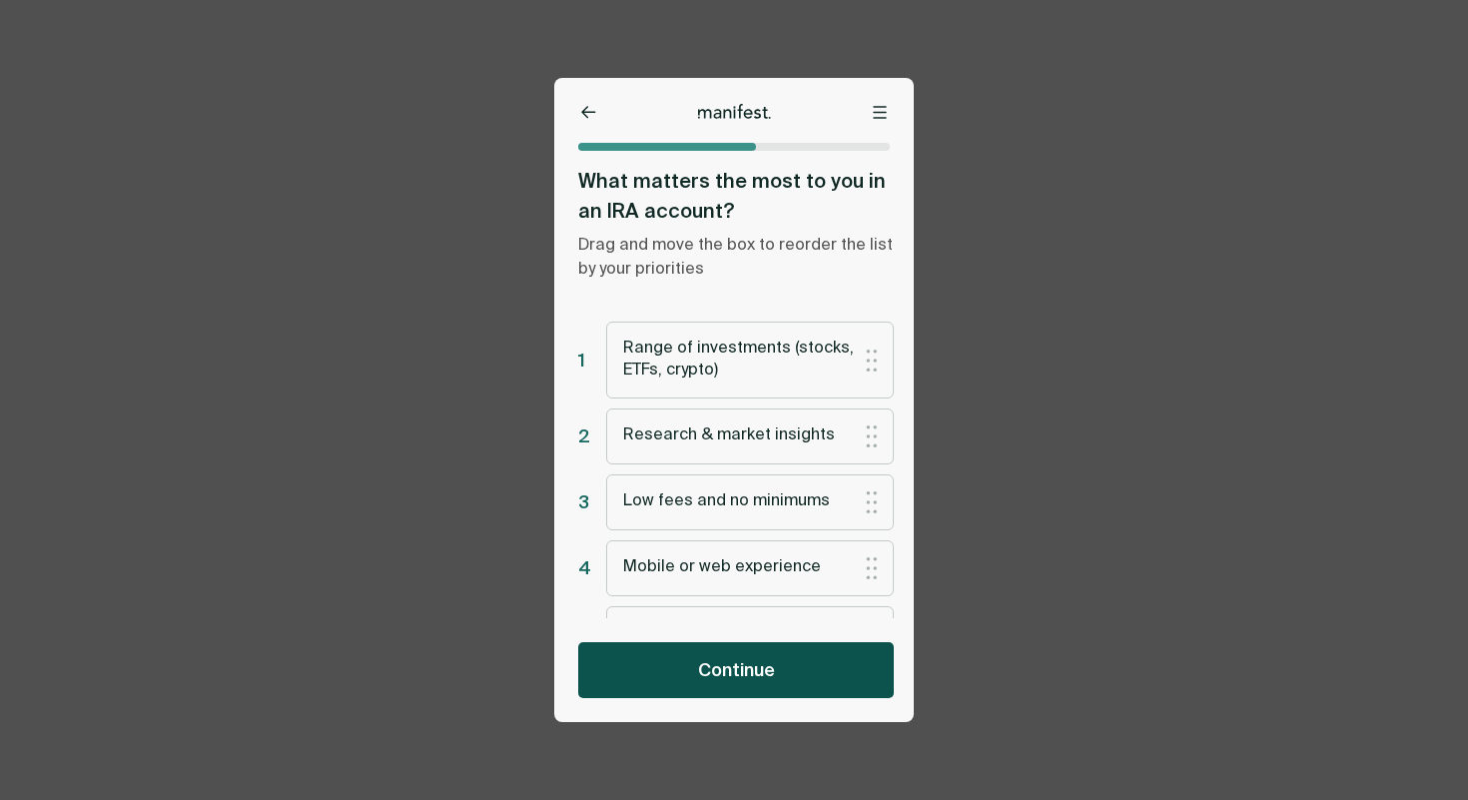
click at [838, 680] on button "Continue" at bounding box center [736, 670] width 316 height 56
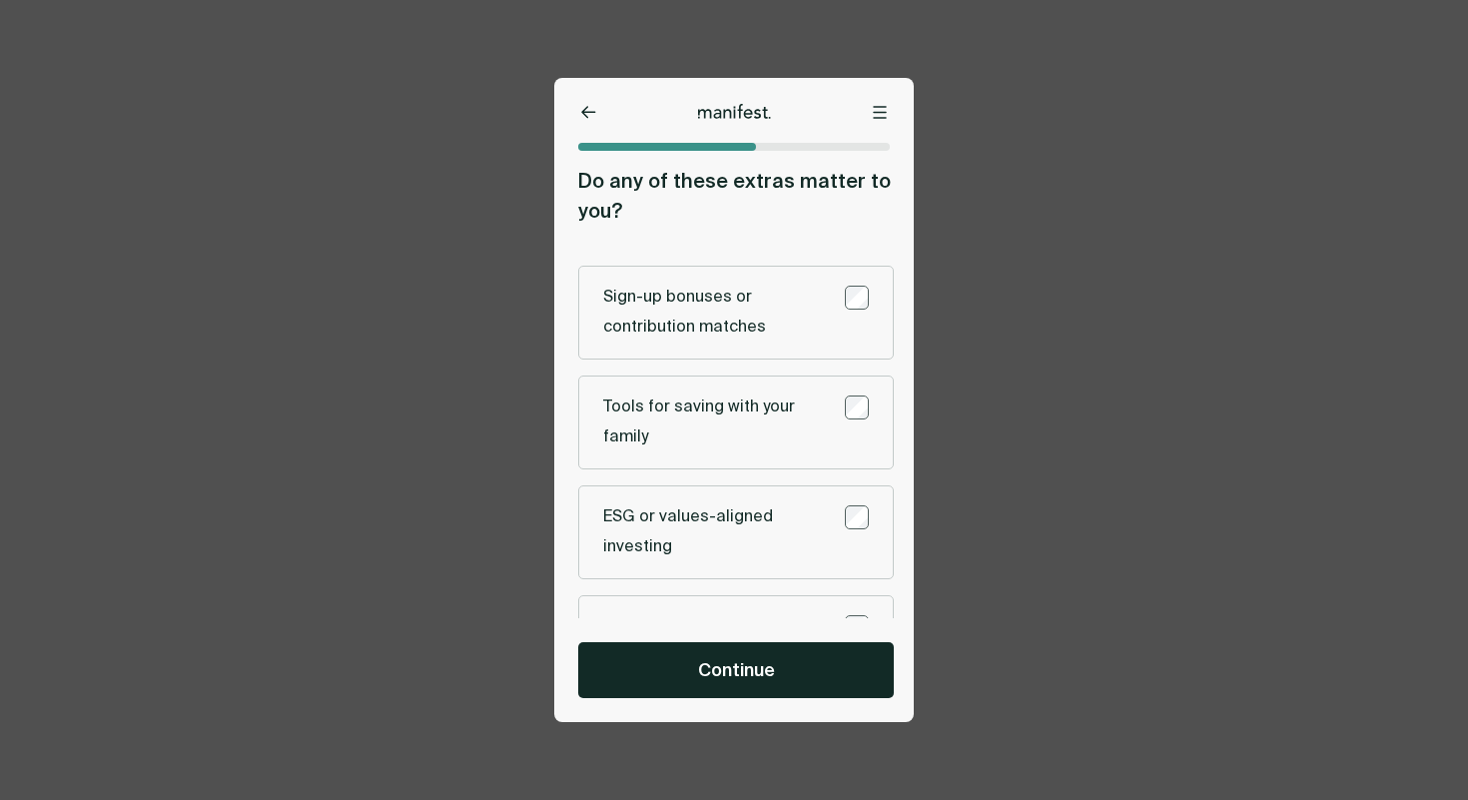
click at [587, 100] on div at bounding box center [734, 98] width 360 height 40
click at [587, 109] on icon at bounding box center [588, 112] width 15 height 13
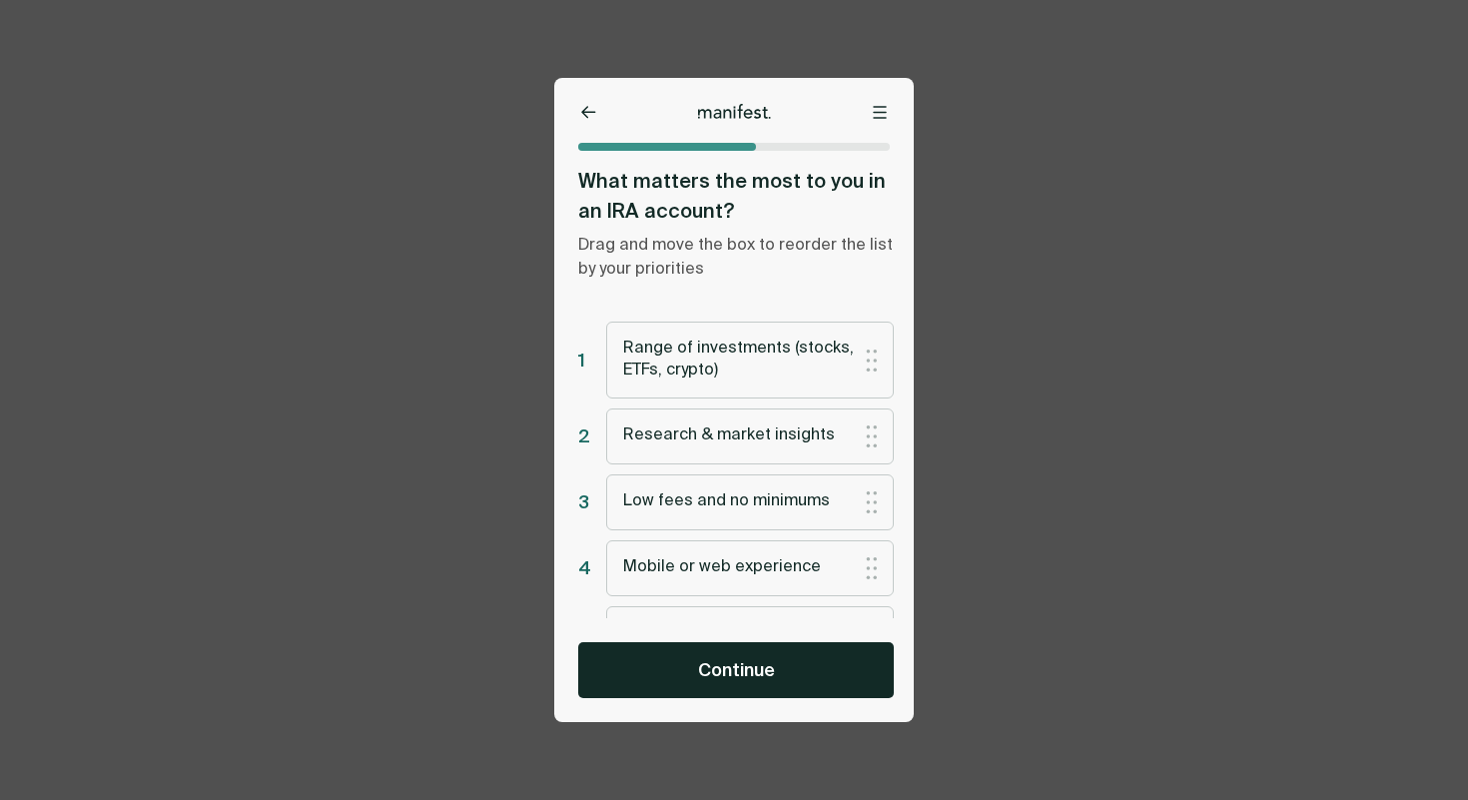
click at [587, 109] on icon at bounding box center [588, 112] width 15 height 13
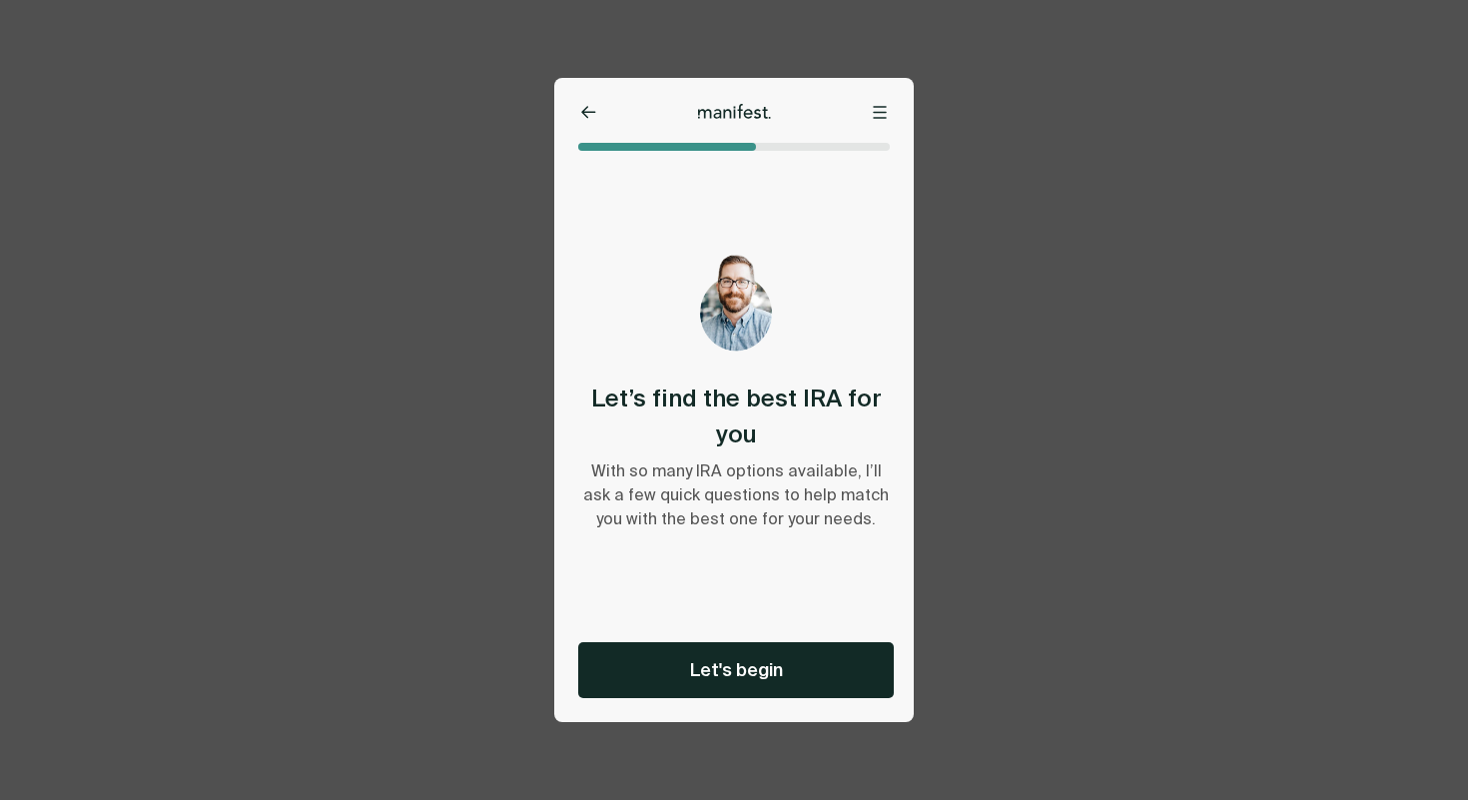
click at [587, 109] on icon at bounding box center [588, 112] width 15 height 13
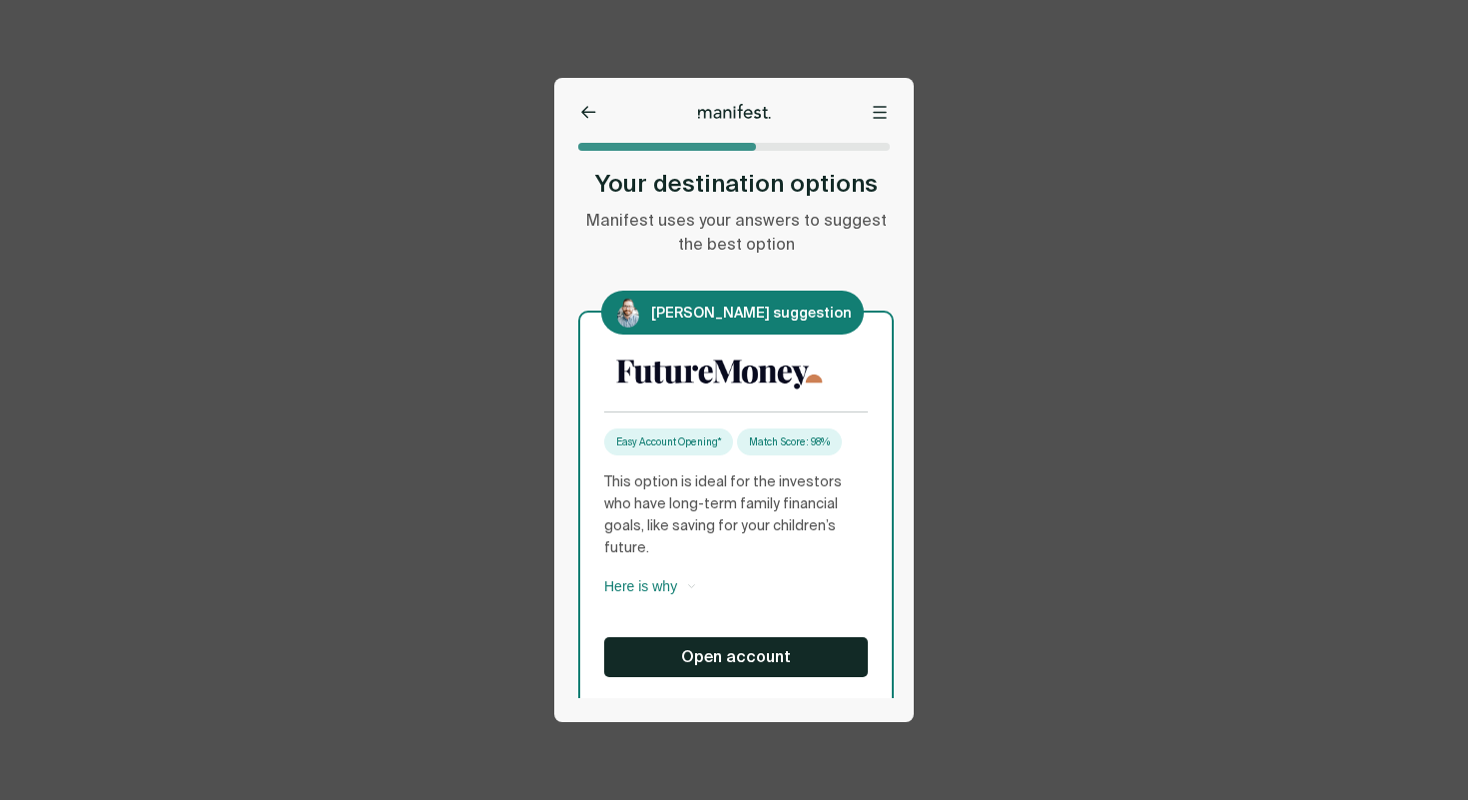
click at [587, 109] on icon at bounding box center [588, 112] width 15 height 13
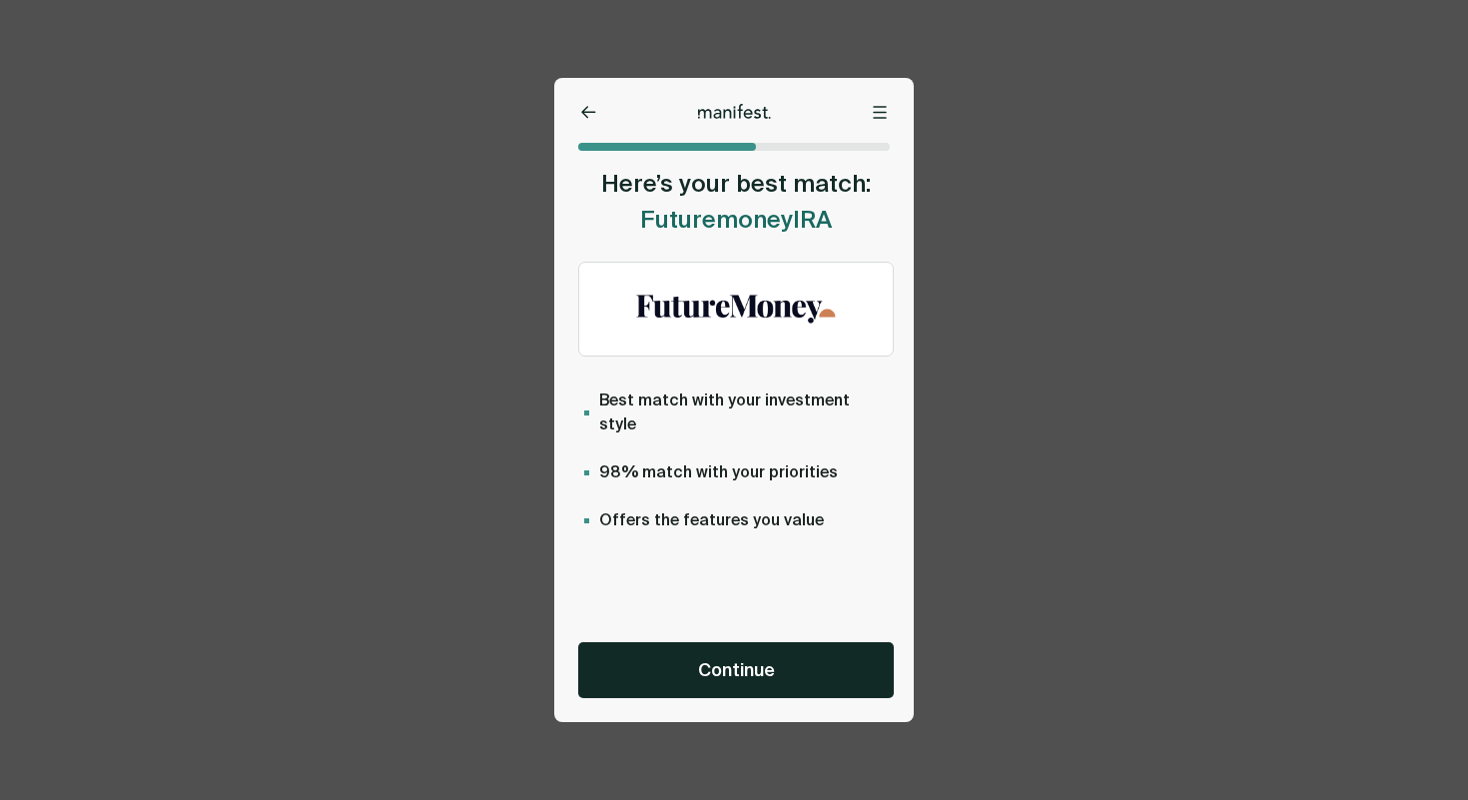
click at [587, 109] on icon at bounding box center [588, 112] width 15 height 13
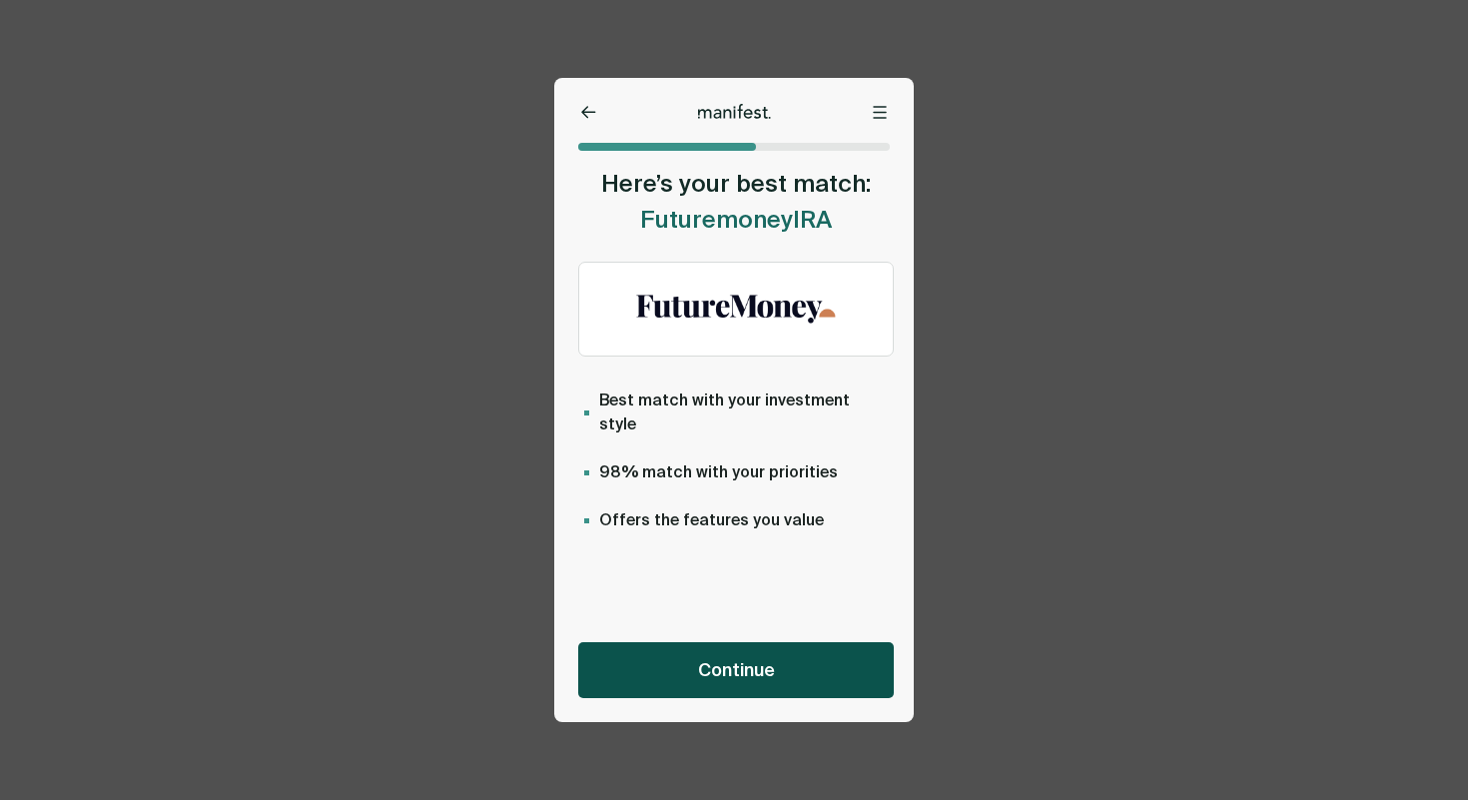
click at [788, 673] on button "Continue" at bounding box center [736, 670] width 316 height 56
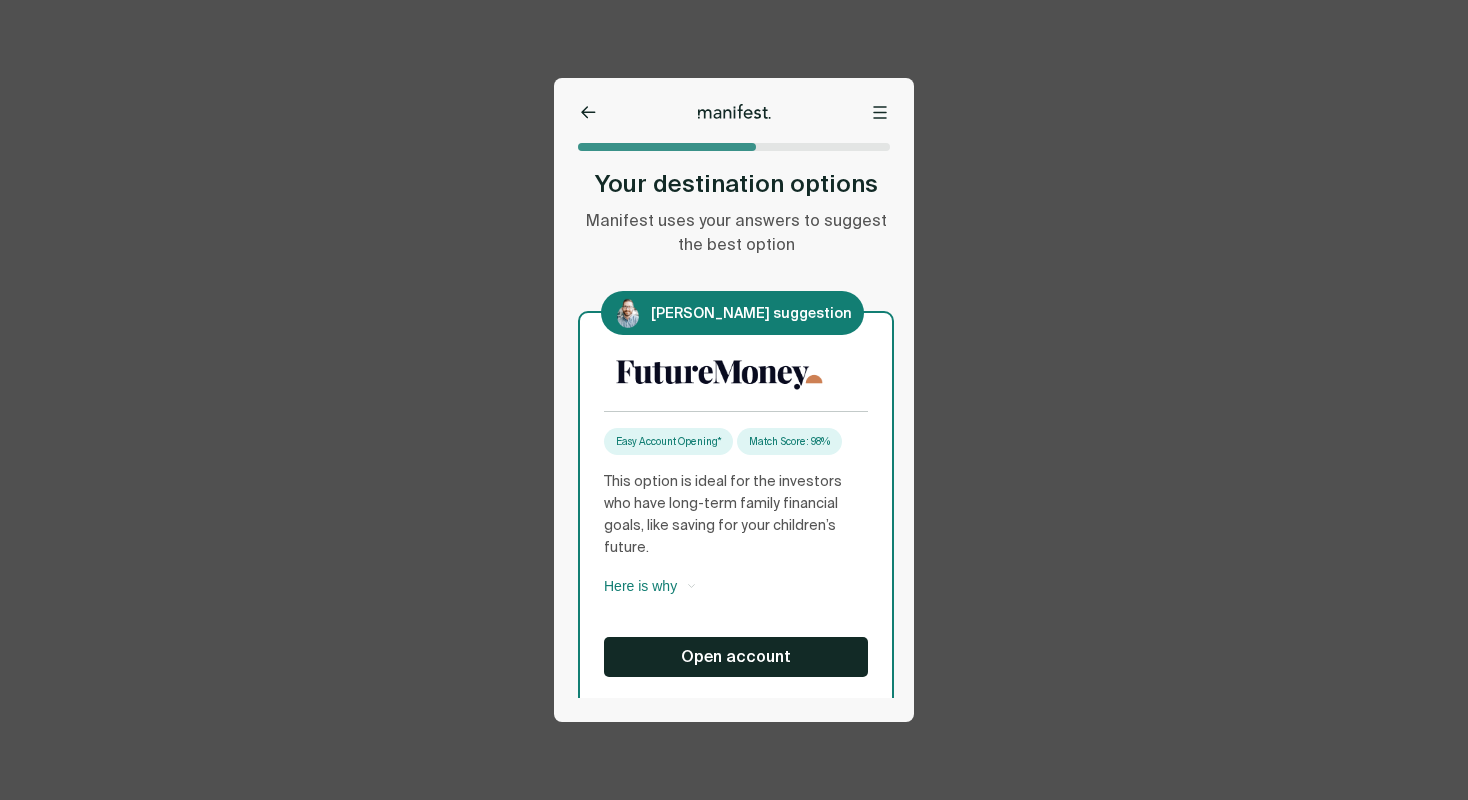
scroll to position [543, 0]
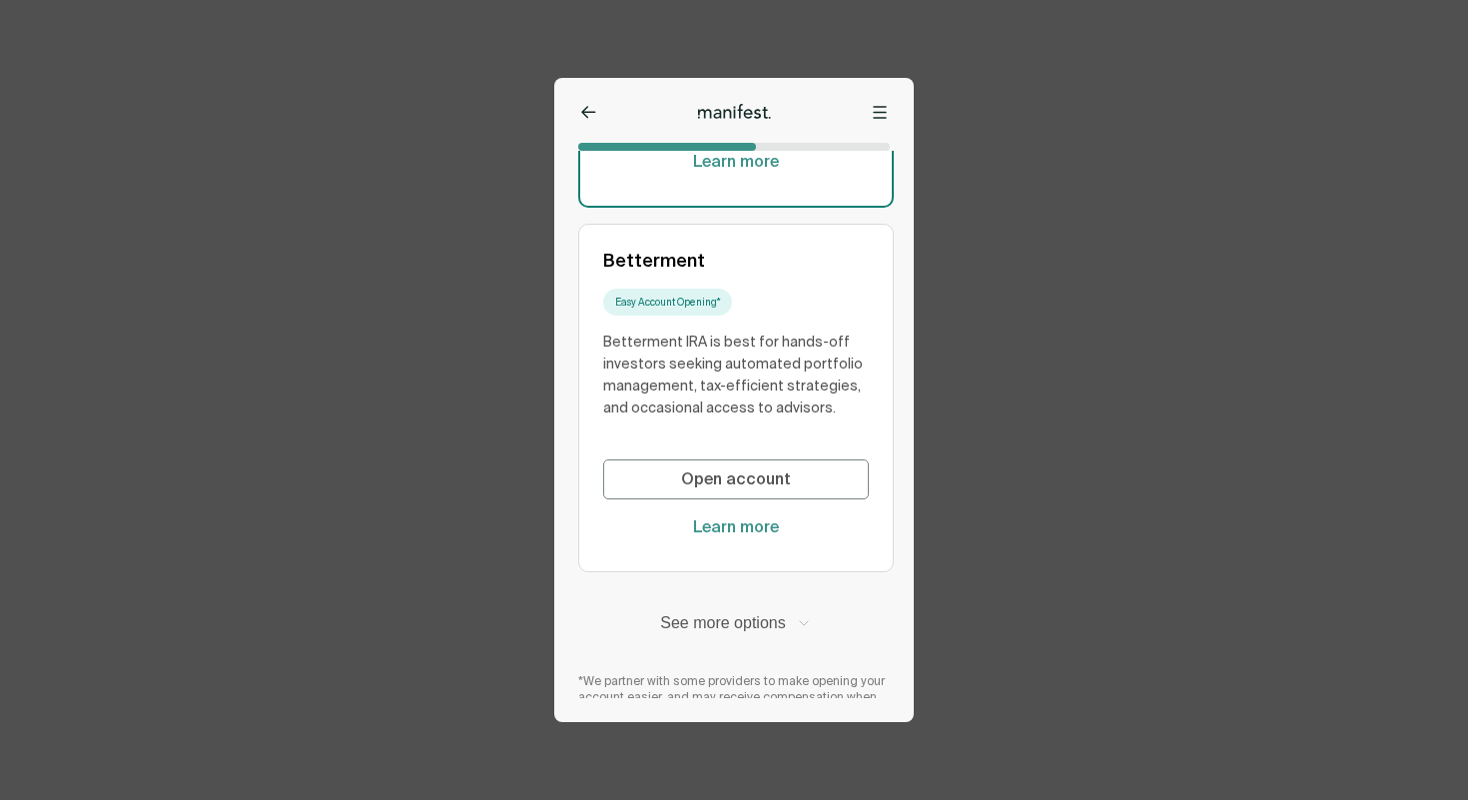
click at [762, 612] on button "See more options" at bounding box center [736, 623] width 316 height 22
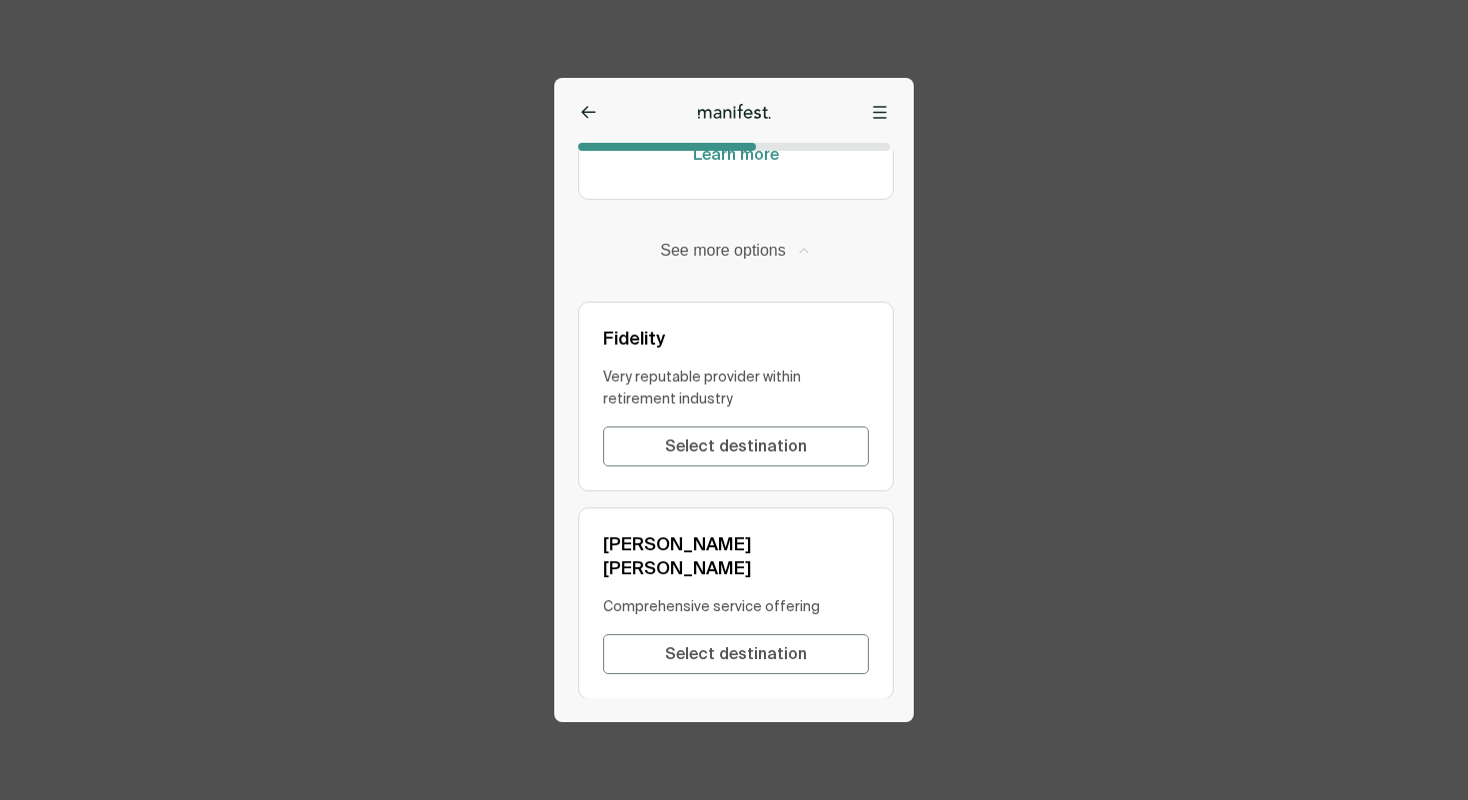
scroll to position [1034, 0]
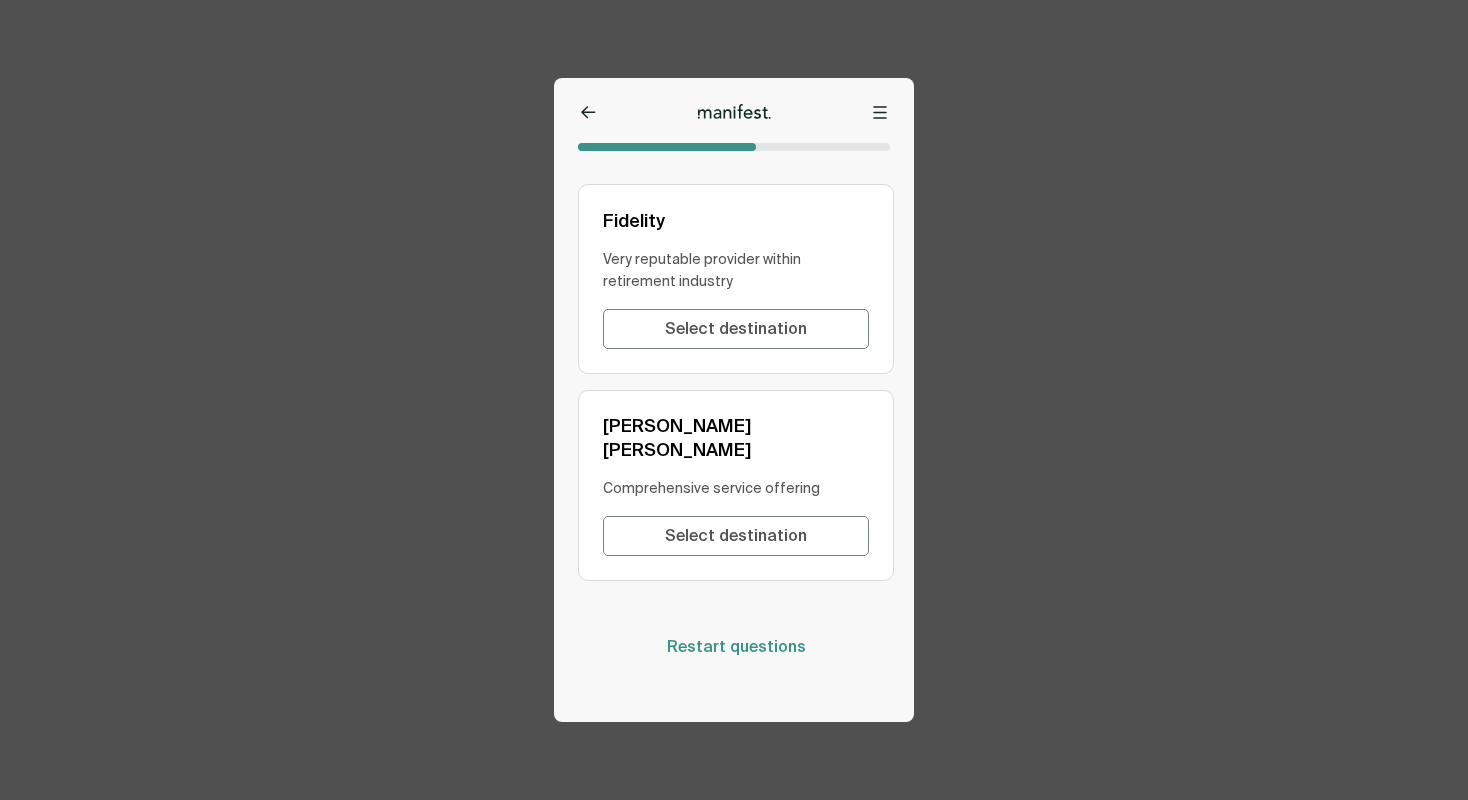
click at [762, 636] on span "Restart questions" at bounding box center [736, 647] width 139 height 22
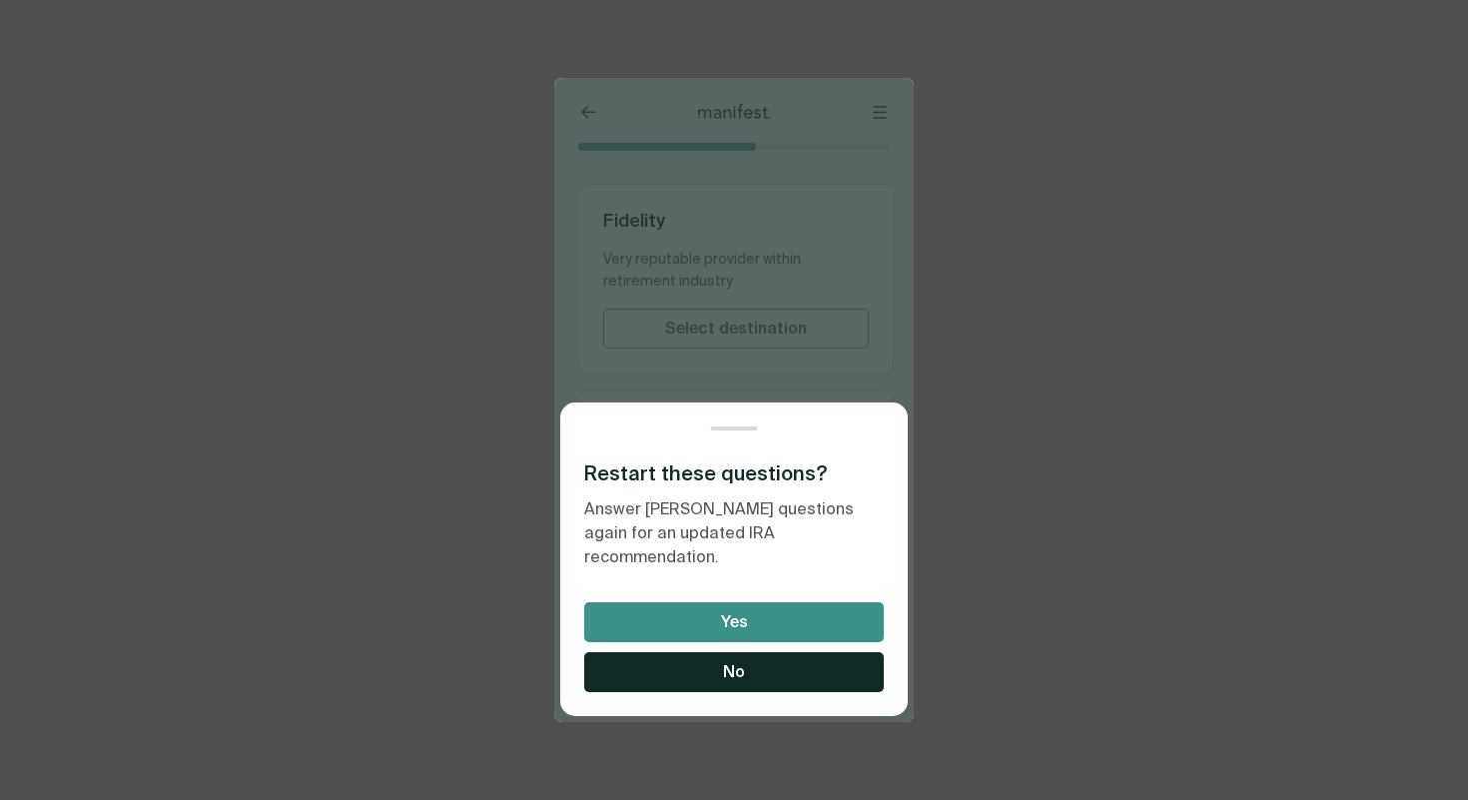
click at [757, 614] on button "Yes" at bounding box center [734, 622] width 300 height 40
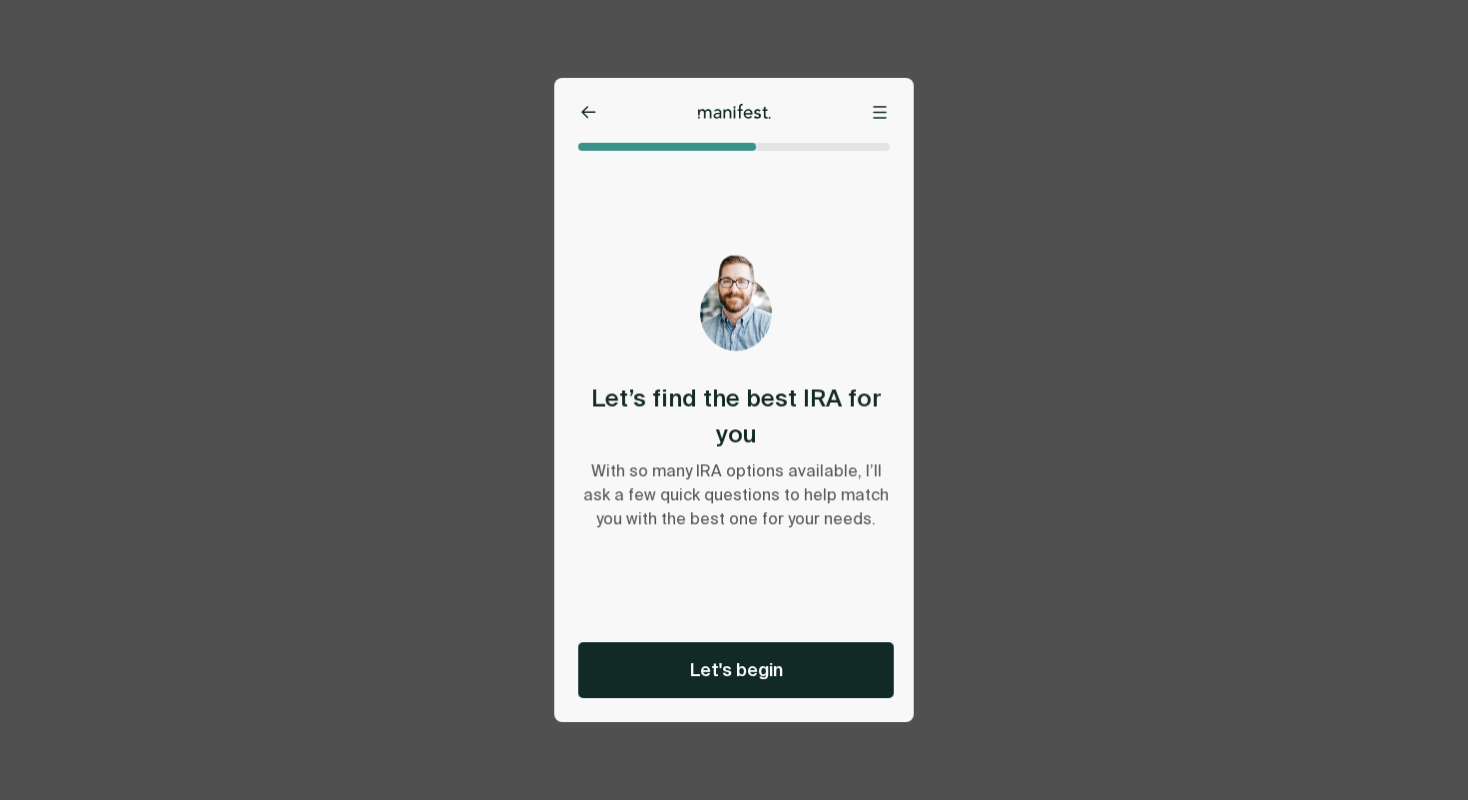
click at [882, 120] on button at bounding box center [880, 113] width 20 height 20
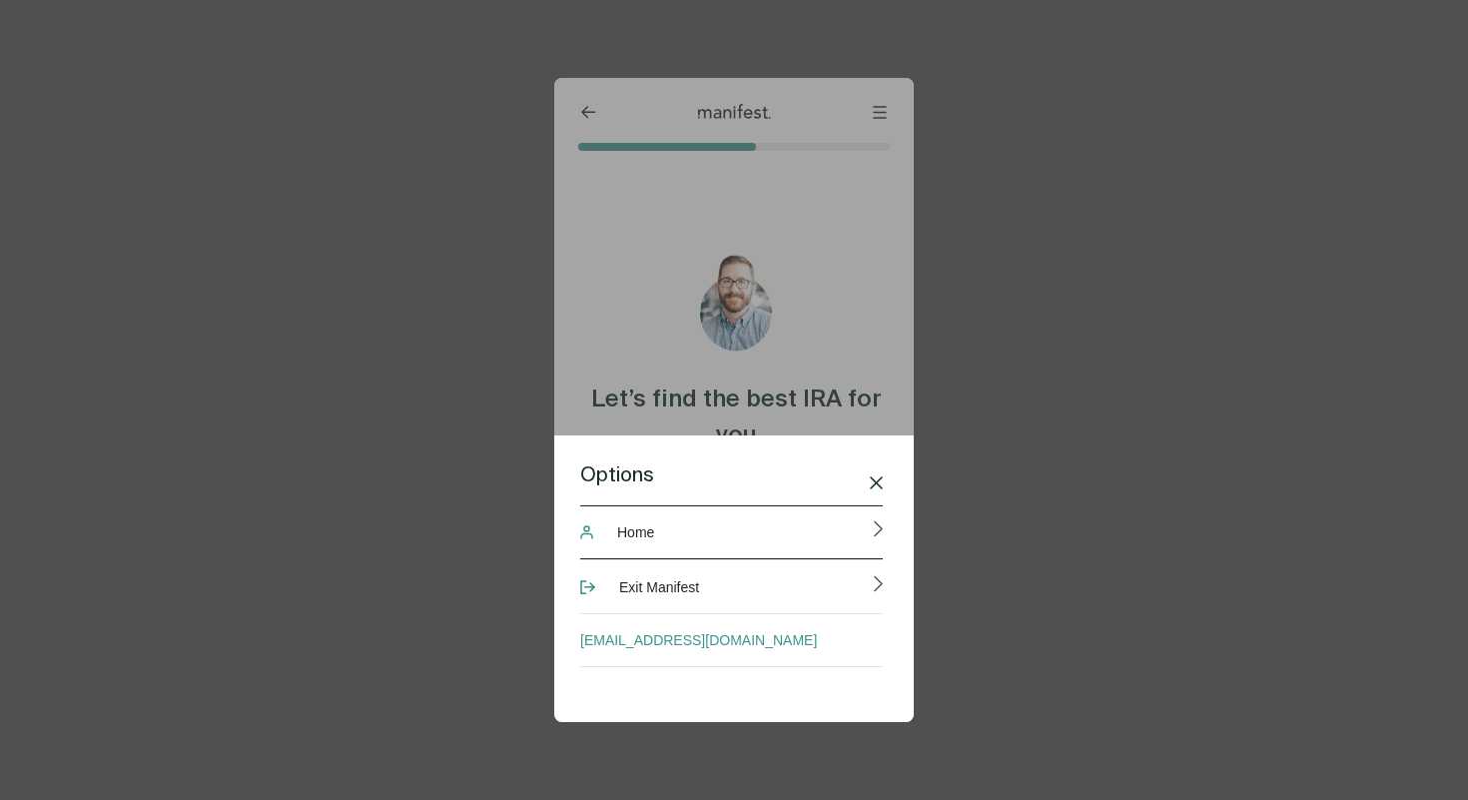
click at [752, 556] on button "Home" at bounding box center [731, 532] width 303 height 54
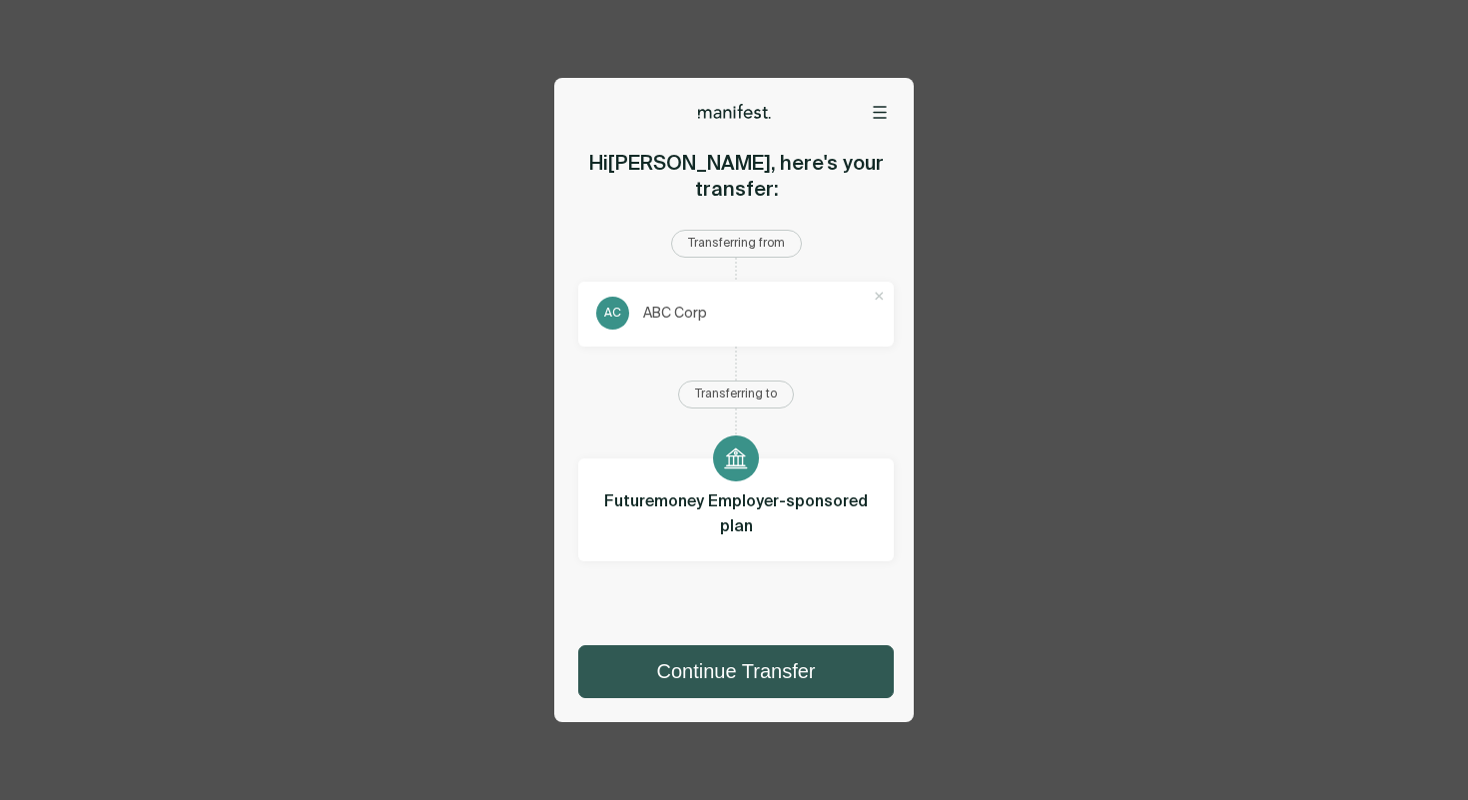
click at [757, 670] on button "Continue Transfer" at bounding box center [736, 671] width 314 height 51
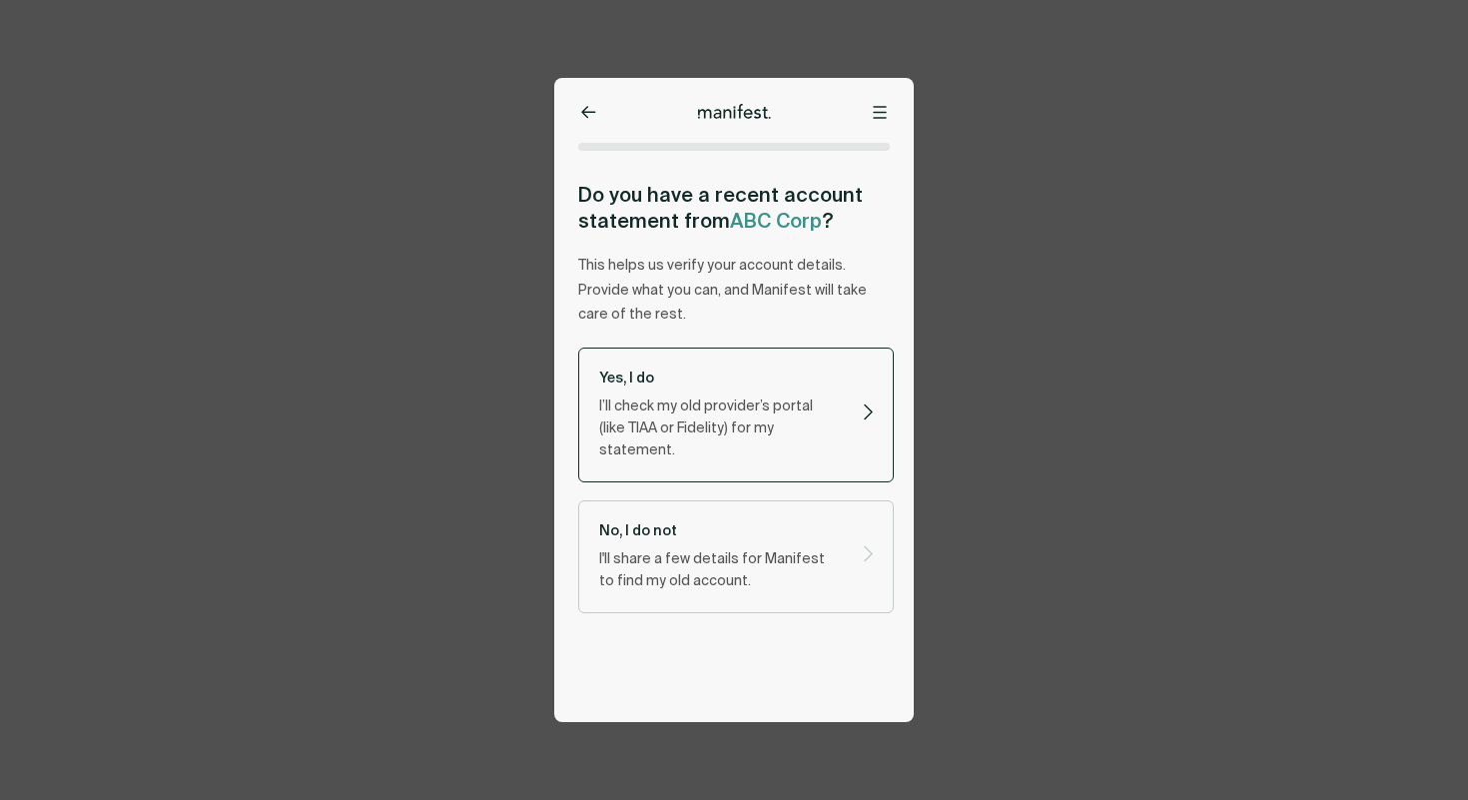
click at [847, 438] on label "Yes, I do I’ll check my old provider’s portal (like TIAA or Fidelity) for my st…" at bounding box center [736, 415] width 316 height 135
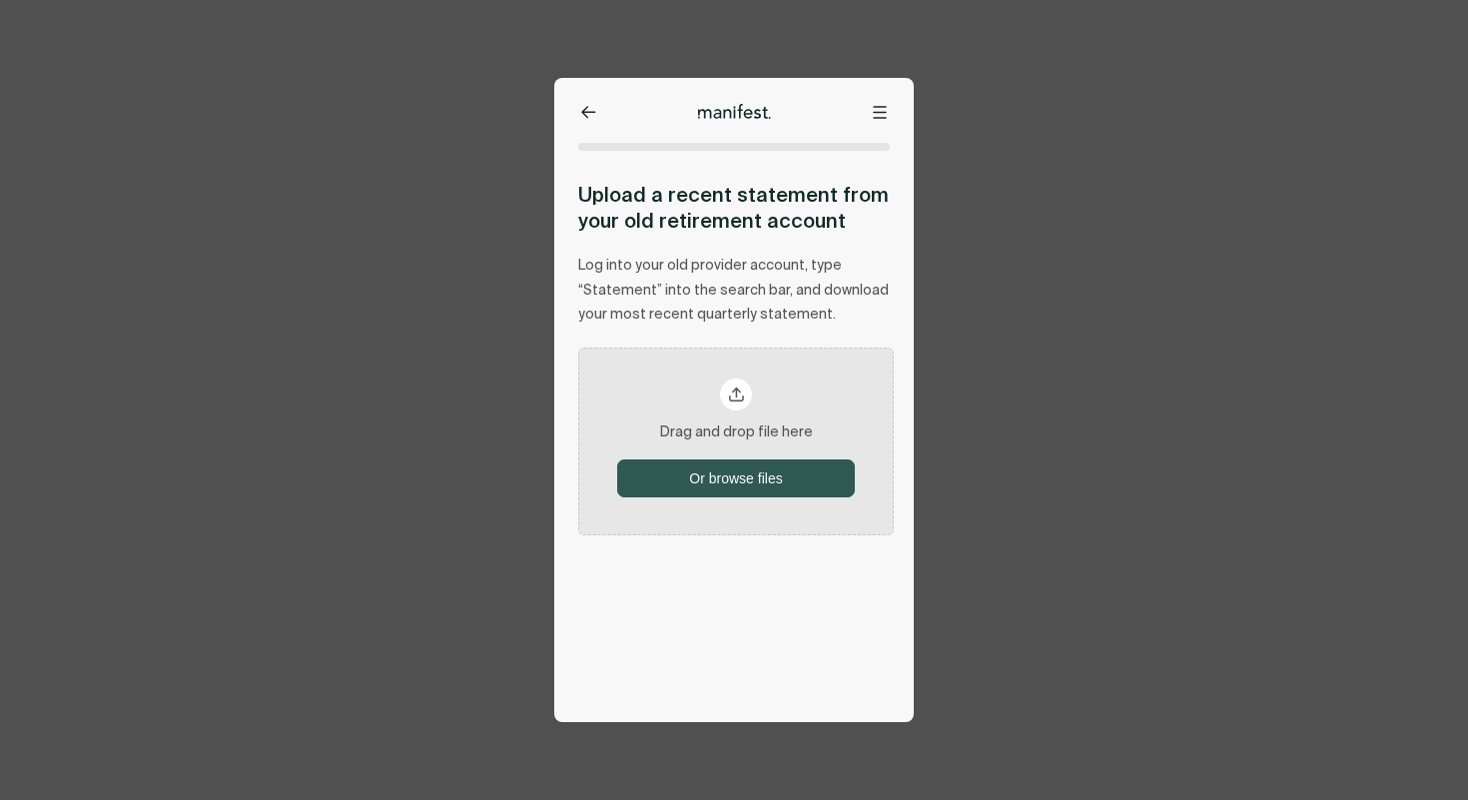
click at [747, 472] on button "Or browse files" at bounding box center [736, 478] width 236 height 36
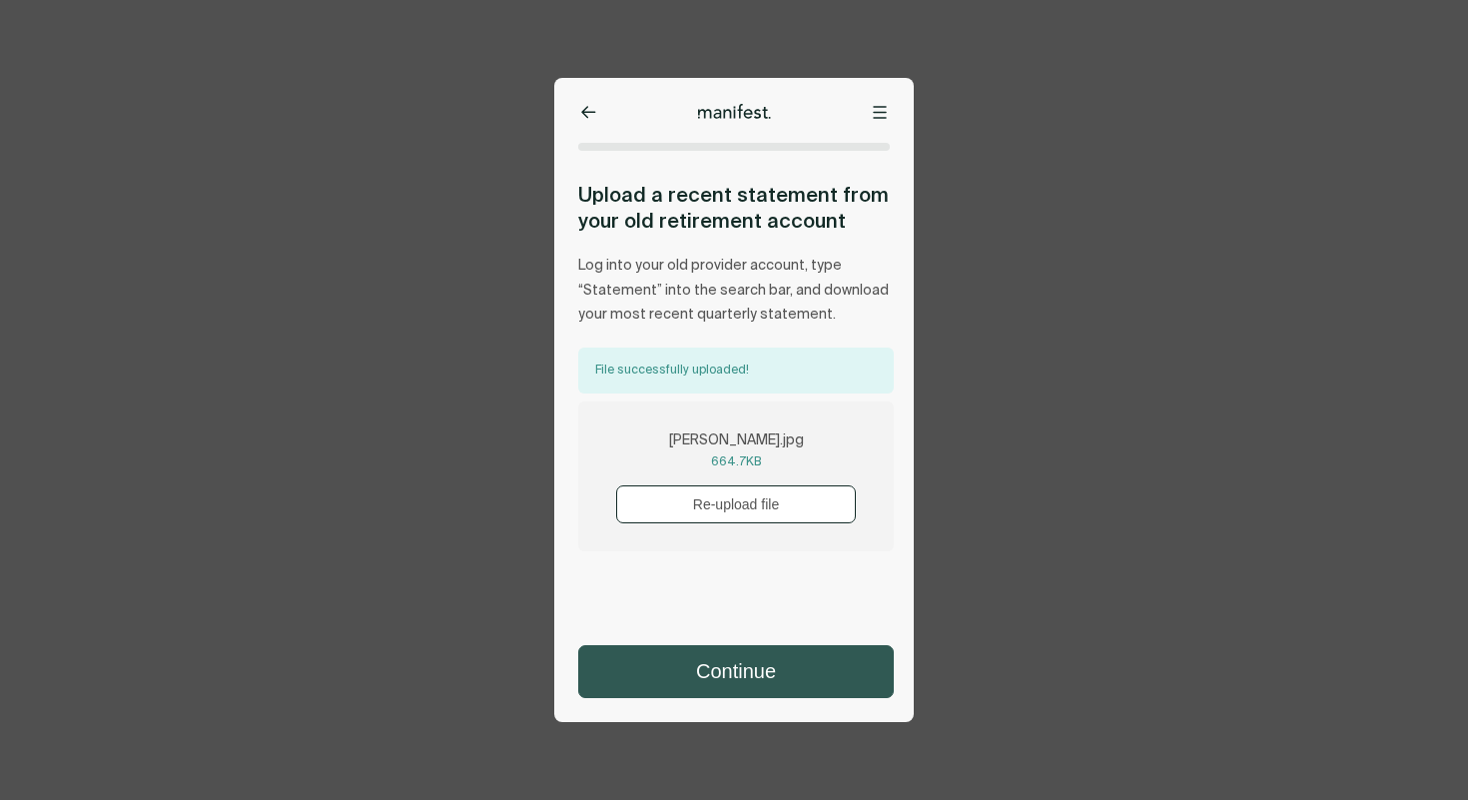
click at [717, 686] on button "Continue" at bounding box center [736, 671] width 314 height 51
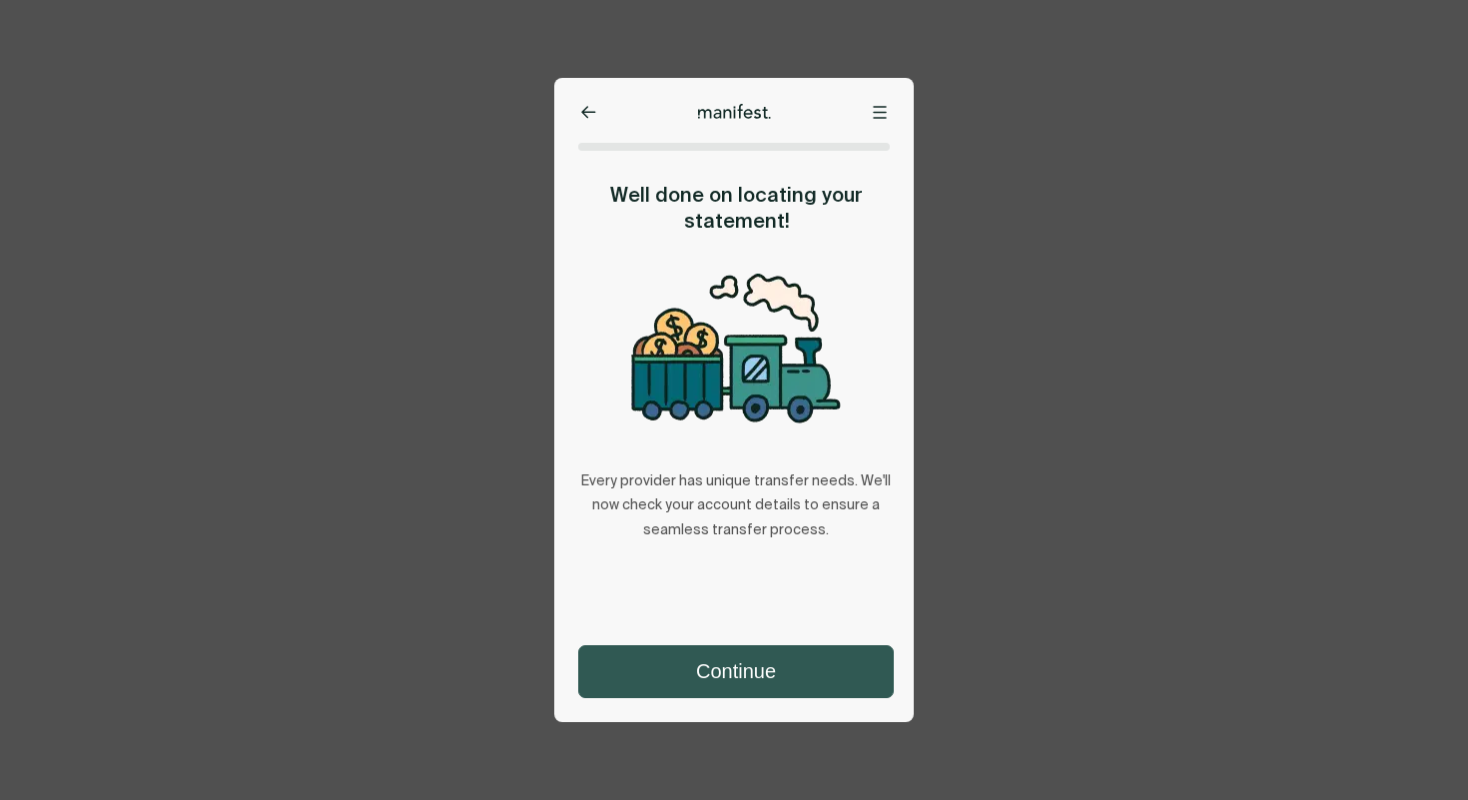
click at [712, 680] on button "Continue" at bounding box center [736, 671] width 314 height 51
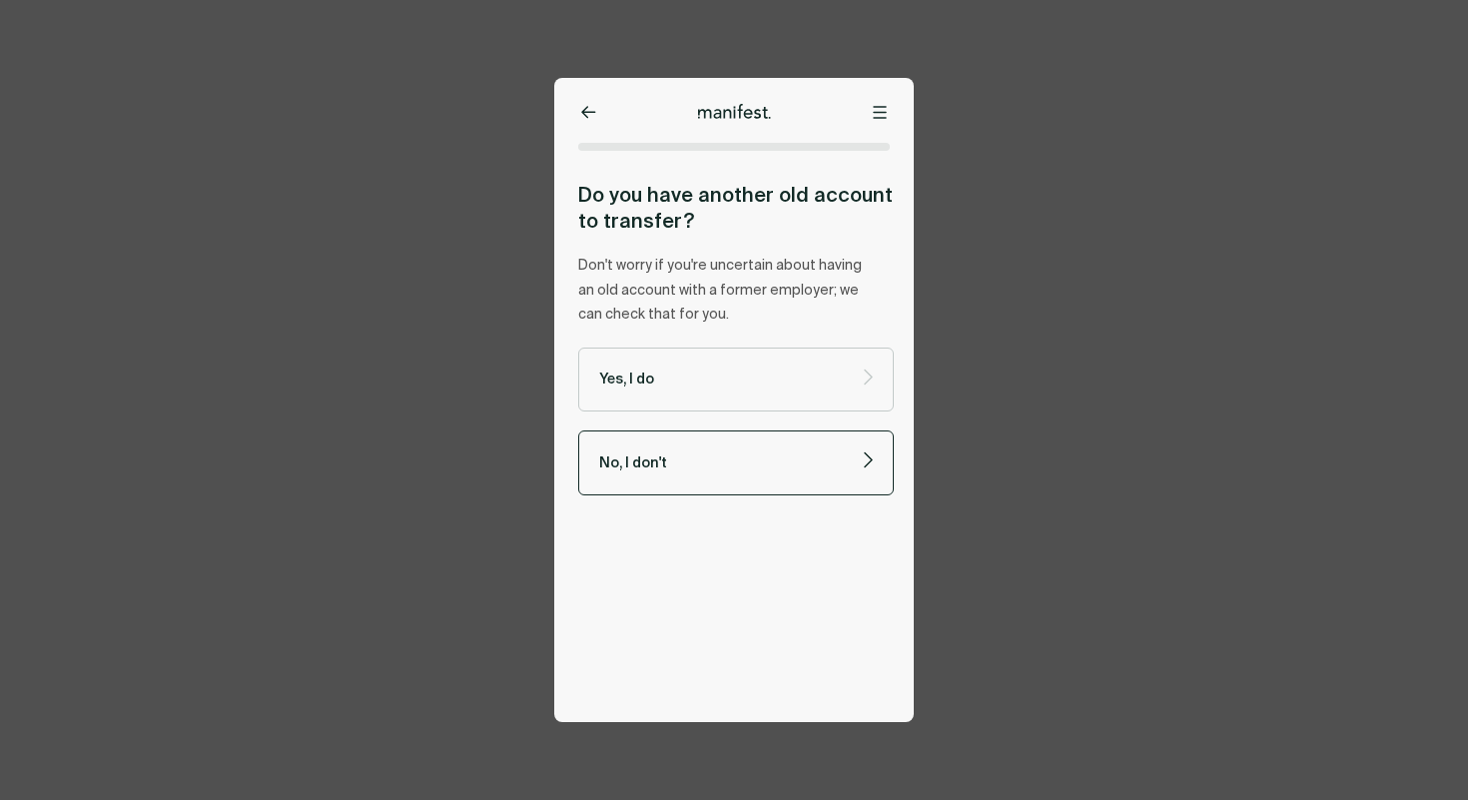
click at [715, 478] on label "No, I don't" at bounding box center [736, 462] width 316 height 65
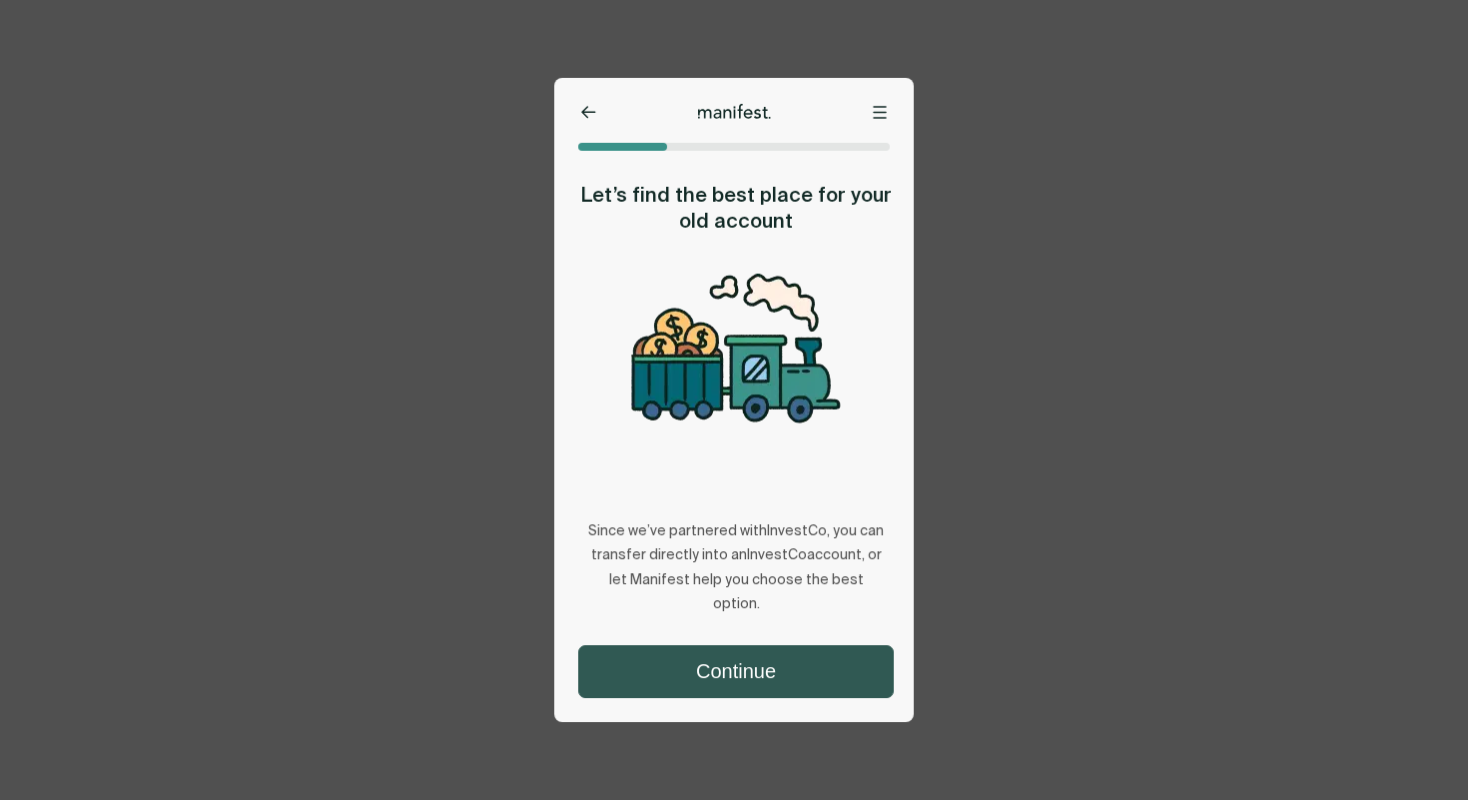
click at [730, 683] on button "Continue" at bounding box center [736, 671] width 314 height 51
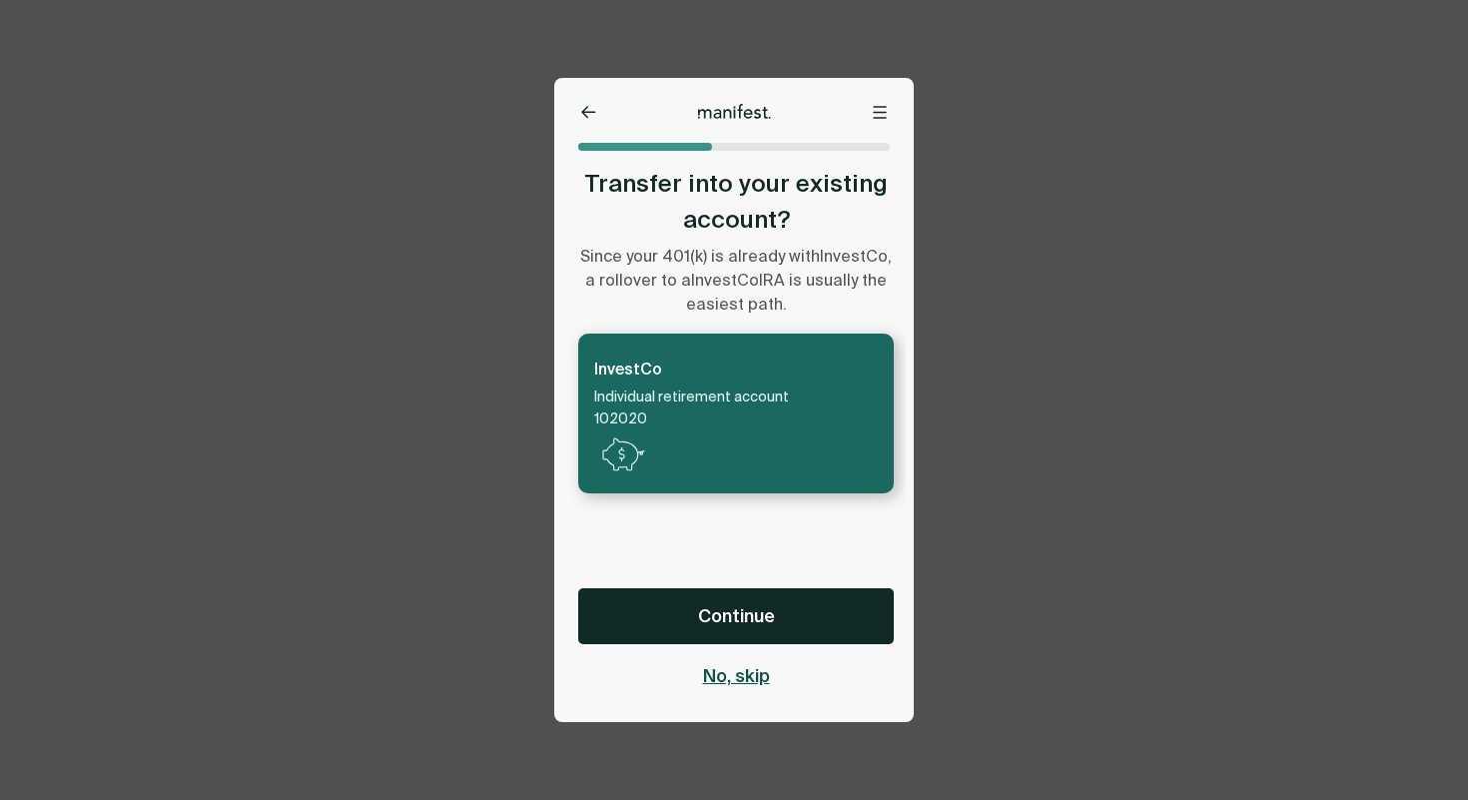
click at [746, 679] on span "No, skip" at bounding box center [736, 676] width 67 height 24
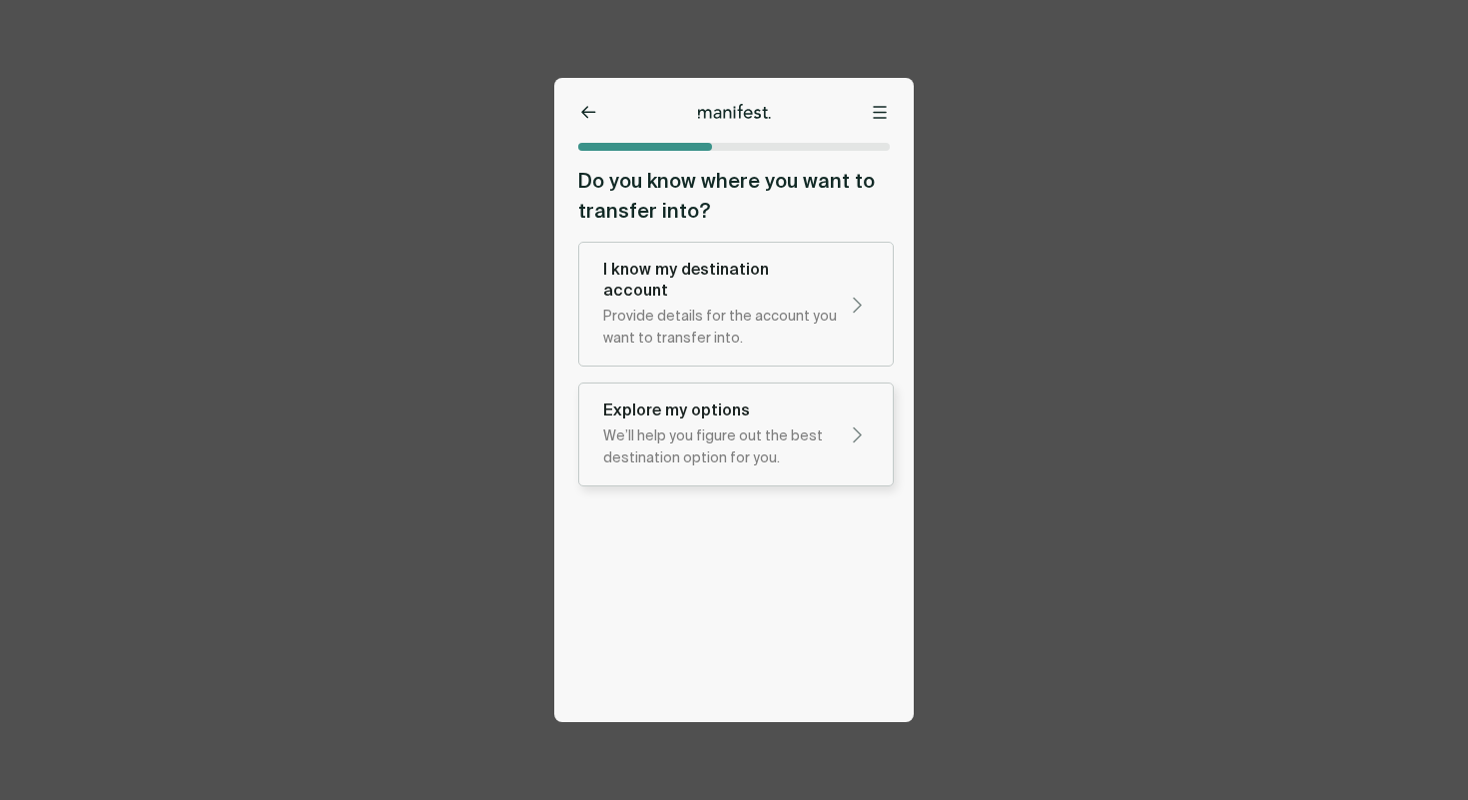
click at [734, 435] on div "We’ll help you figure out the best destination option for you." at bounding box center [720, 447] width 234 height 44
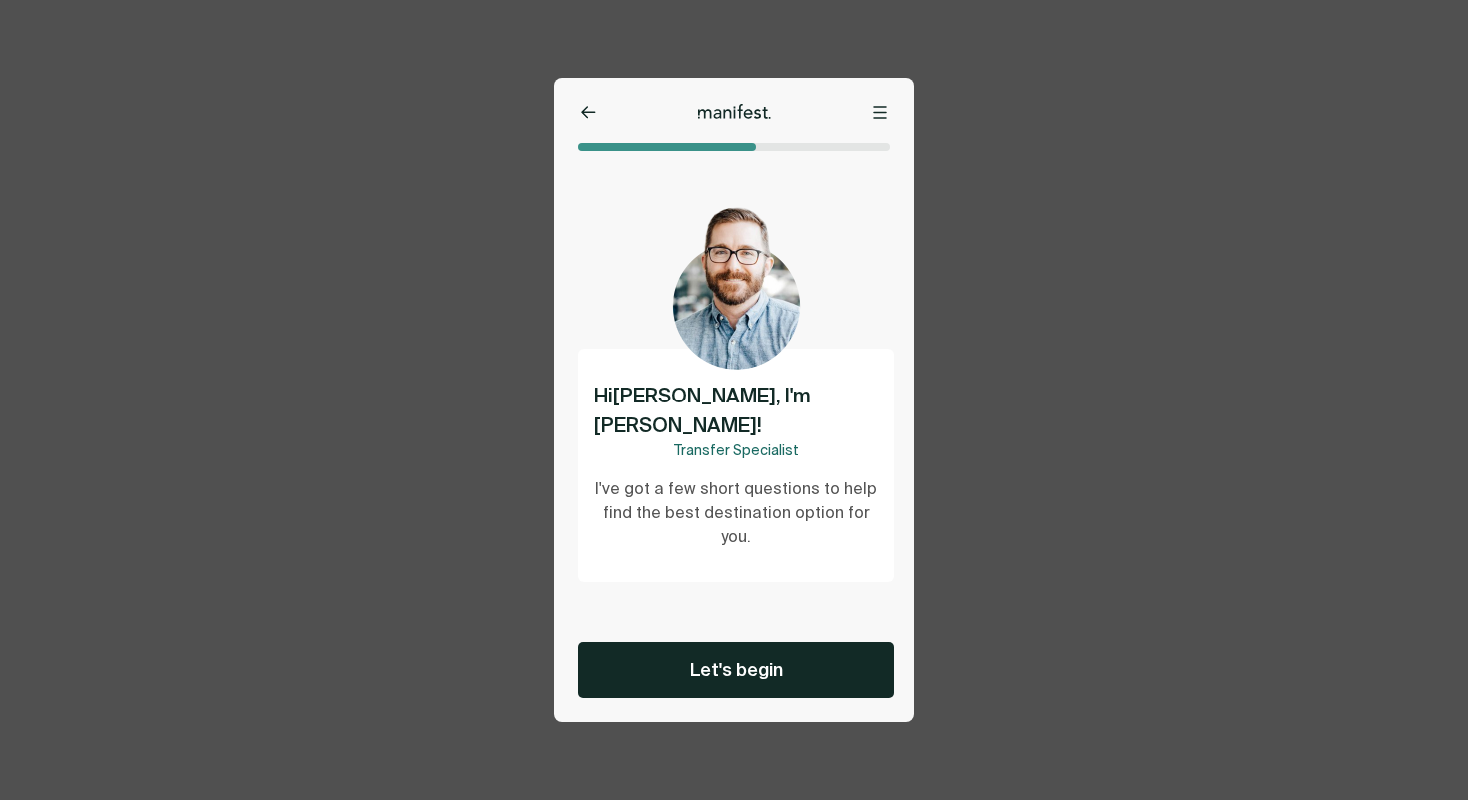
click at [587, 112] on icon at bounding box center [588, 112] width 13 height 11
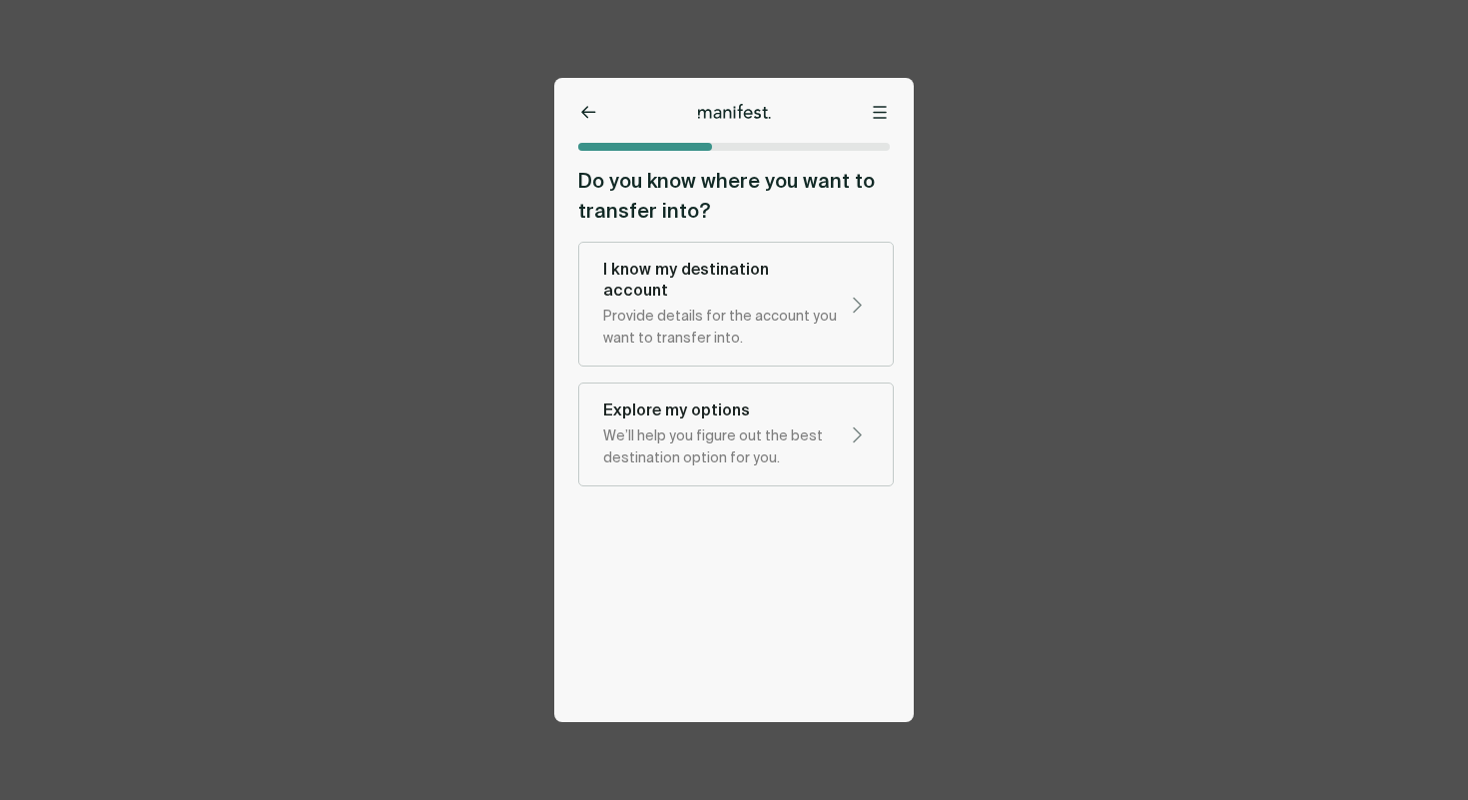
click at [587, 112] on icon at bounding box center [588, 112] width 13 height 11
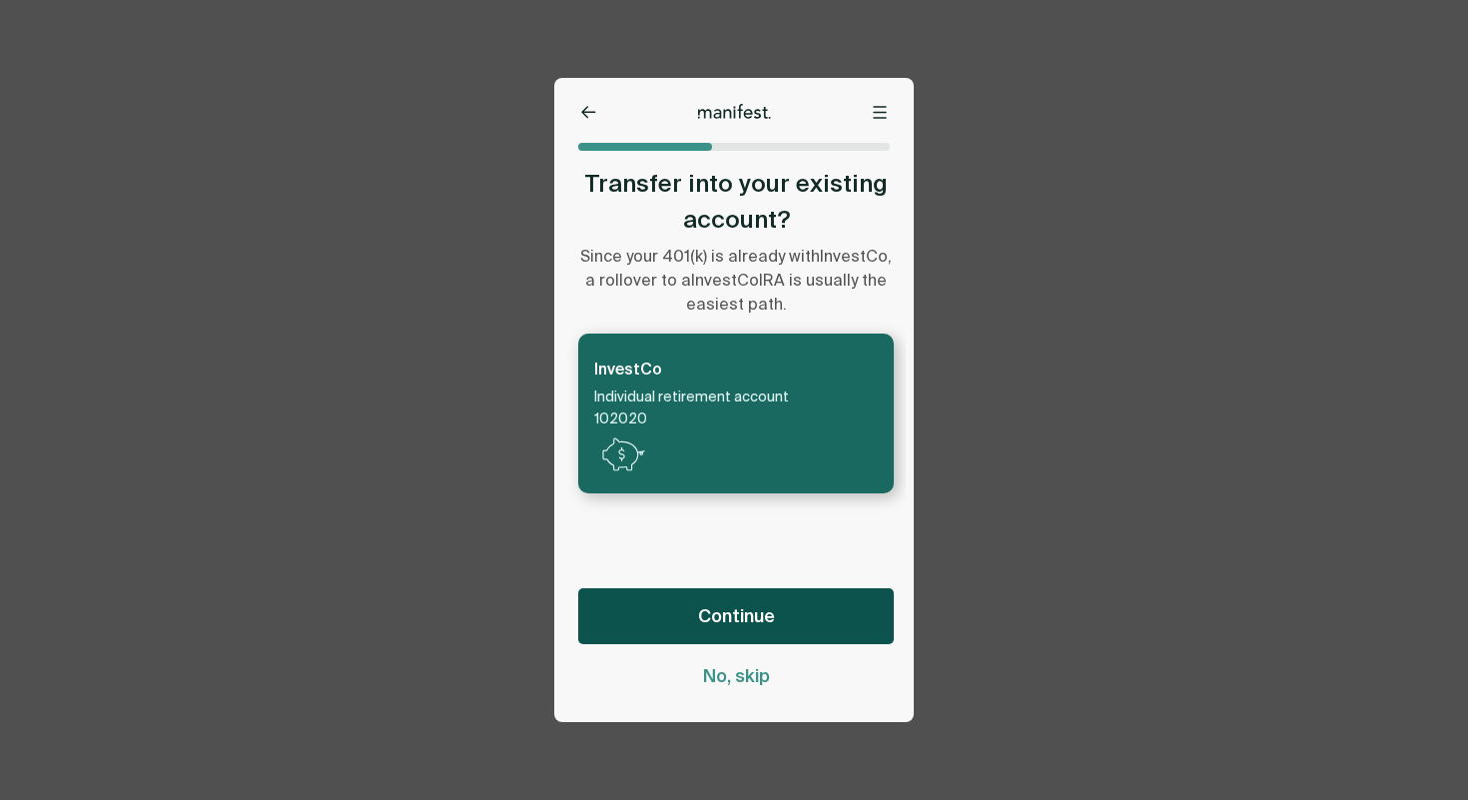
click at [779, 628] on button "Continue" at bounding box center [736, 616] width 316 height 56
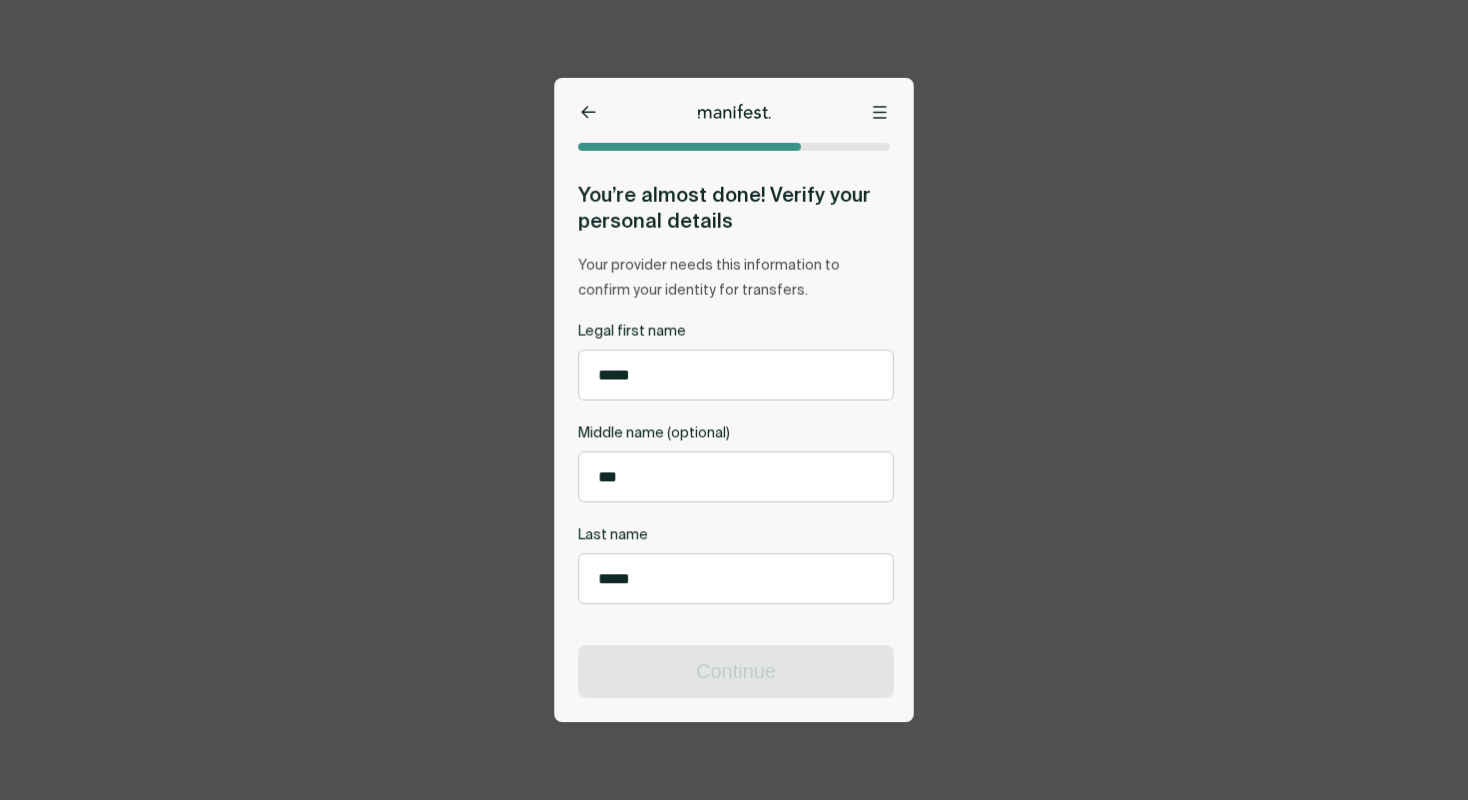
click at [587, 108] on icon at bounding box center [588, 112] width 15 height 13
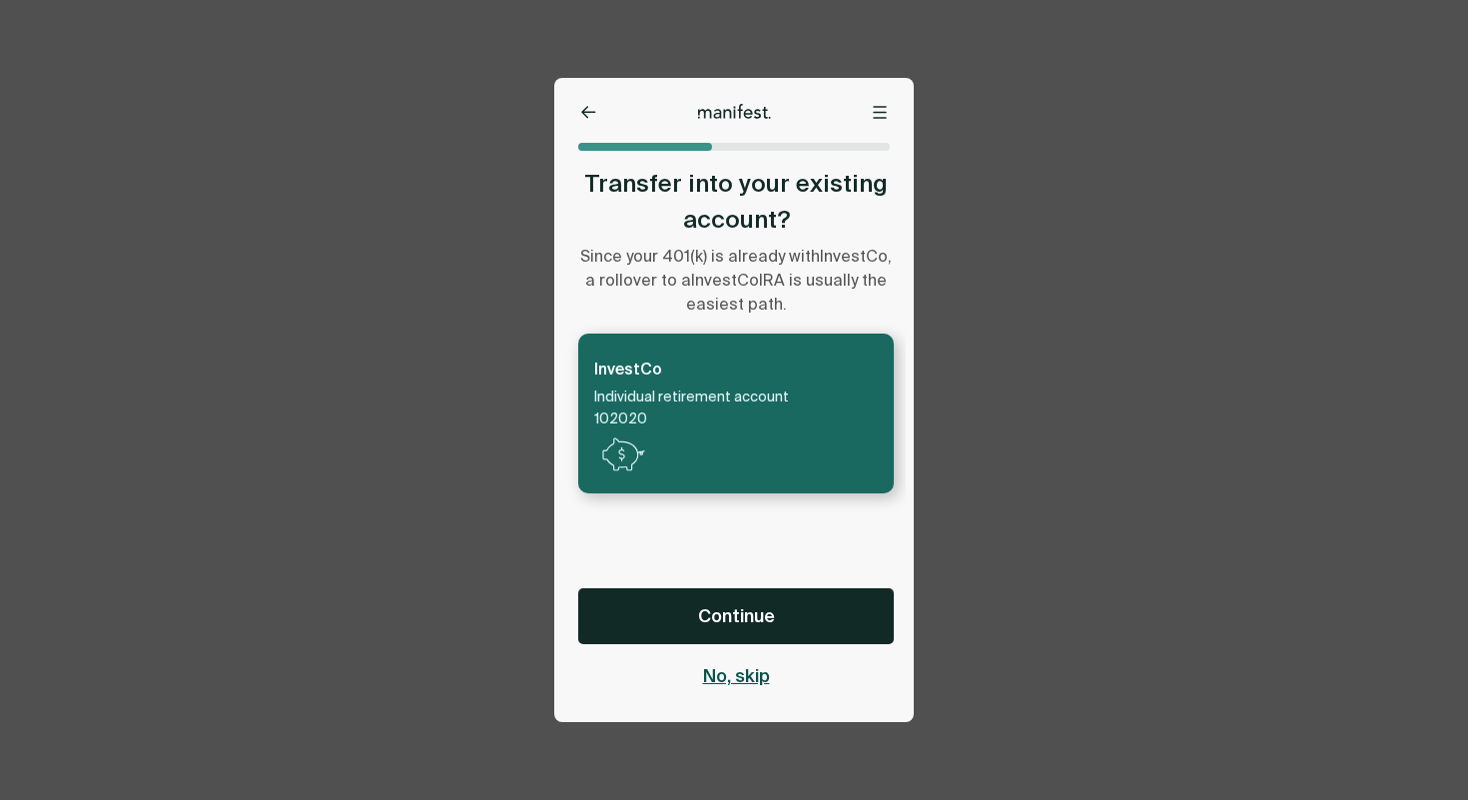
click at [746, 682] on span "No, skip" at bounding box center [736, 676] width 67 height 24
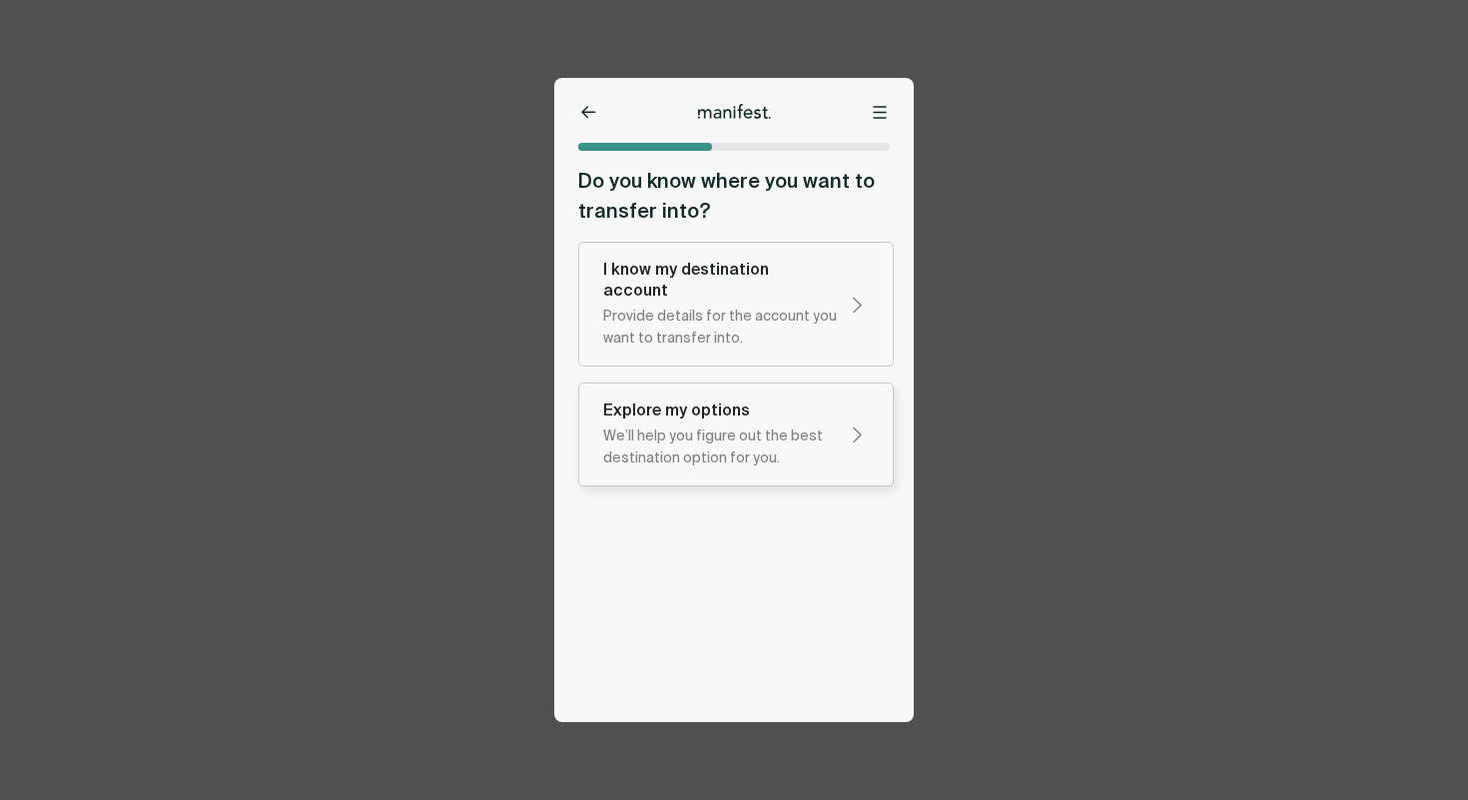
click at [706, 402] on div "Explore my options We’ll help you figure out the best destination option for yo…" at bounding box center [720, 434] width 234 height 70
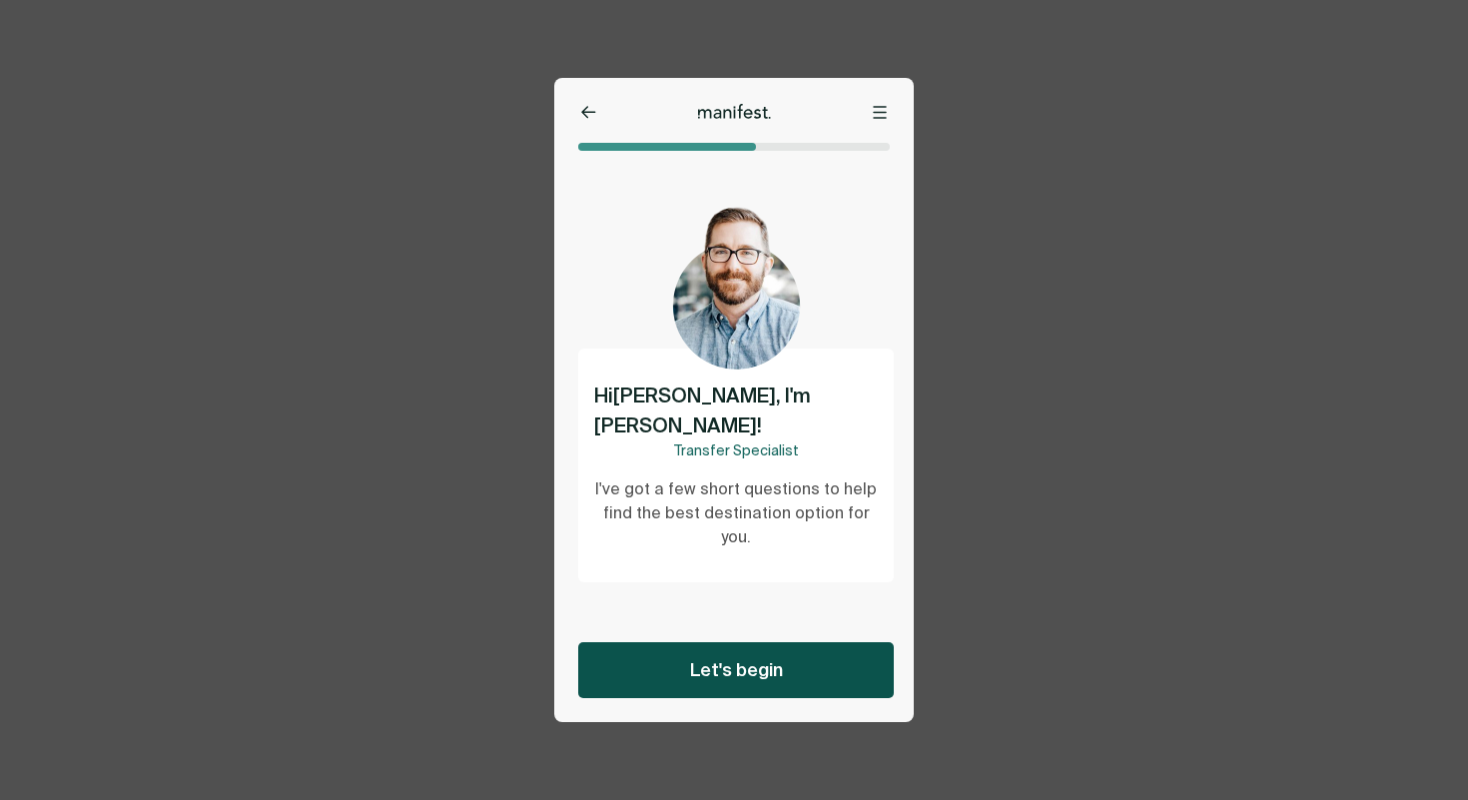
click at [751, 693] on button "Let's begin" at bounding box center [736, 670] width 316 height 56
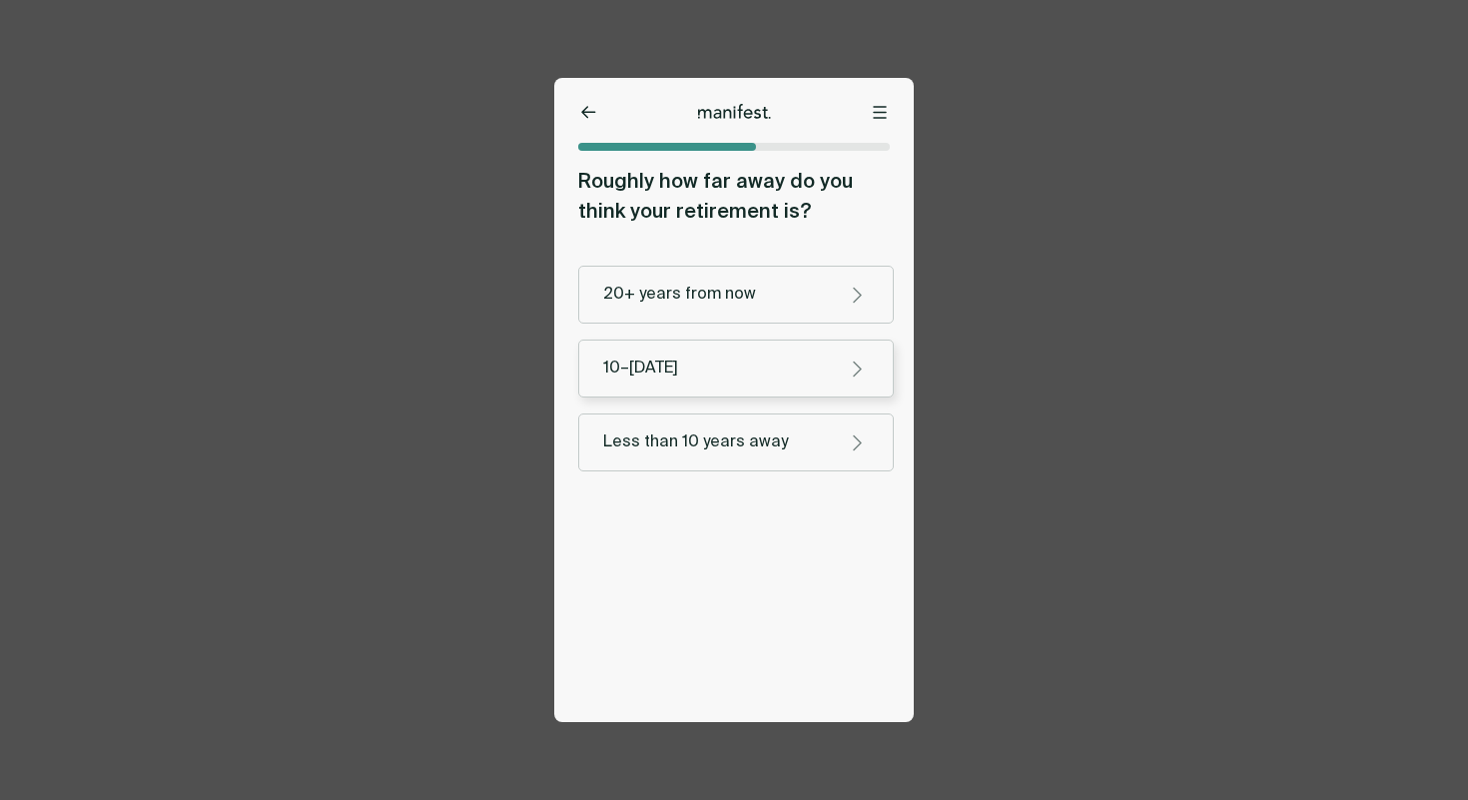
click at [745, 385] on button "10–[DATE]" at bounding box center [736, 369] width 316 height 58
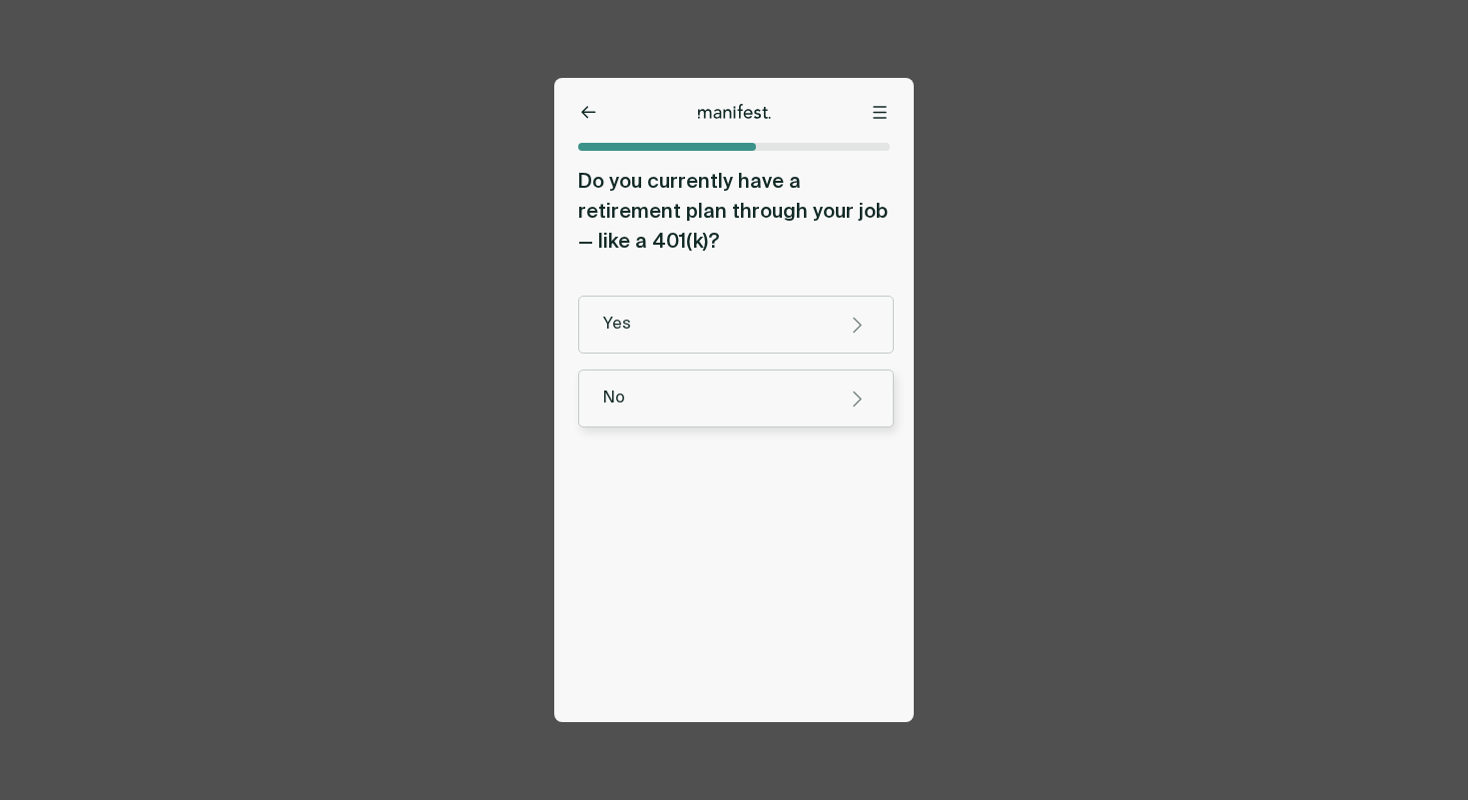
click at [724, 406] on div "No" at bounding box center [716, 398] width 226 height 21
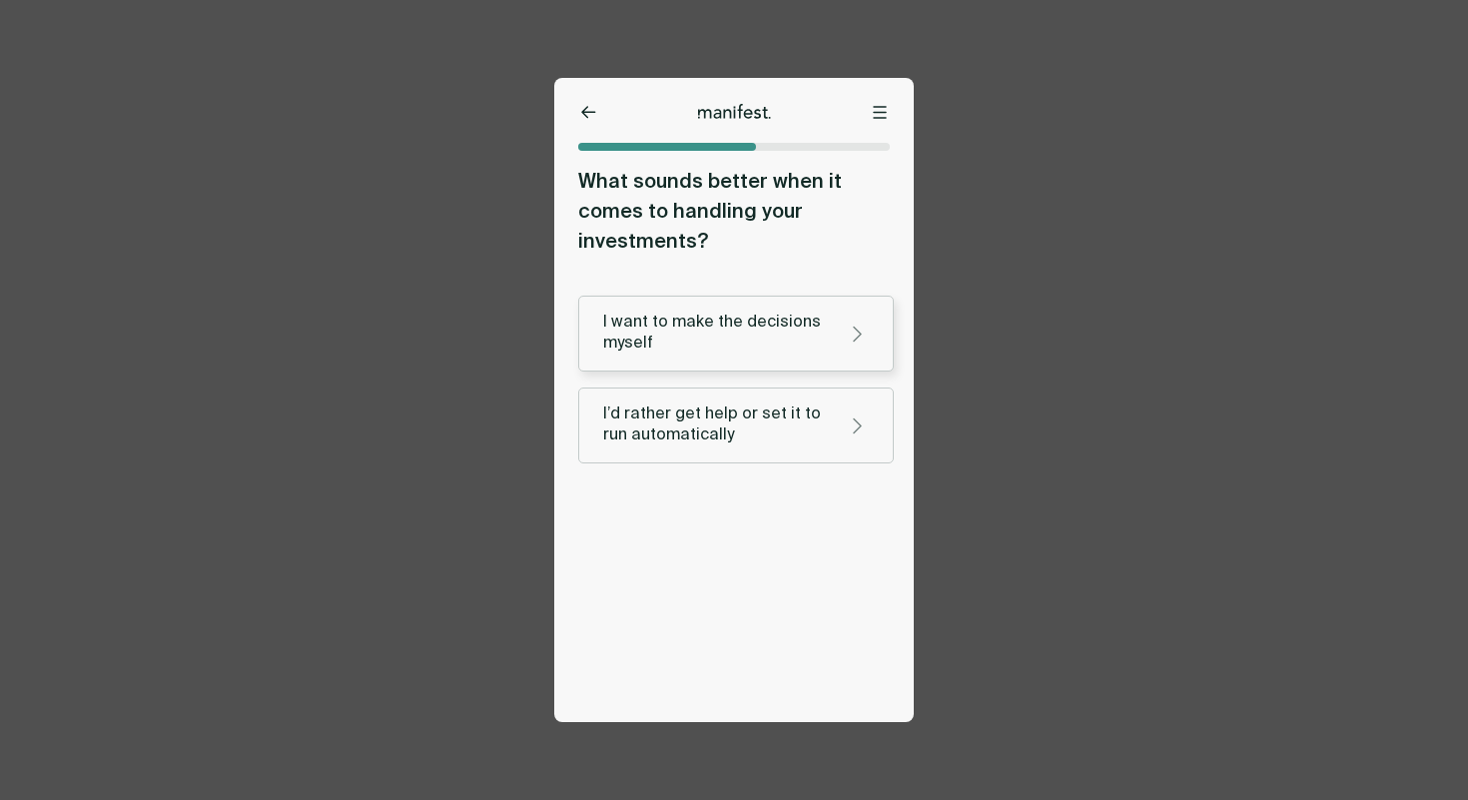
click at [696, 325] on div "I want to make the decisions myself" at bounding box center [716, 334] width 226 height 42
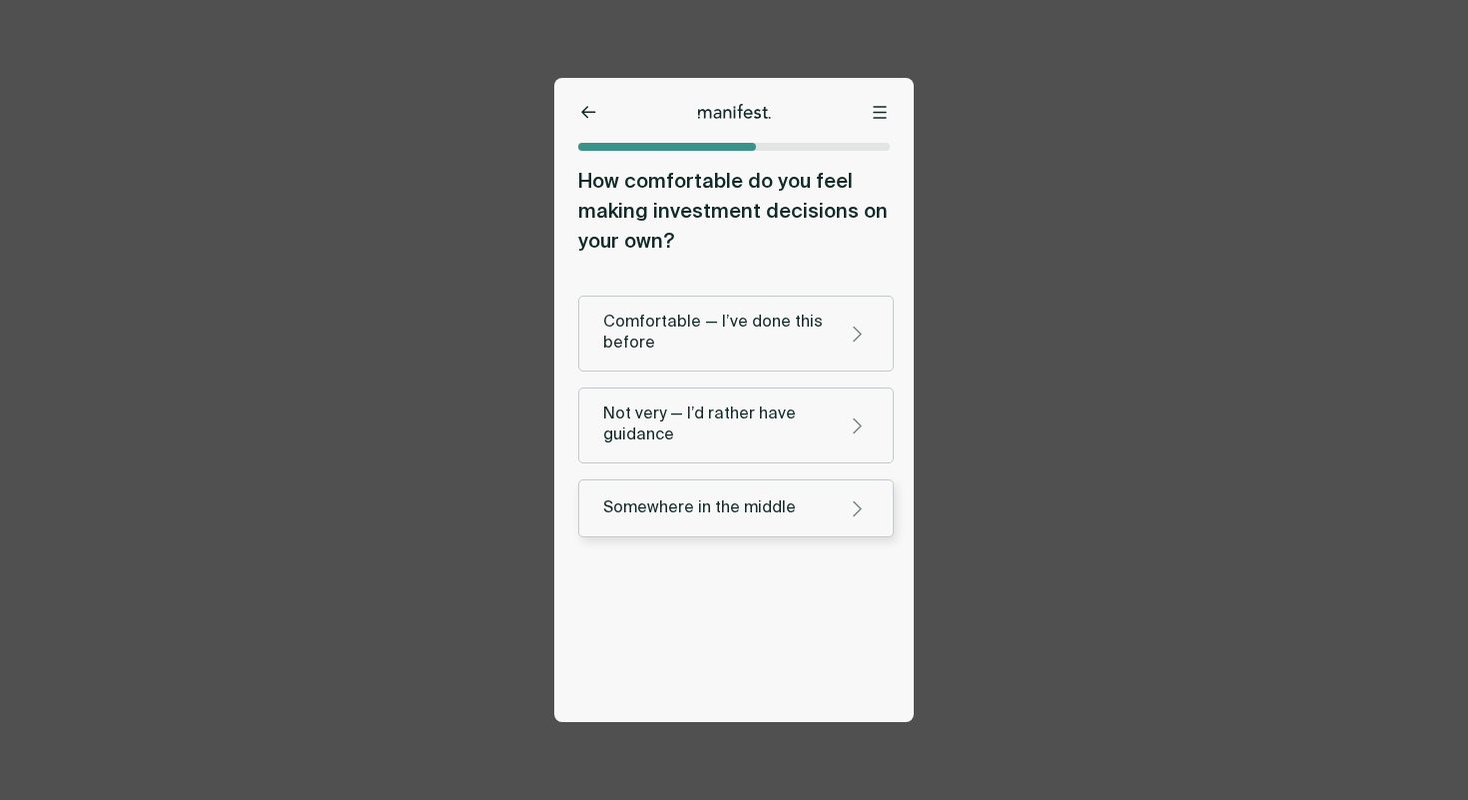
click at [697, 519] on div "Somewhere in the middle" at bounding box center [736, 508] width 266 height 24
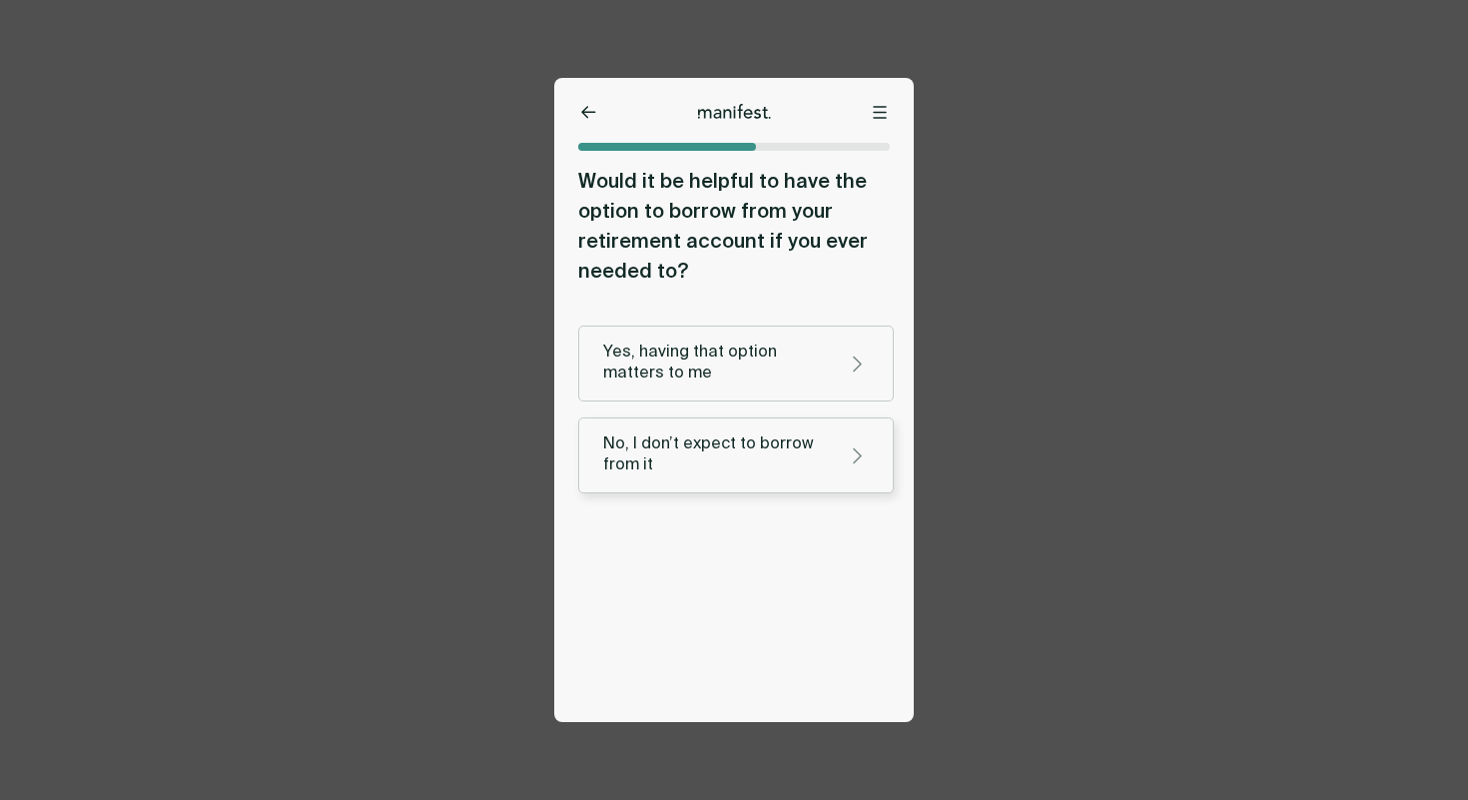
click at [714, 419] on button "No, I don’t expect to borrow from it" at bounding box center [736, 455] width 316 height 76
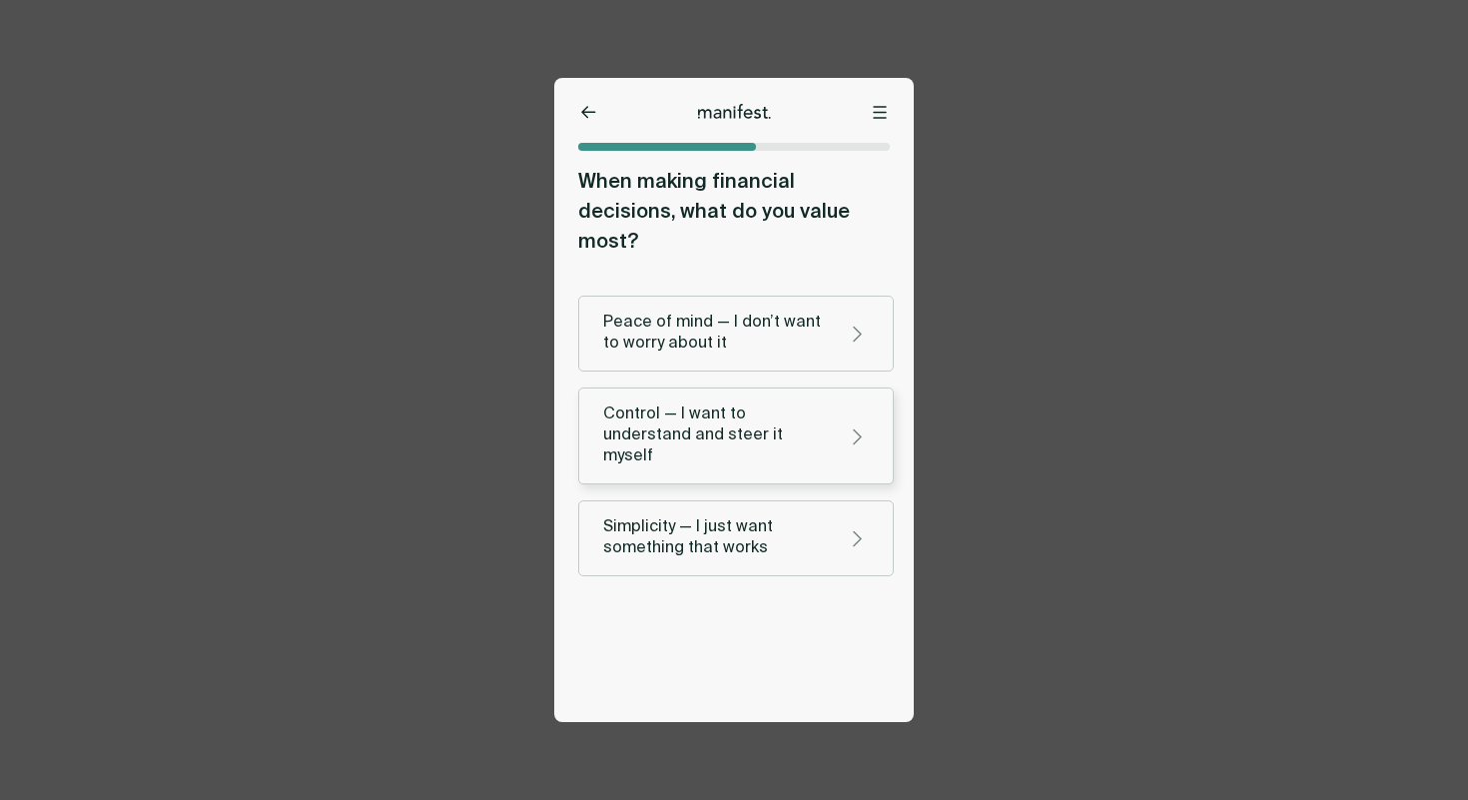
click at [717, 413] on div "Control — I want to understand and steer it myself" at bounding box center [716, 435] width 226 height 63
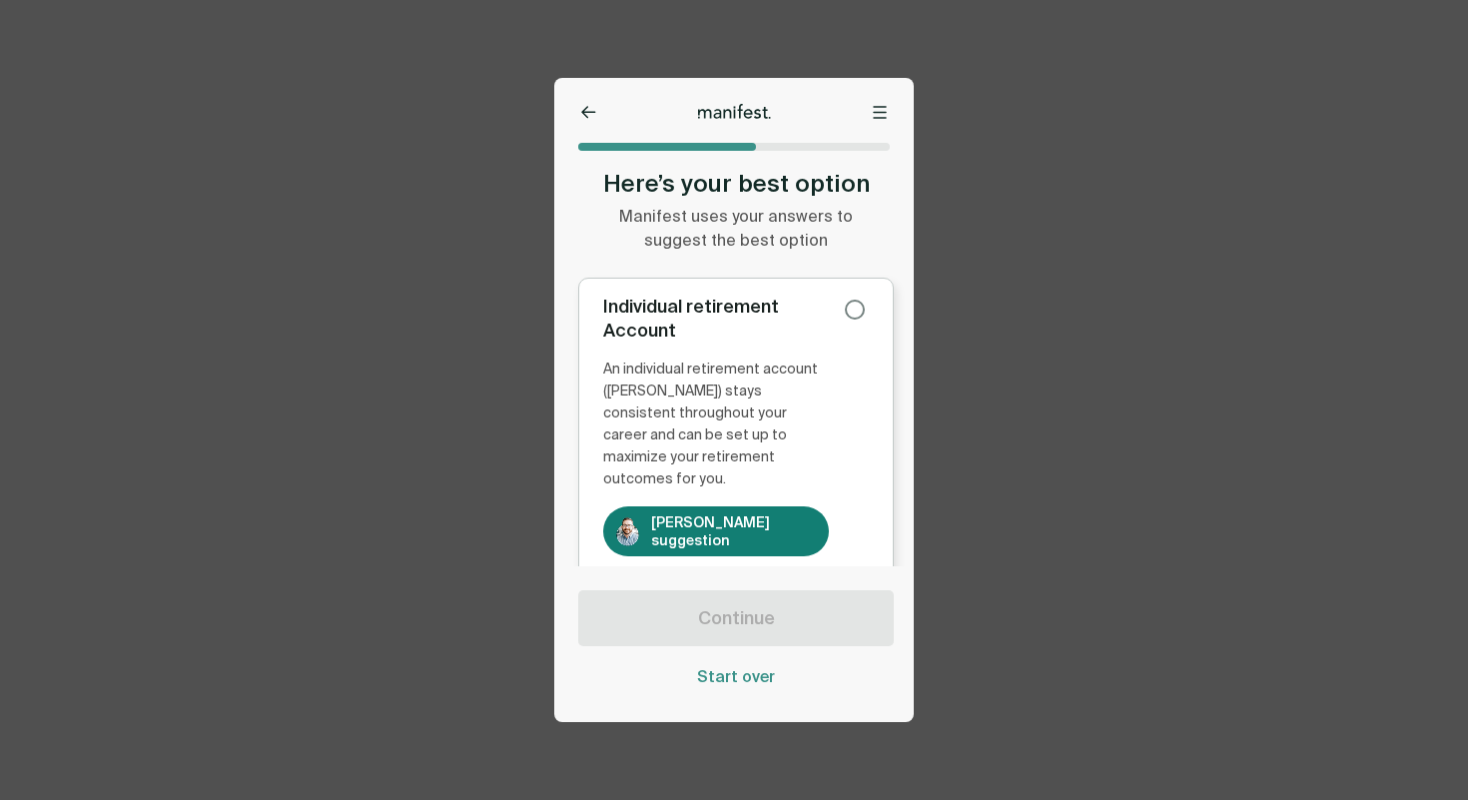
click at [781, 339] on div "Individual retirement Account" at bounding box center [716, 319] width 226 height 48
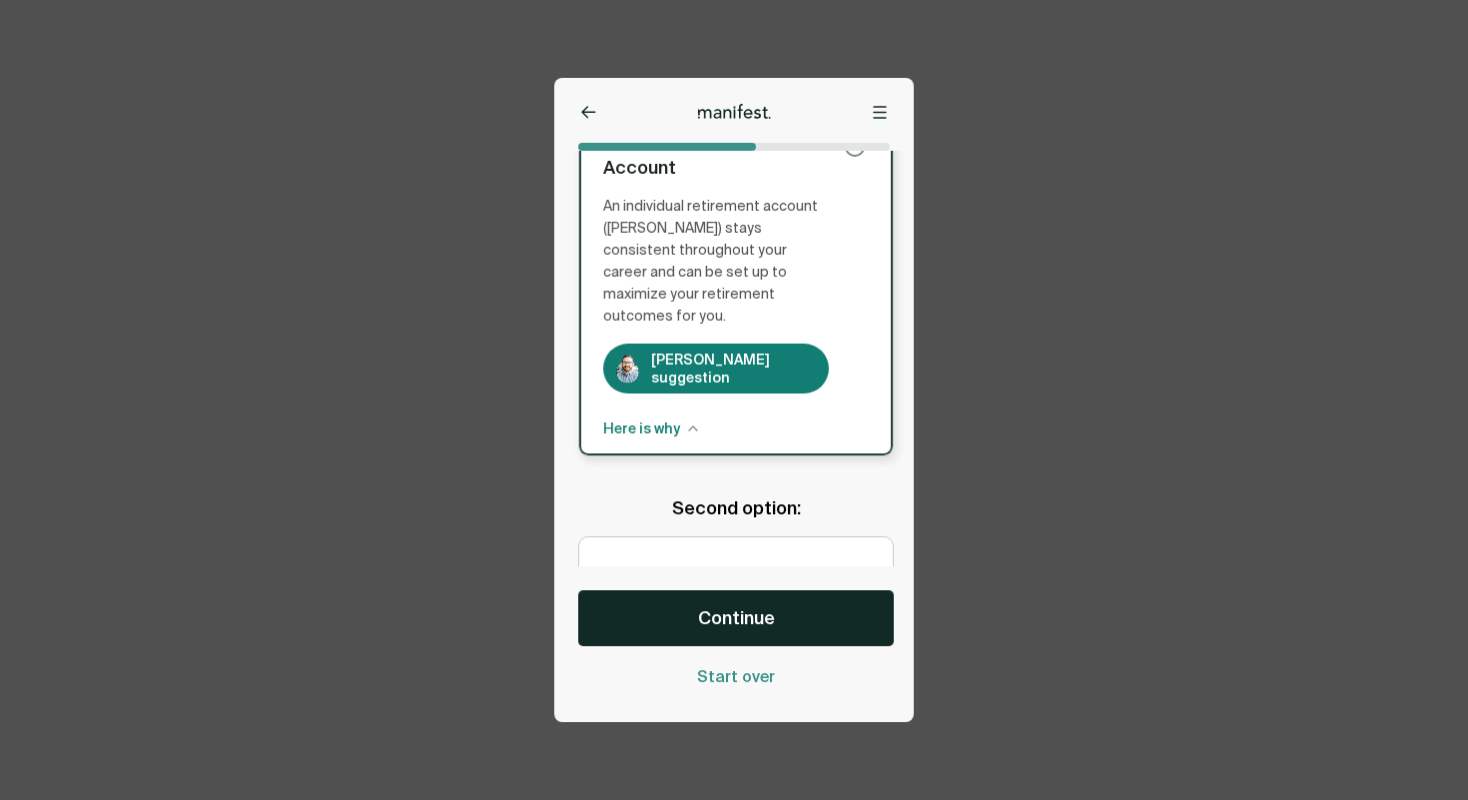
scroll to position [185, 0]
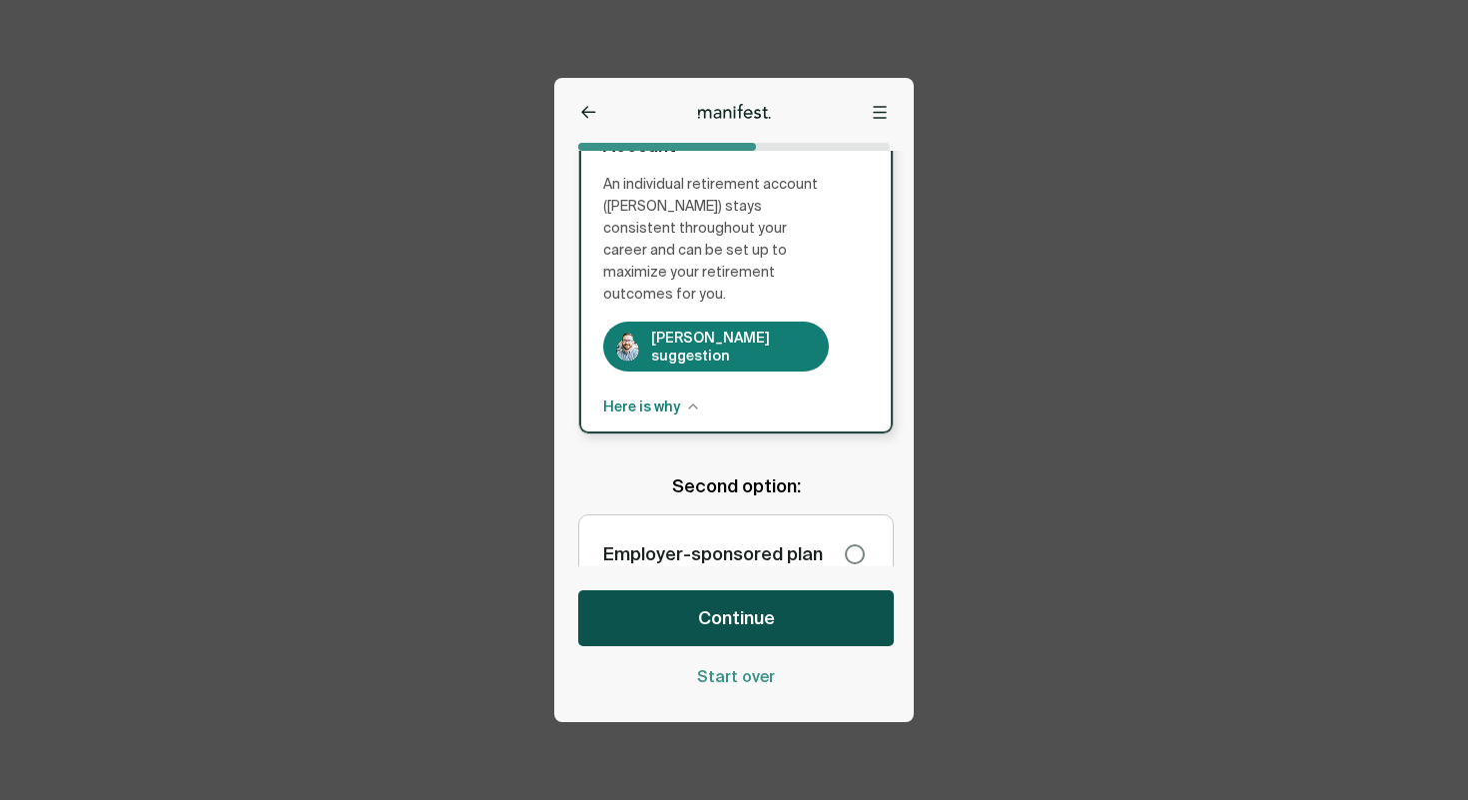
click at [754, 616] on span "Continue" at bounding box center [736, 618] width 77 height 24
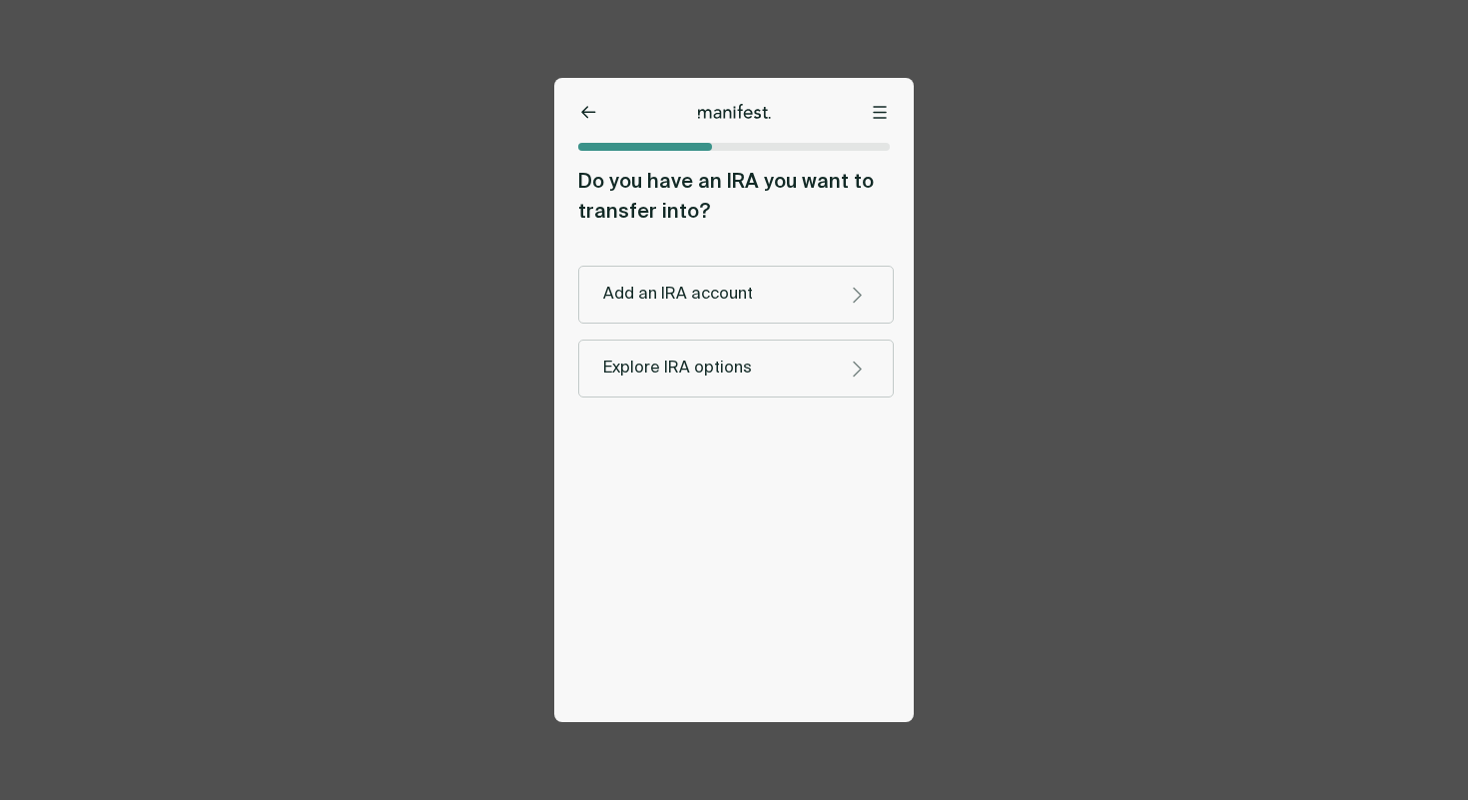
click at [578, 120] on button at bounding box center [588, 113] width 20 height 20
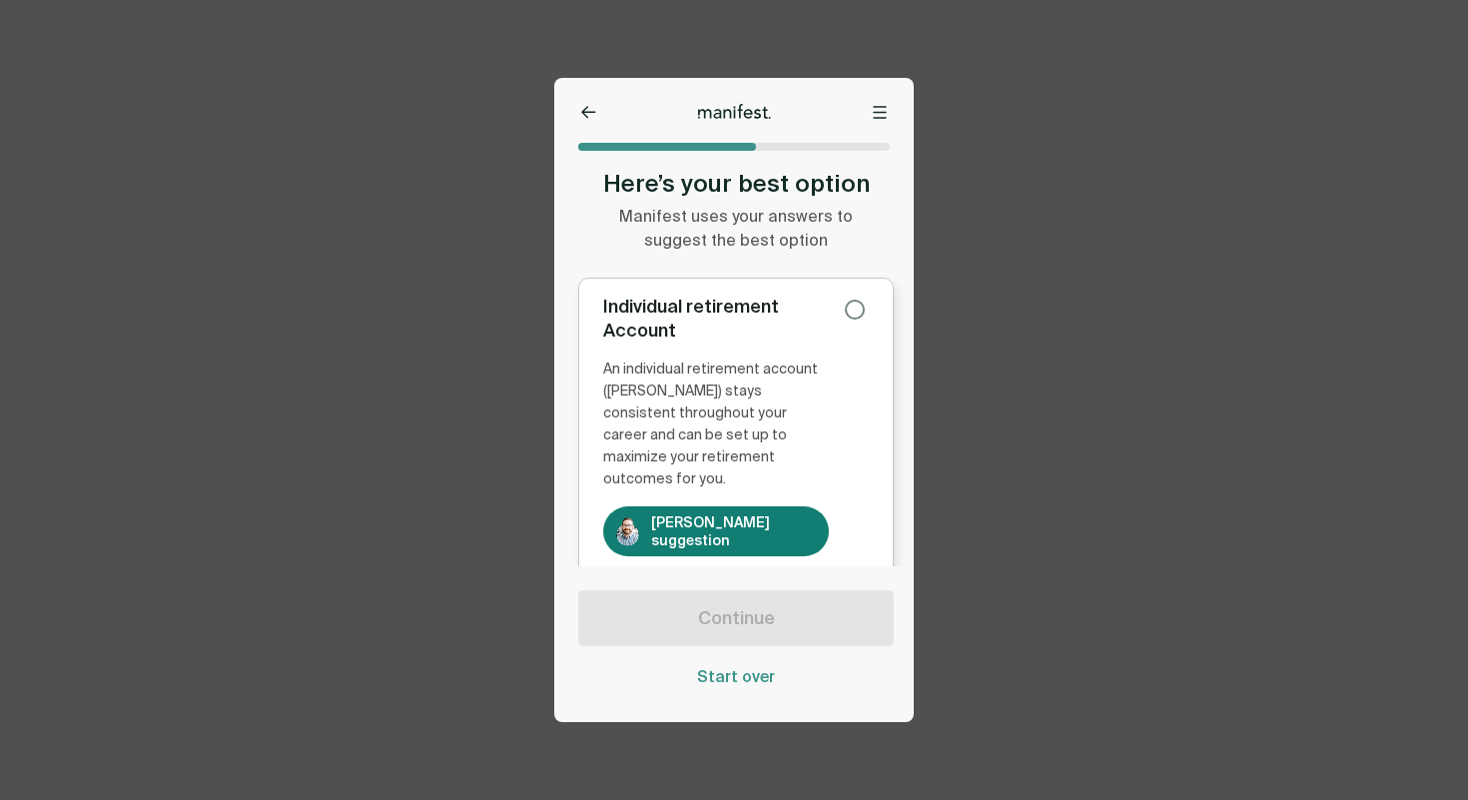
click at [712, 418] on div "An individual retirement account ([PERSON_NAME]) stays consistent throughout yo…" at bounding box center [716, 425] width 226 height 132
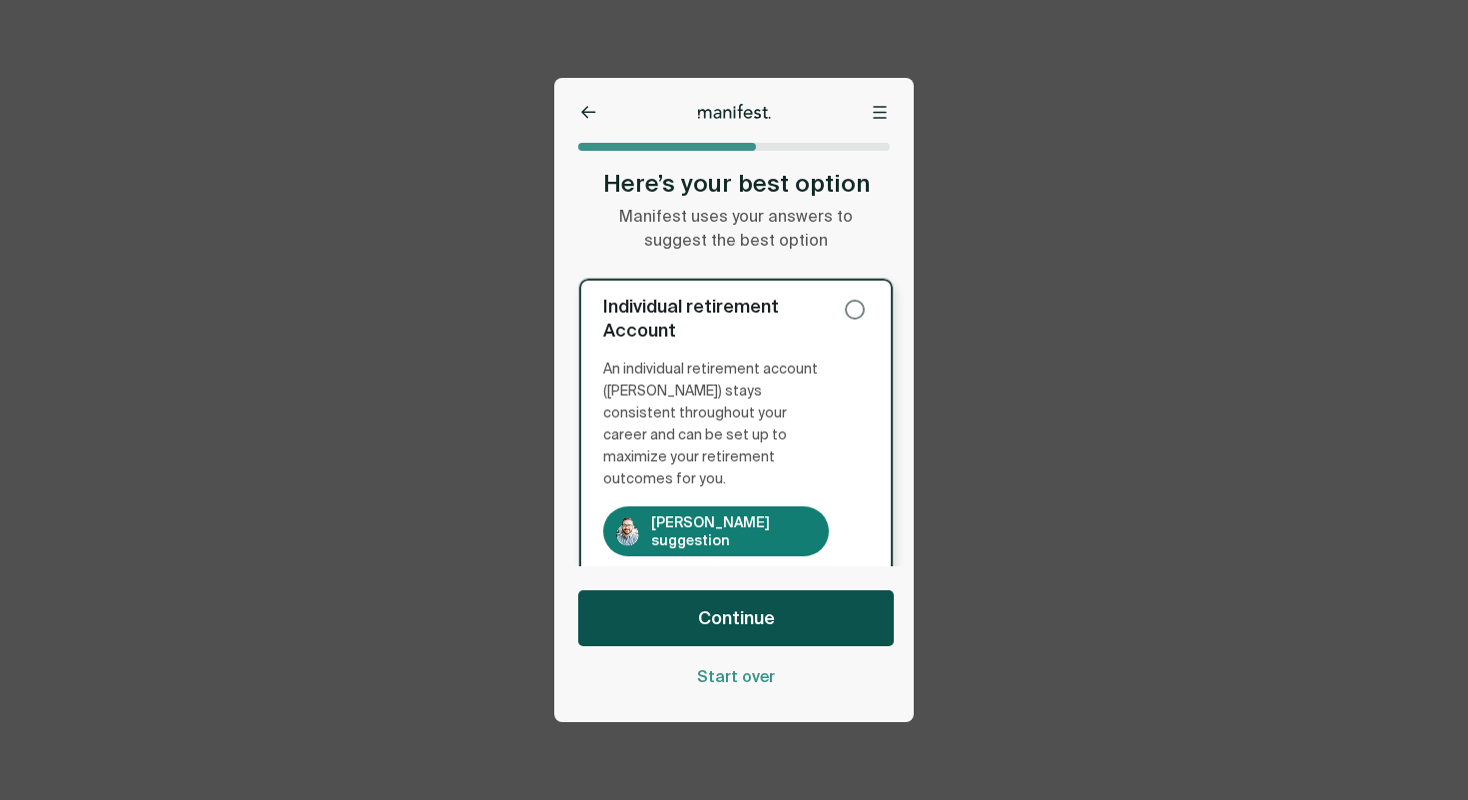
click at [712, 625] on span "Continue" at bounding box center [736, 618] width 77 height 24
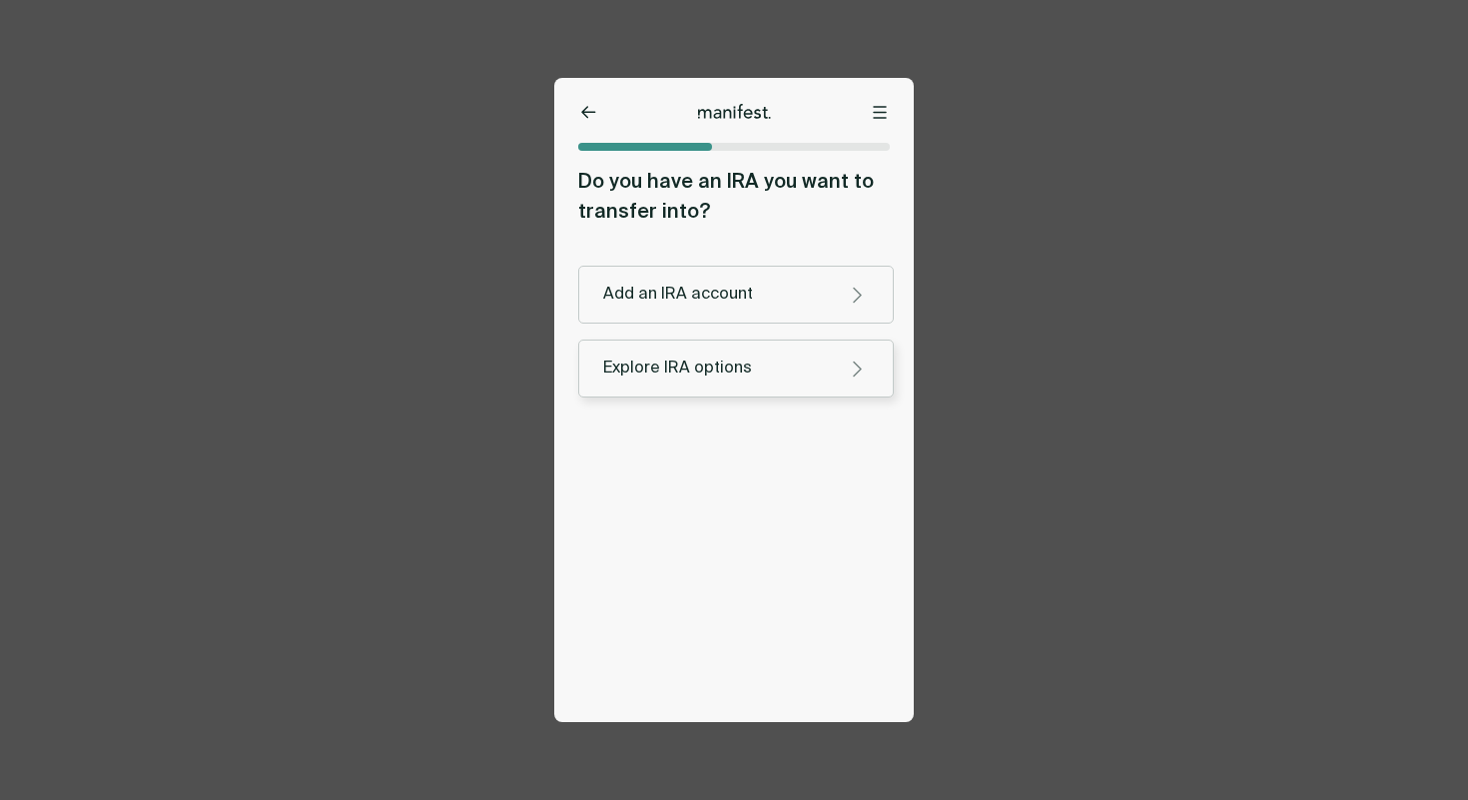
click at [682, 348] on button "Explore IRA options" at bounding box center [736, 369] width 316 height 58
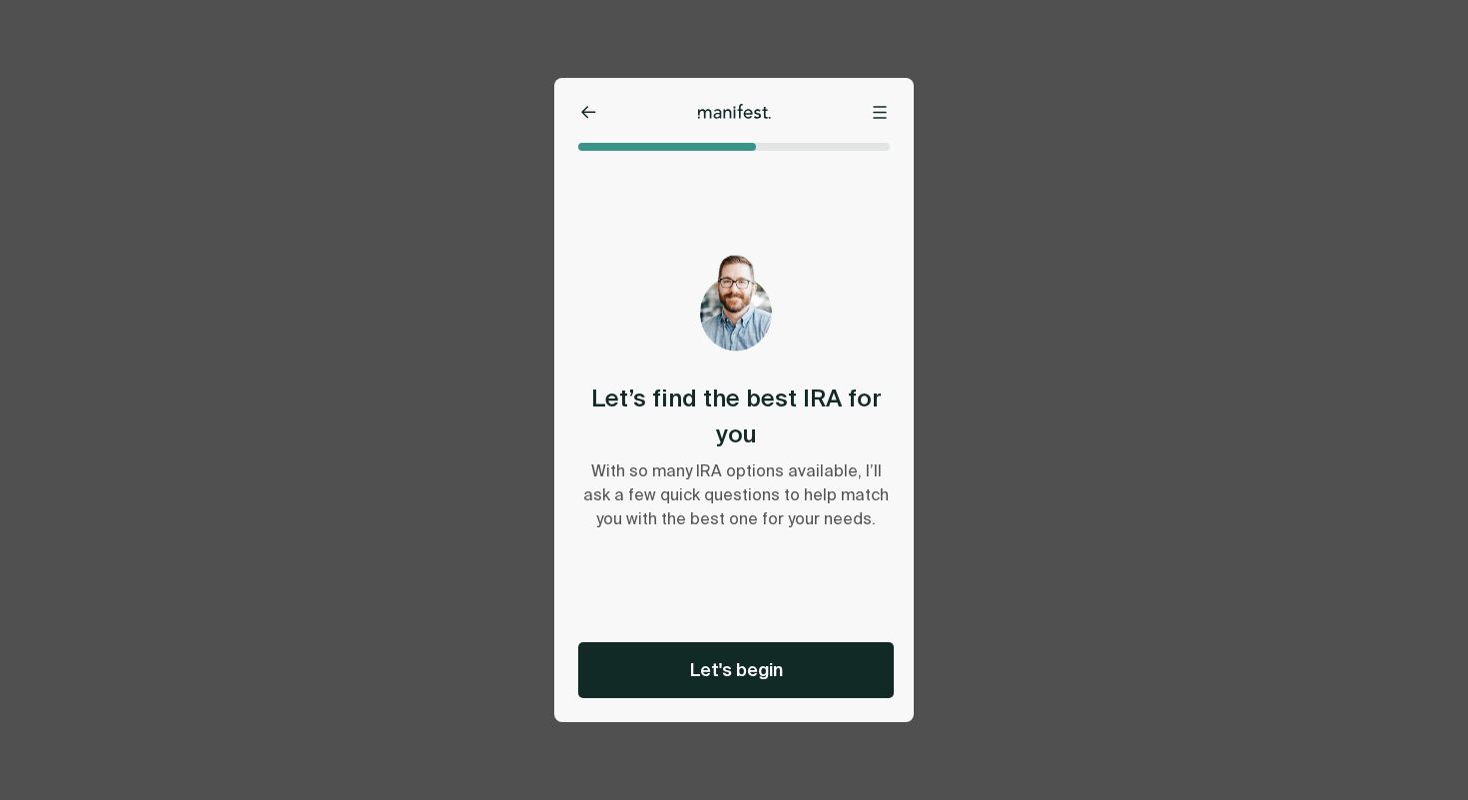
click at [588, 112] on icon at bounding box center [588, 112] width 13 height 11
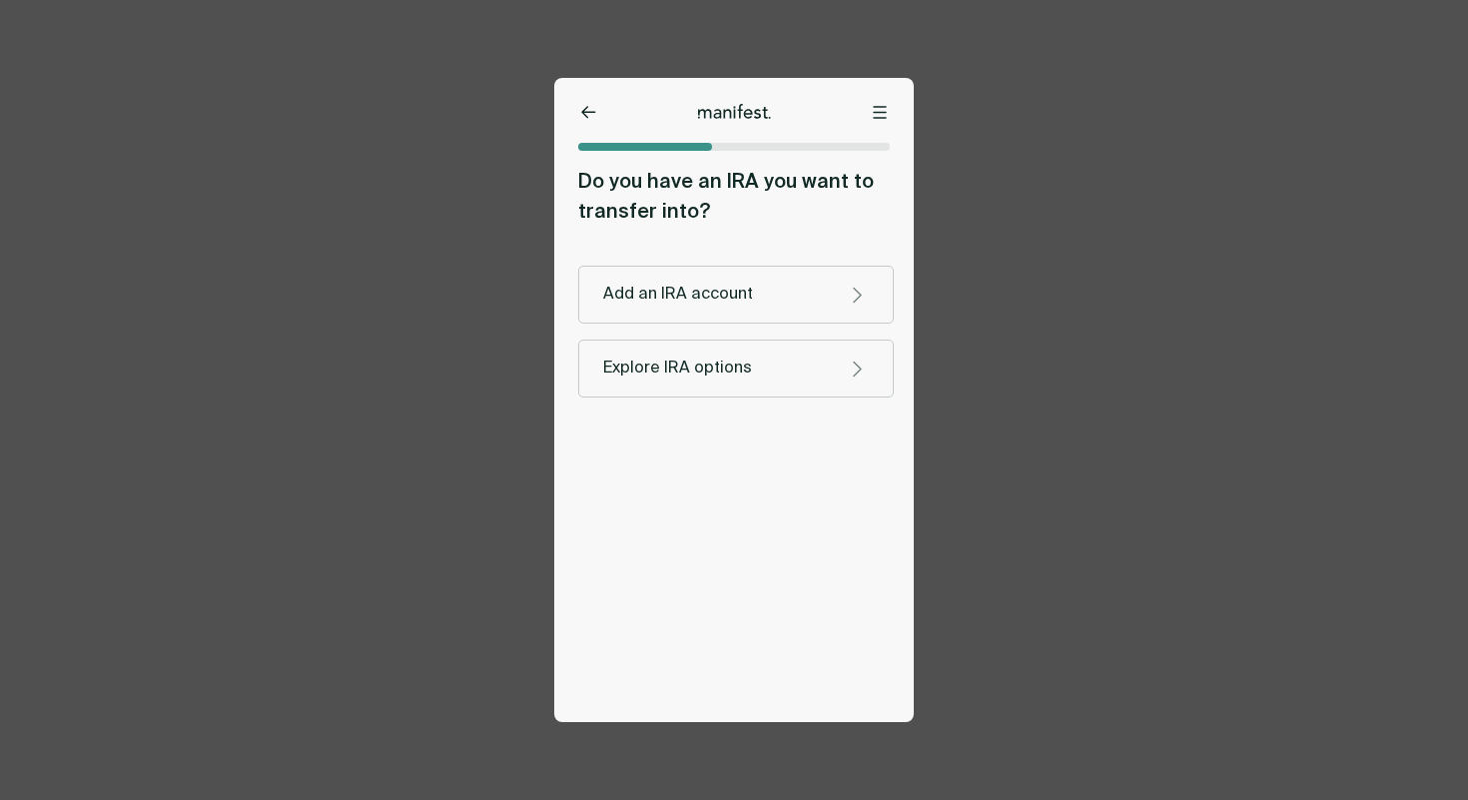
click at [589, 106] on icon at bounding box center [588, 112] width 15 height 13
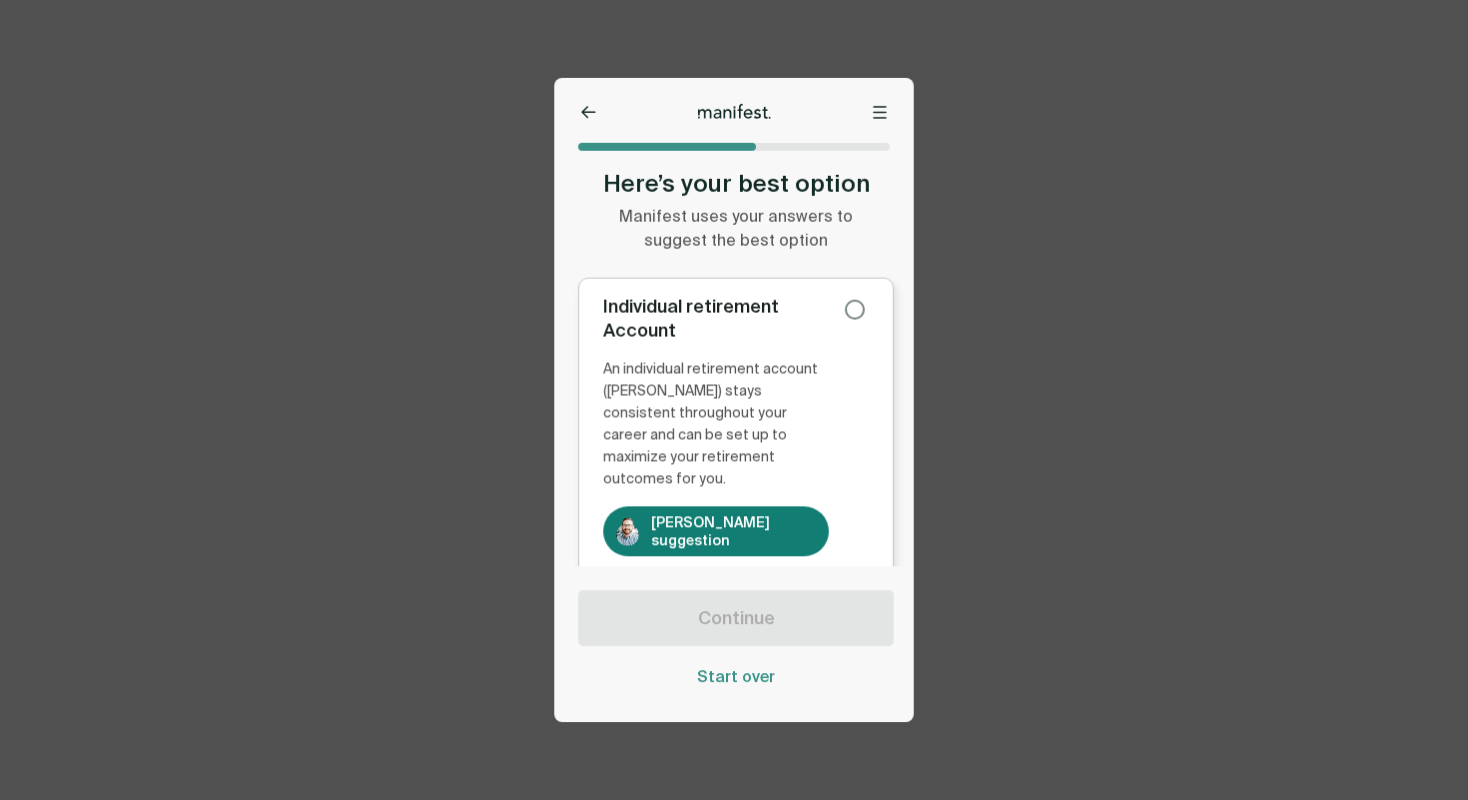
click at [806, 432] on div "An individual retirement account ([PERSON_NAME]) stays consistent throughout yo…" at bounding box center [716, 425] width 226 height 132
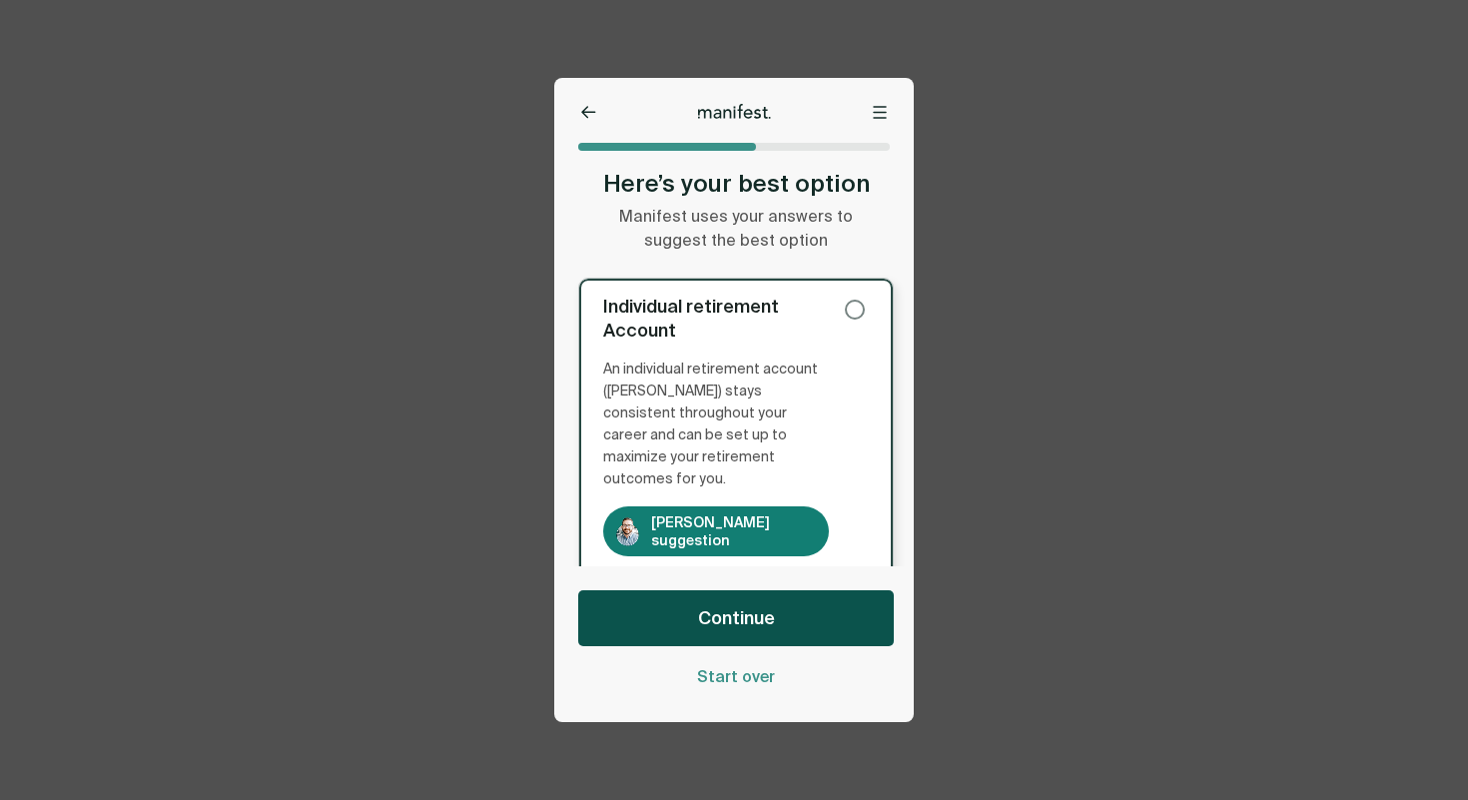
click at [806, 628] on button "Continue" at bounding box center [736, 618] width 316 height 56
